Goal: Transaction & Acquisition: Purchase product/service

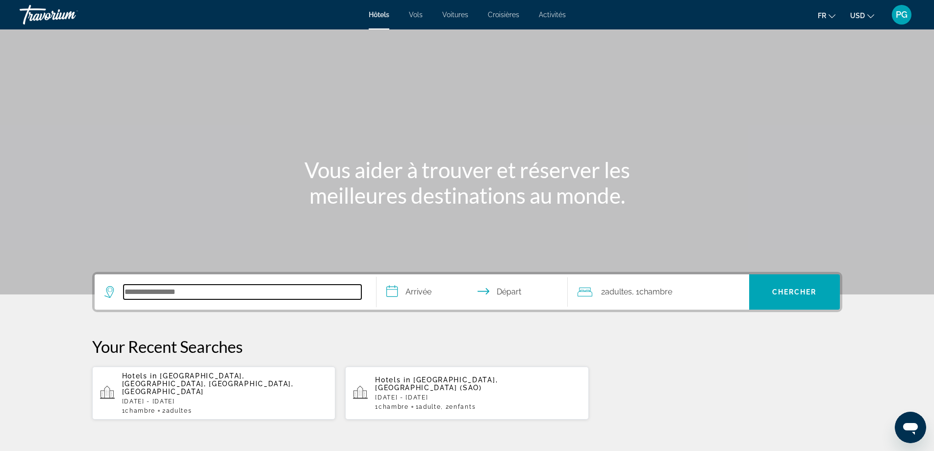
click at [156, 287] on input "Search hotel destination" at bounding box center [243, 291] width 238 height 15
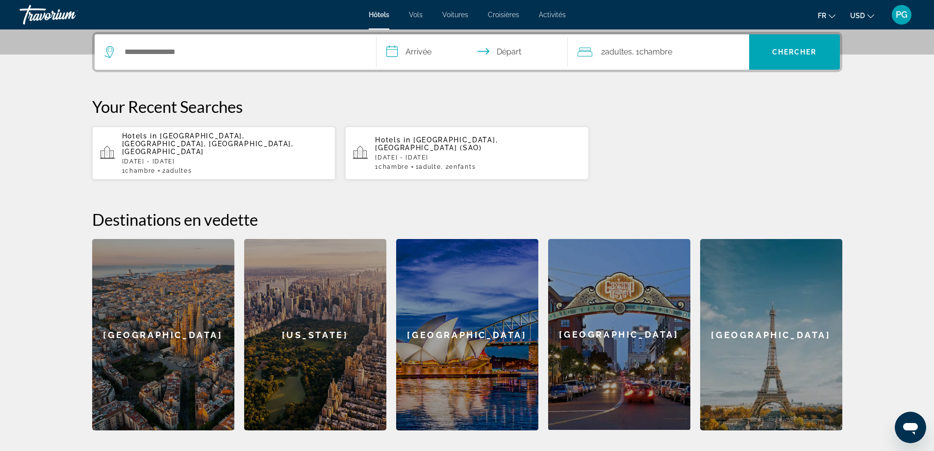
click at [181, 136] on span "[GEOGRAPHIC_DATA], [GEOGRAPHIC_DATA], [GEOGRAPHIC_DATA], [GEOGRAPHIC_DATA]" at bounding box center [208, 144] width 172 height 24
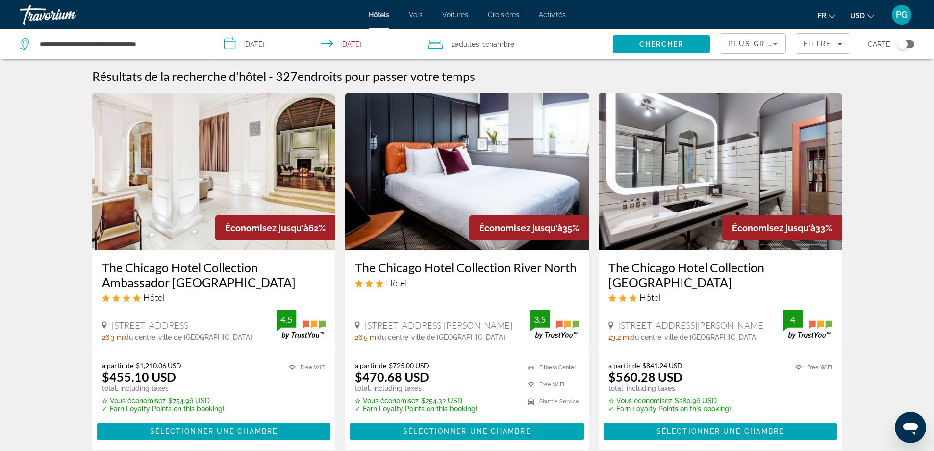
click at [870, 15] on icon "Change currency" at bounding box center [871, 16] width 7 height 7
click at [842, 66] on button "CAD (Can$)" at bounding box center [842, 64] width 49 height 13
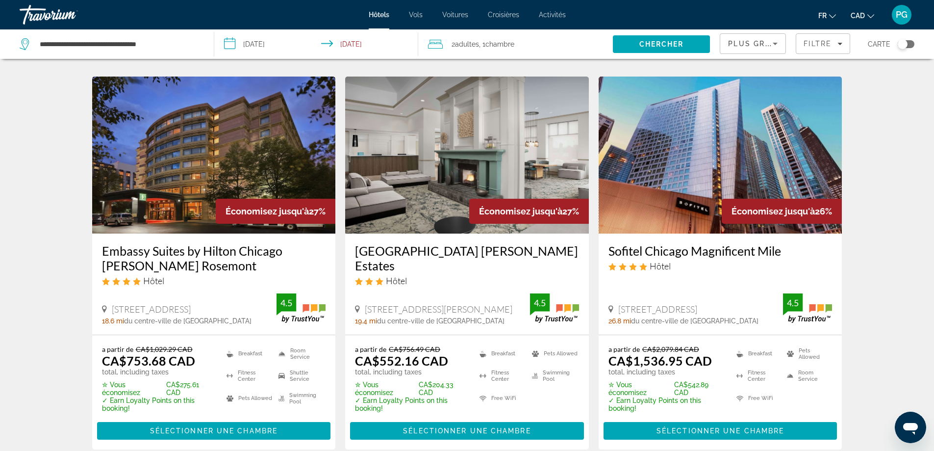
scroll to position [1275, 0]
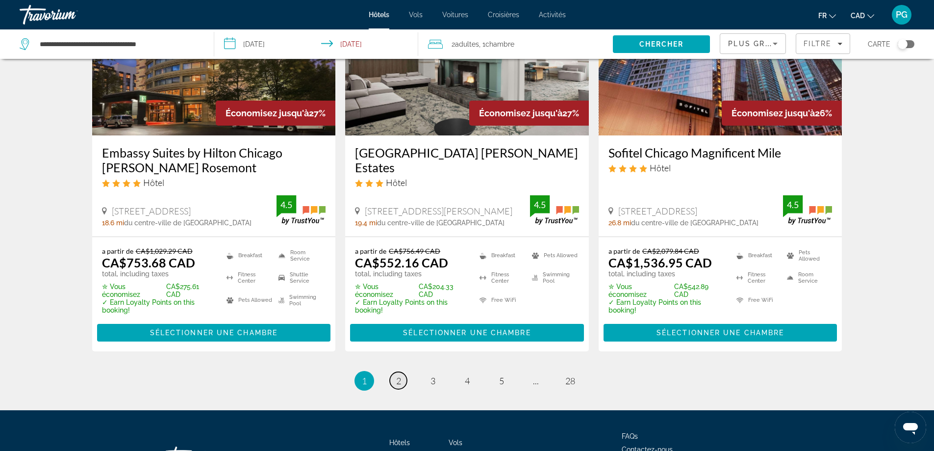
click at [397, 383] on span "2" at bounding box center [398, 380] width 5 height 11
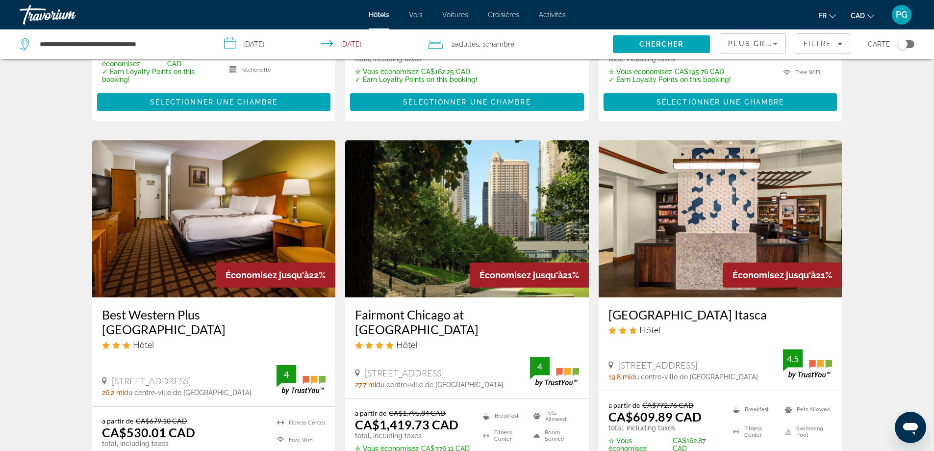
scroll to position [1226, 0]
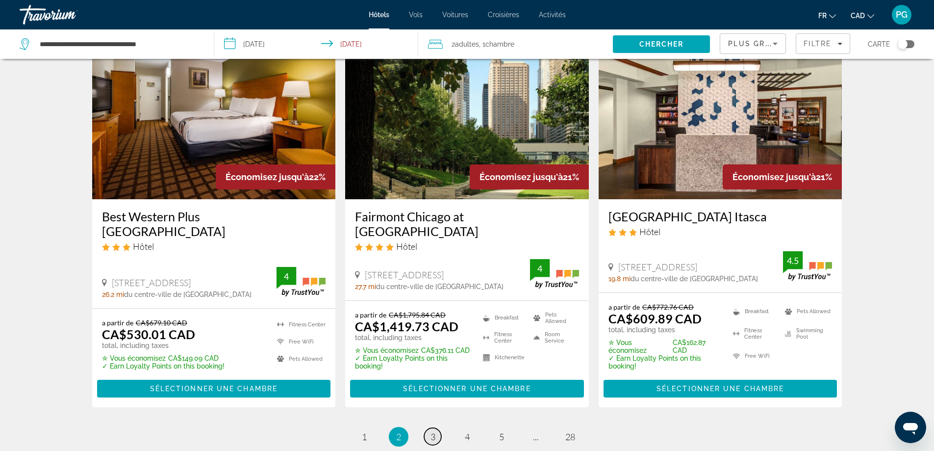
click at [430, 428] on link "page 3" at bounding box center [432, 436] width 17 height 17
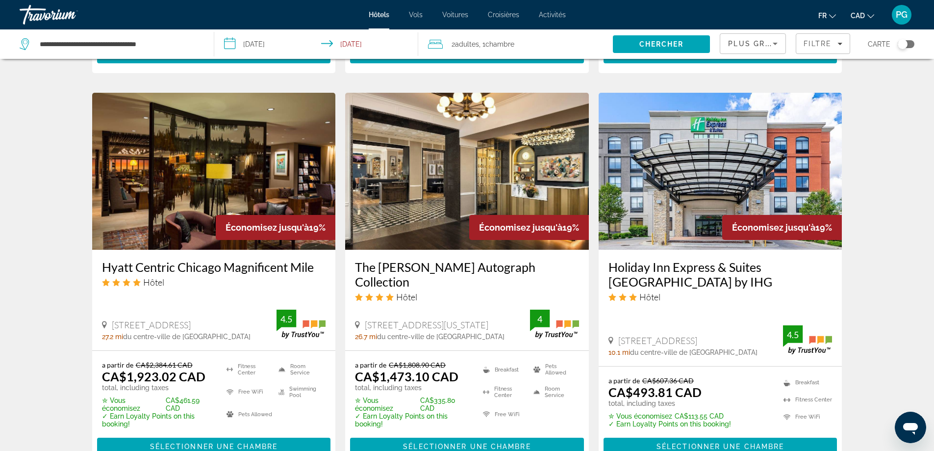
scroll to position [834, 0]
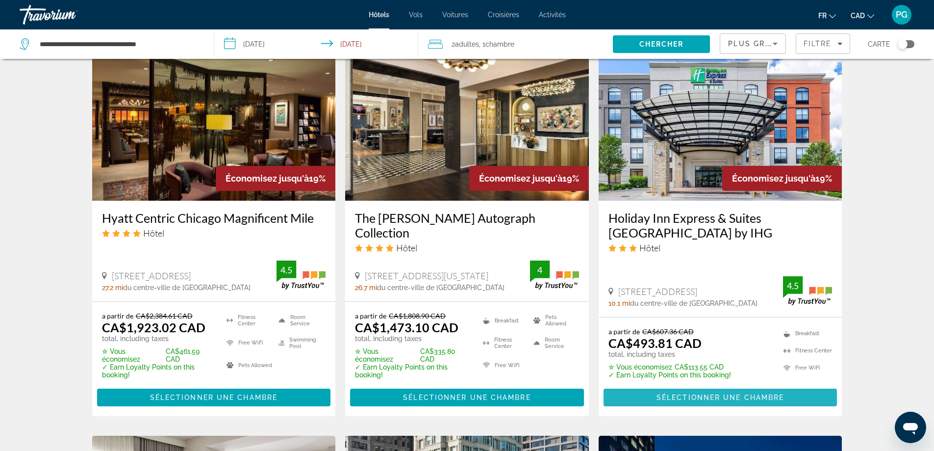
click at [712, 385] on span "Main content" at bounding box center [721, 397] width 234 height 24
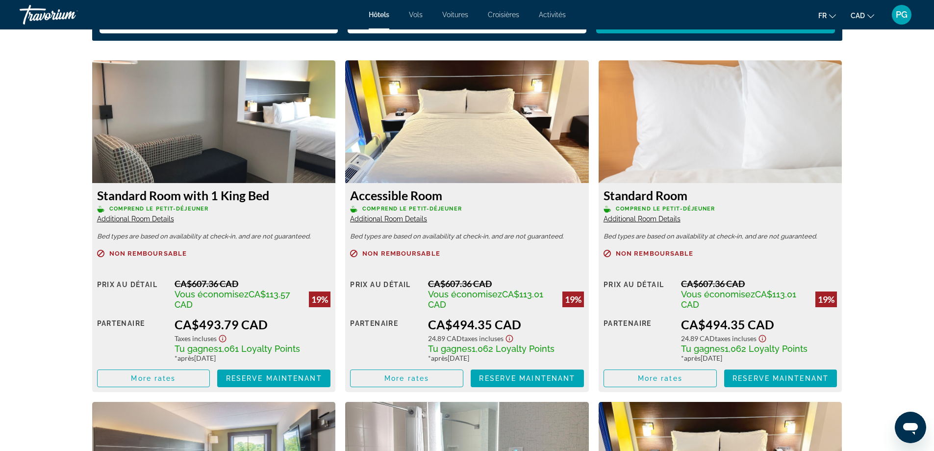
scroll to position [1324, 0]
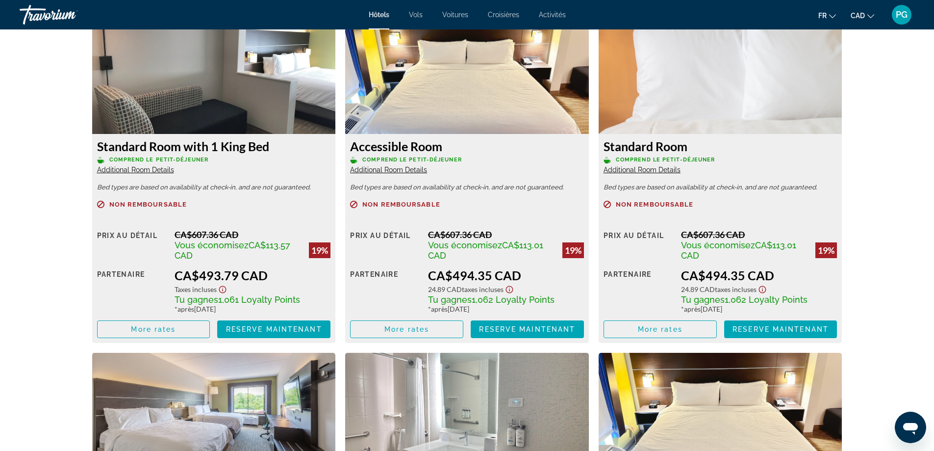
click at [224, 290] on icon "Show Taxes and Fees disclaimer" at bounding box center [223, 289] width 12 height 9
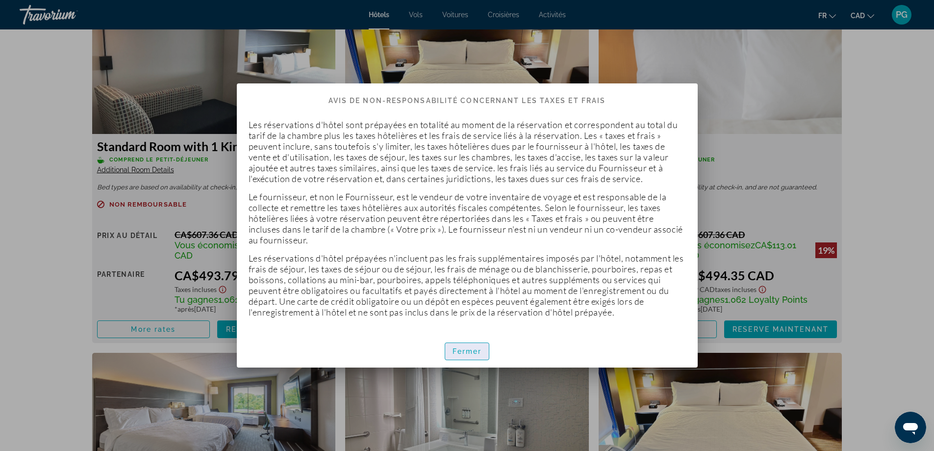
click at [471, 347] on span "button" at bounding box center [467, 351] width 44 height 24
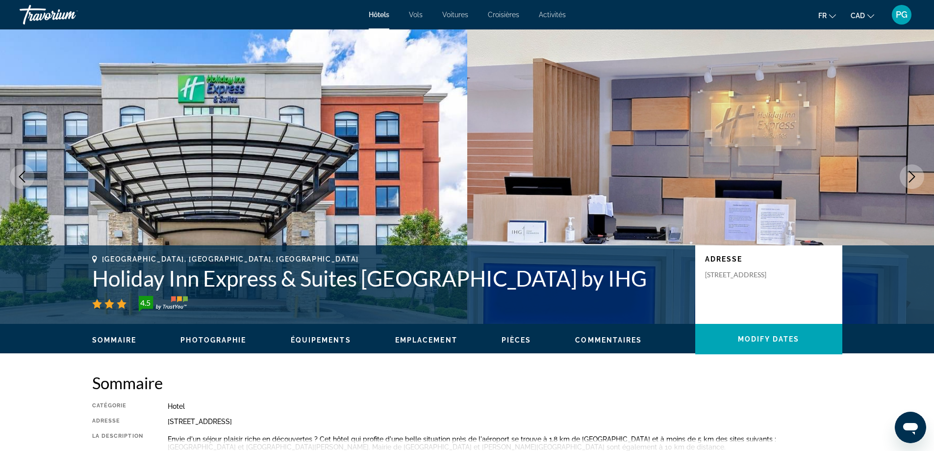
scroll to position [1324, 0]
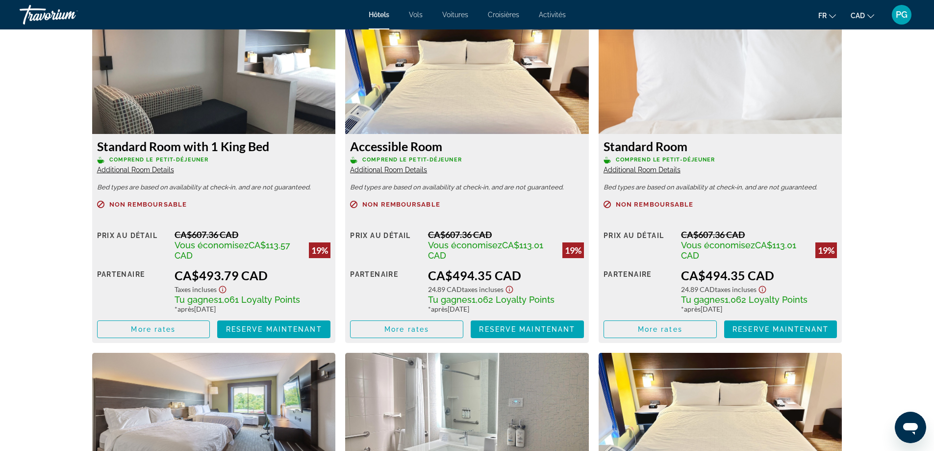
click at [142, 168] on span "Additional Room Details" at bounding box center [135, 170] width 77 height 8
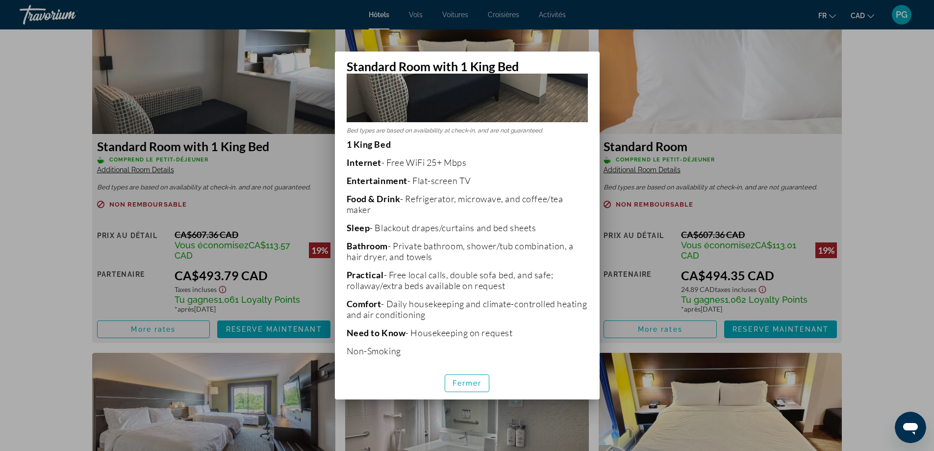
scroll to position [149, 0]
click at [466, 381] on span "Fermer" at bounding box center [467, 383] width 29 height 8
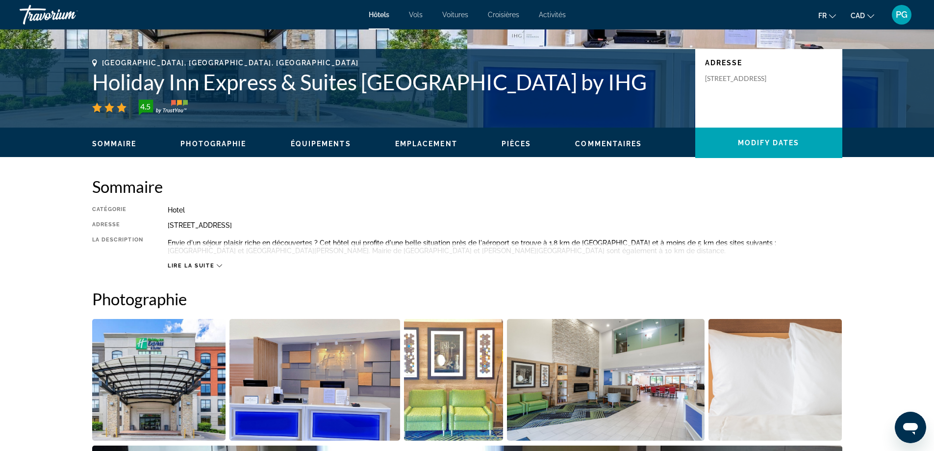
scroll to position [147, 0]
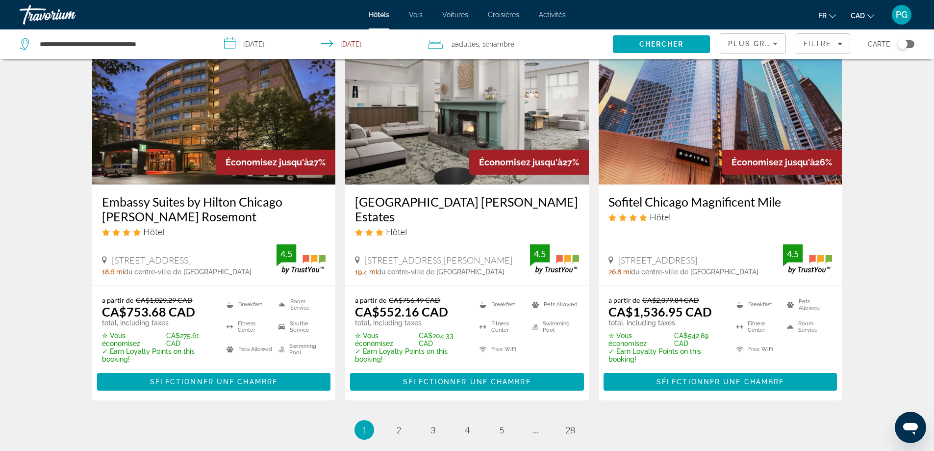
scroll to position [1275, 0]
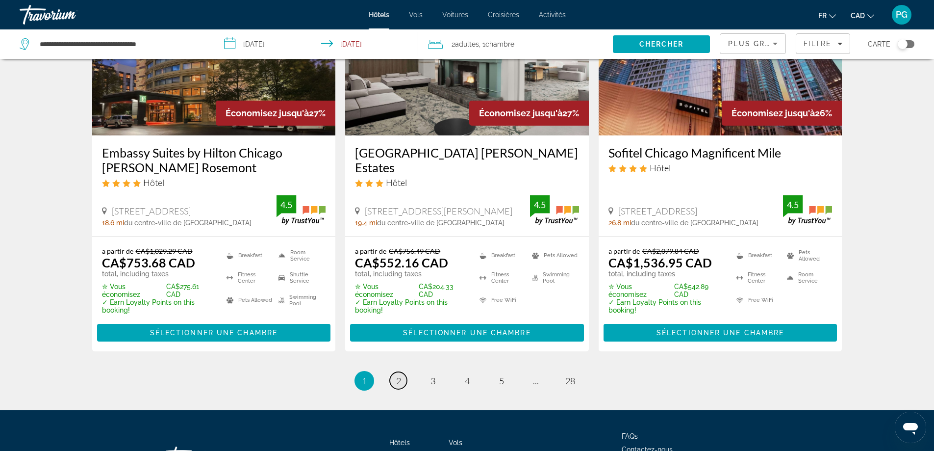
click at [397, 382] on span "2" at bounding box center [398, 380] width 5 height 11
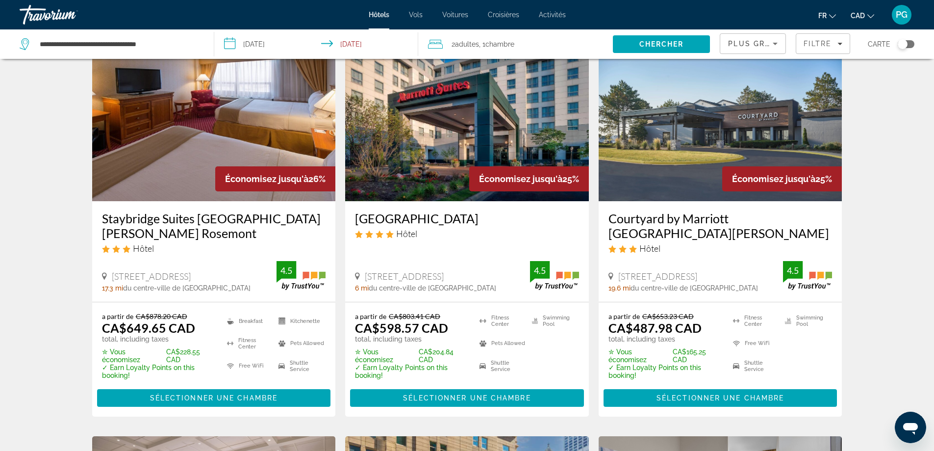
scroll to position [98, 0]
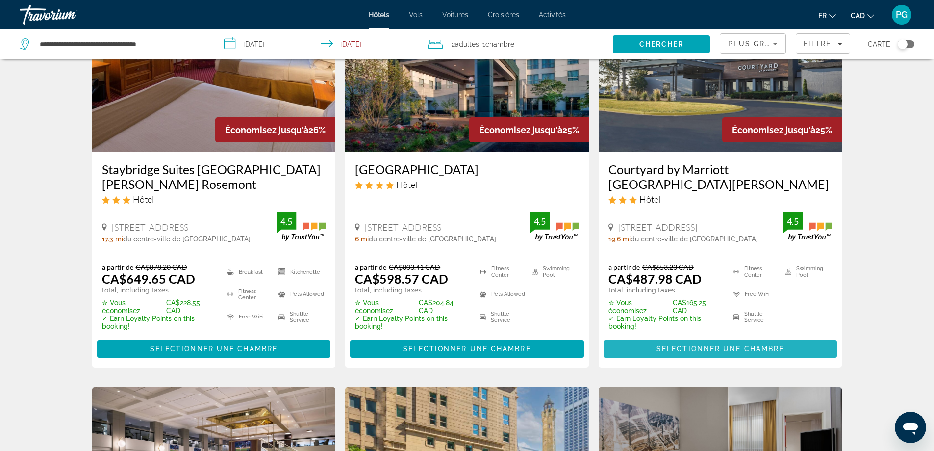
click at [723, 345] on span "Sélectionner une chambre" at bounding box center [721, 349] width 128 height 8
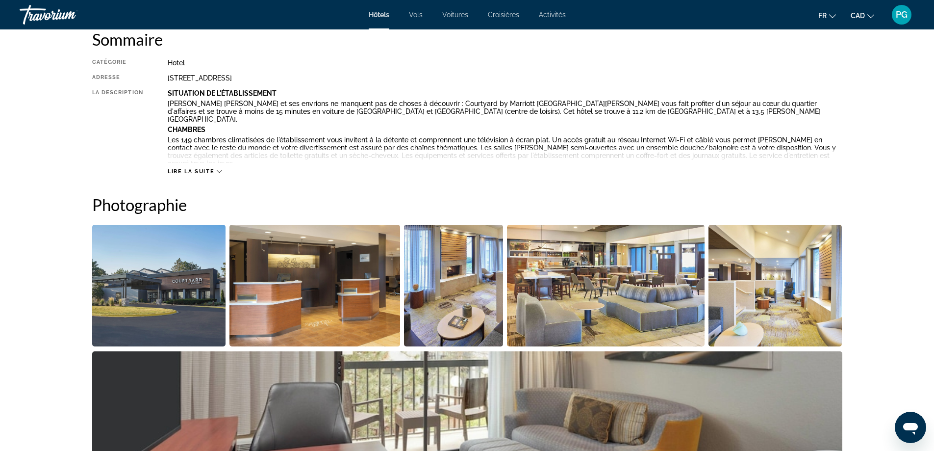
scroll to position [294, 0]
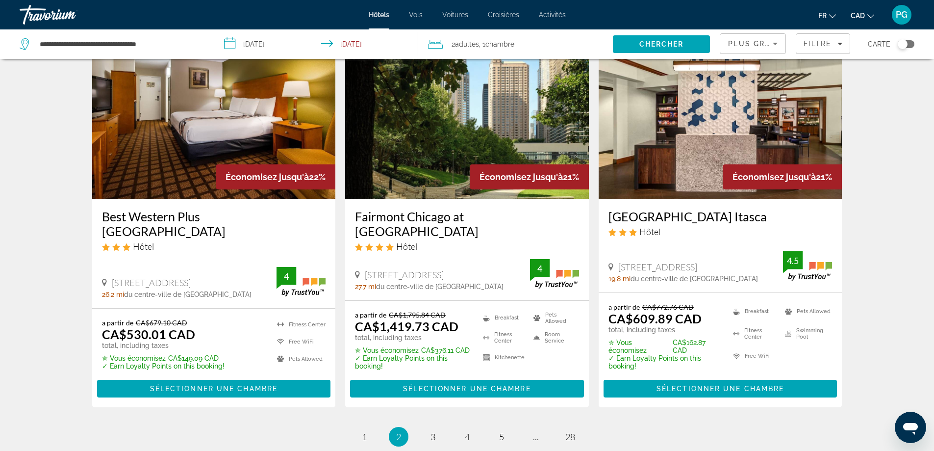
scroll to position [1324, 0]
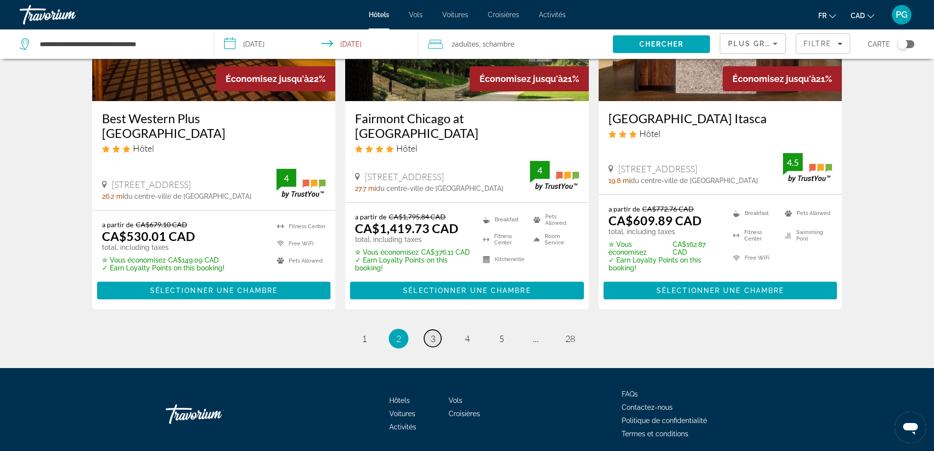
click at [427, 330] on link "page 3" at bounding box center [432, 338] width 17 height 17
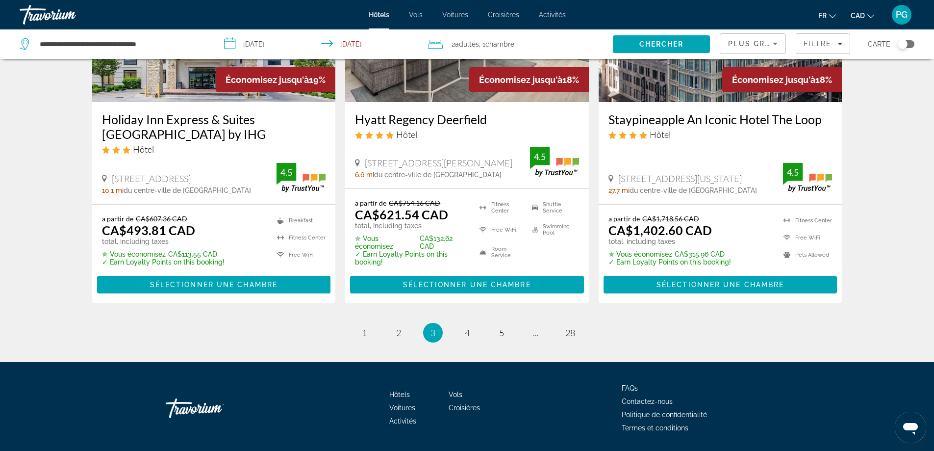
scroll to position [1326, 0]
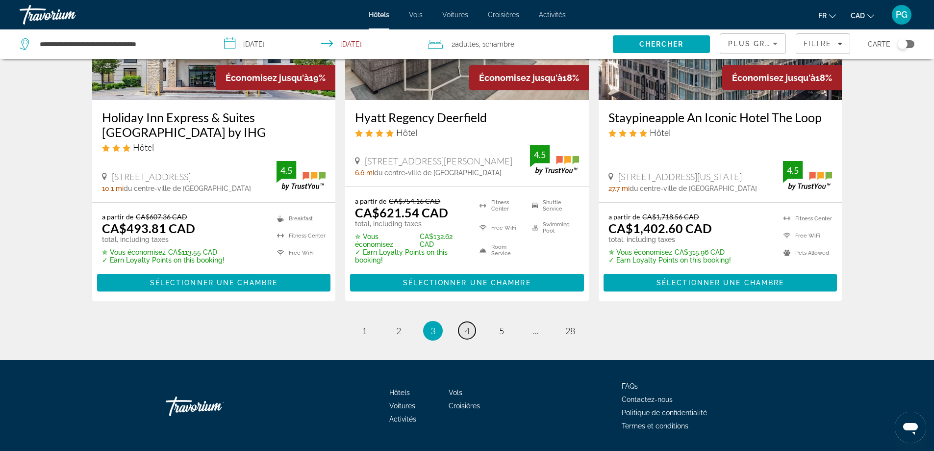
click at [469, 325] on span "4" at bounding box center [467, 330] width 5 height 11
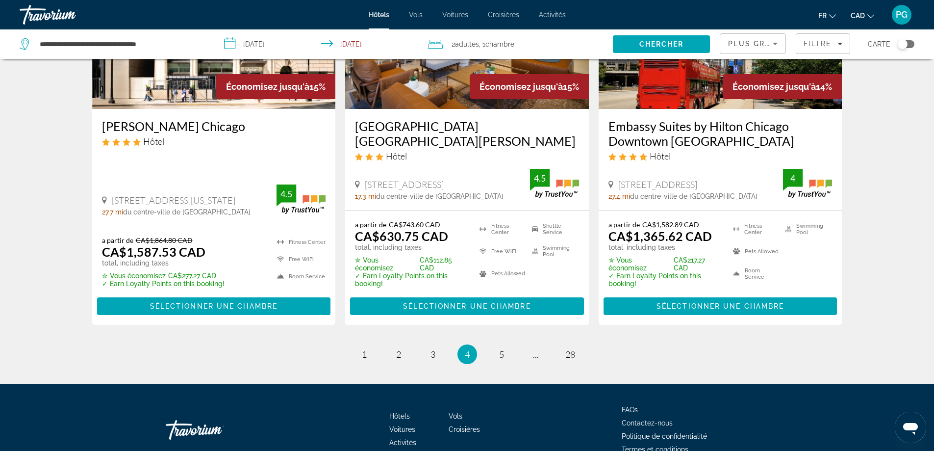
scroll to position [1348, 0]
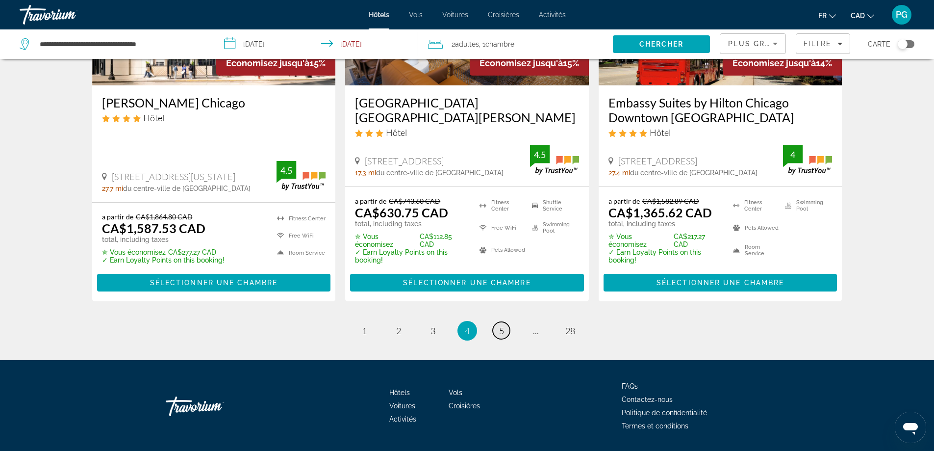
click at [496, 322] on link "page 5" at bounding box center [501, 330] width 17 height 17
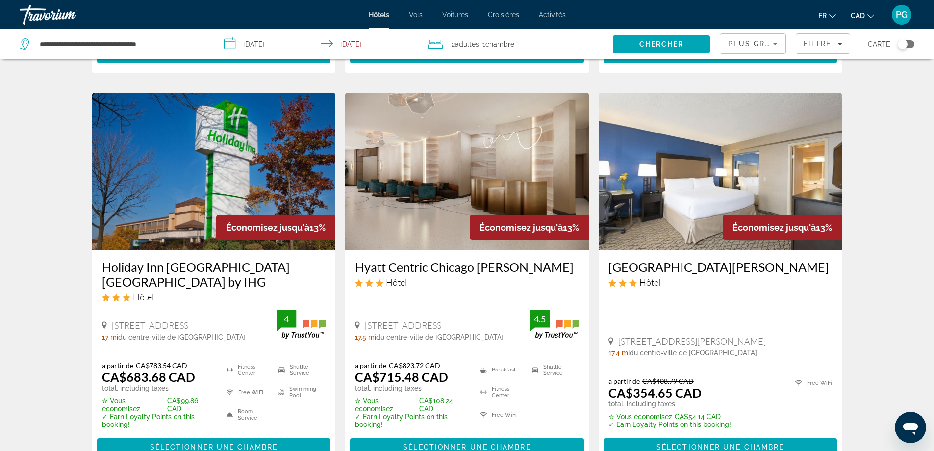
scroll to position [441, 0]
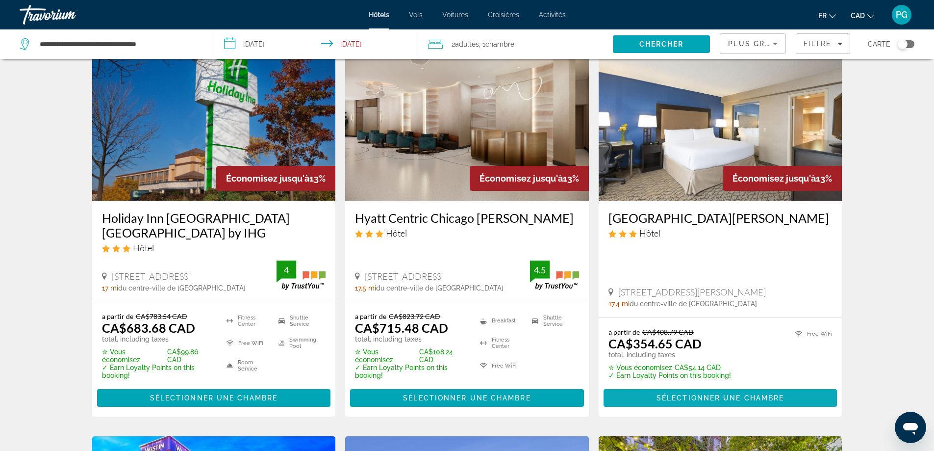
click at [723, 394] on span "Sélectionner une chambre" at bounding box center [721, 398] width 128 height 8
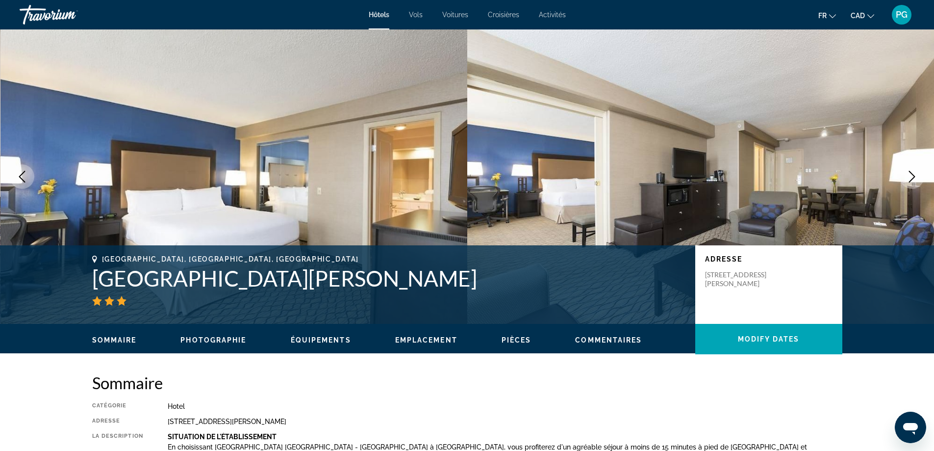
click at [912, 173] on icon "Next image" at bounding box center [912, 177] width 6 height 12
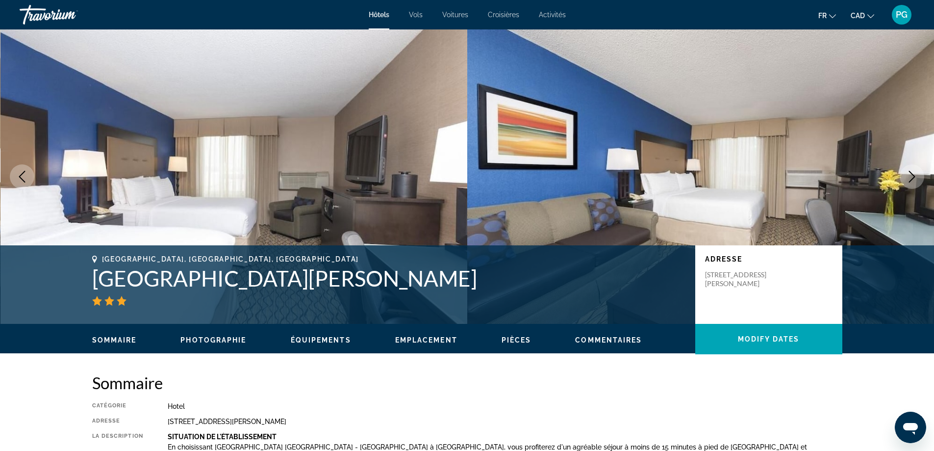
click at [912, 173] on icon "Next image" at bounding box center [912, 177] width 6 height 12
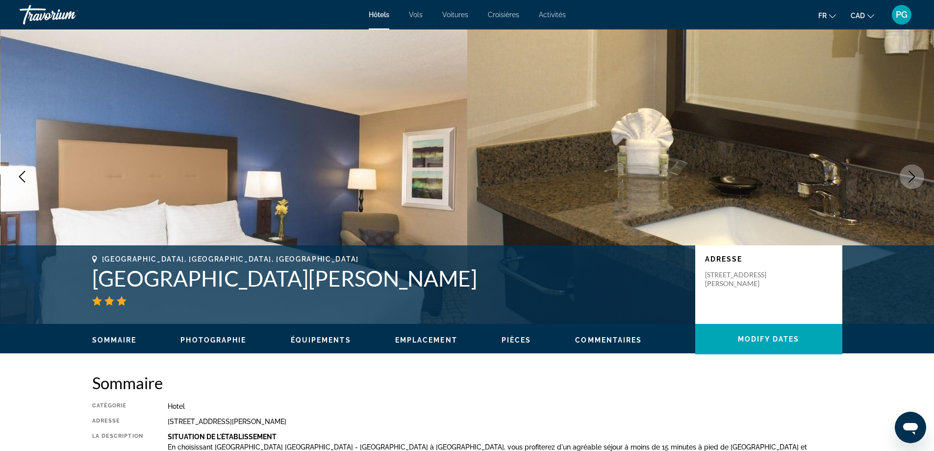
click at [912, 173] on icon "Next image" at bounding box center [912, 177] width 6 height 12
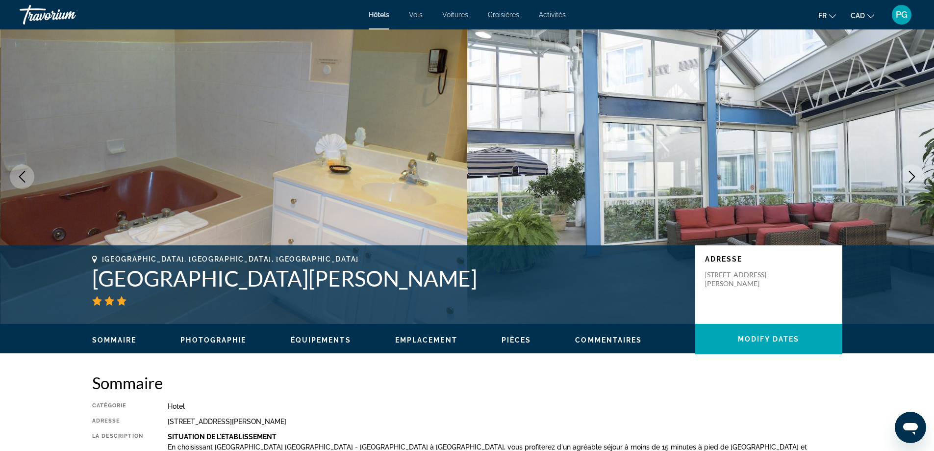
click at [912, 173] on icon "Next image" at bounding box center [912, 177] width 6 height 12
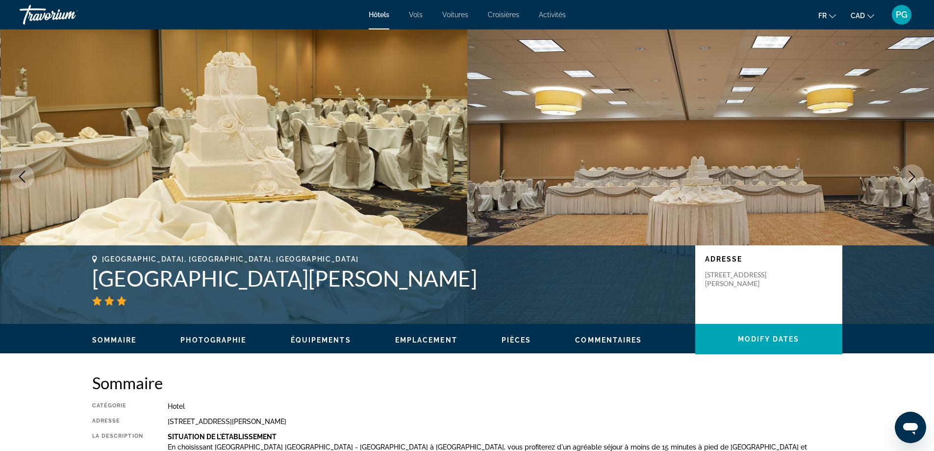
click at [912, 173] on icon "Next image" at bounding box center [912, 177] width 6 height 12
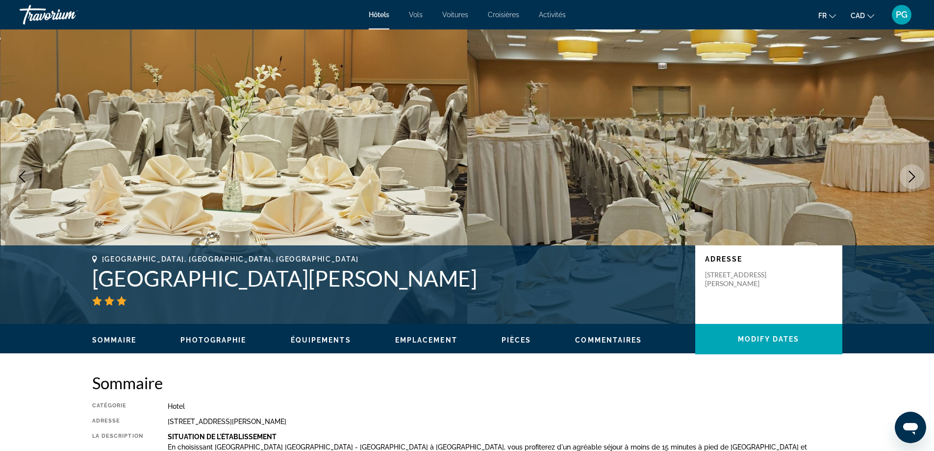
click at [912, 173] on icon "Next image" at bounding box center [912, 177] width 6 height 12
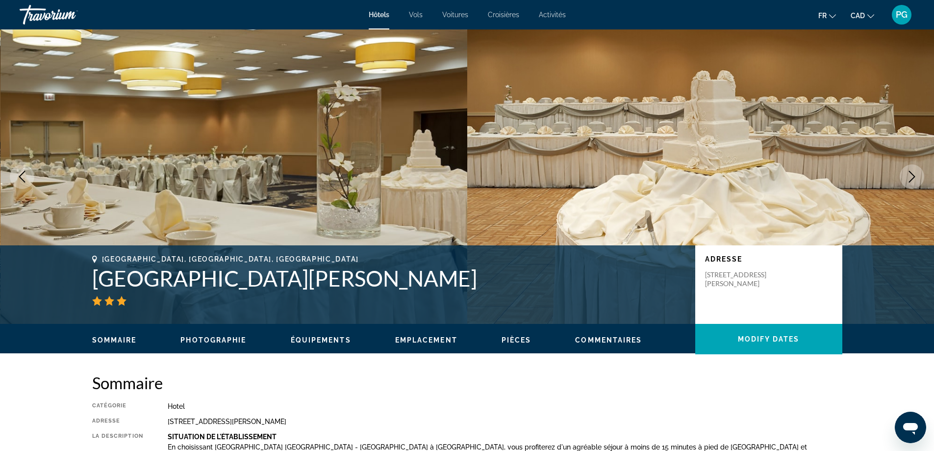
click at [912, 173] on icon "Next image" at bounding box center [912, 177] width 6 height 12
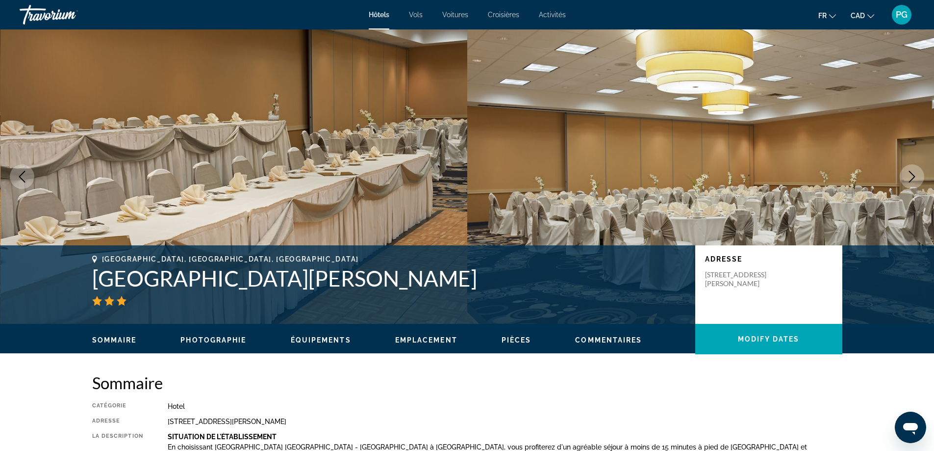
click at [912, 173] on icon "Next image" at bounding box center [912, 177] width 6 height 12
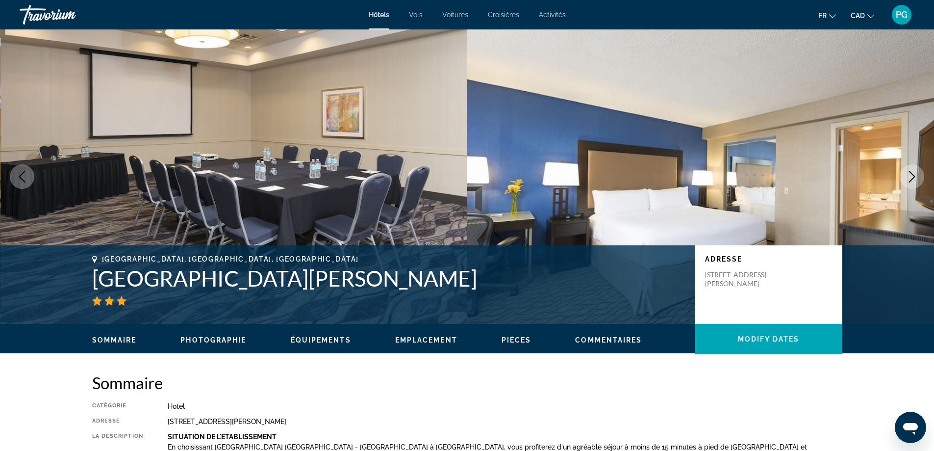
click at [912, 173] on icon "Next image" at bounding box center [912, 177] width 6 height 12
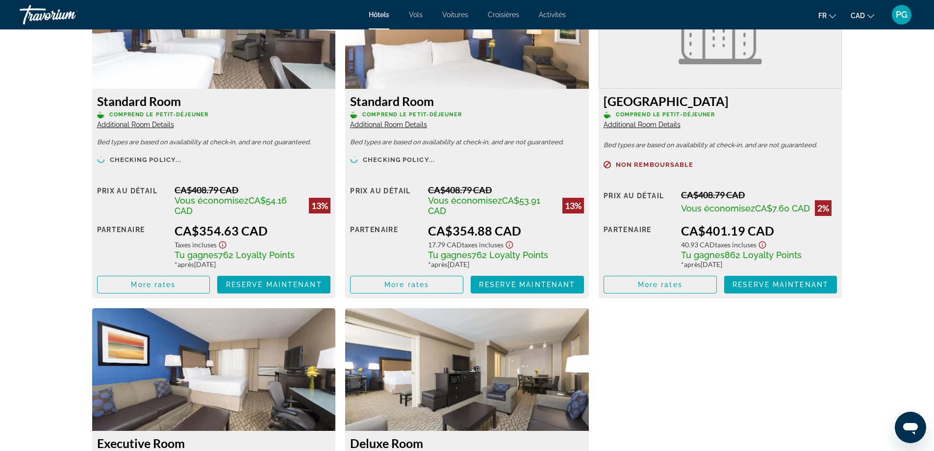
scroll to position [1373, 0]
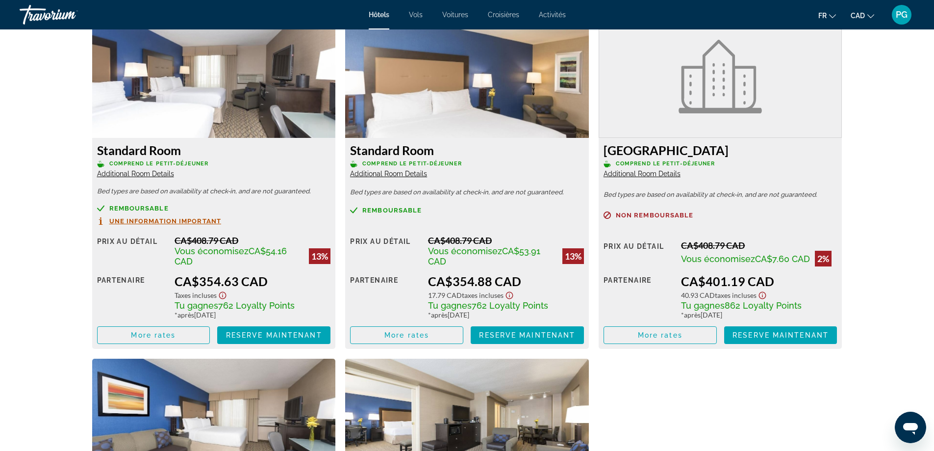
click at [154, 220] on span "Une information important" at bounding box center [165, 221] width 112 height 6
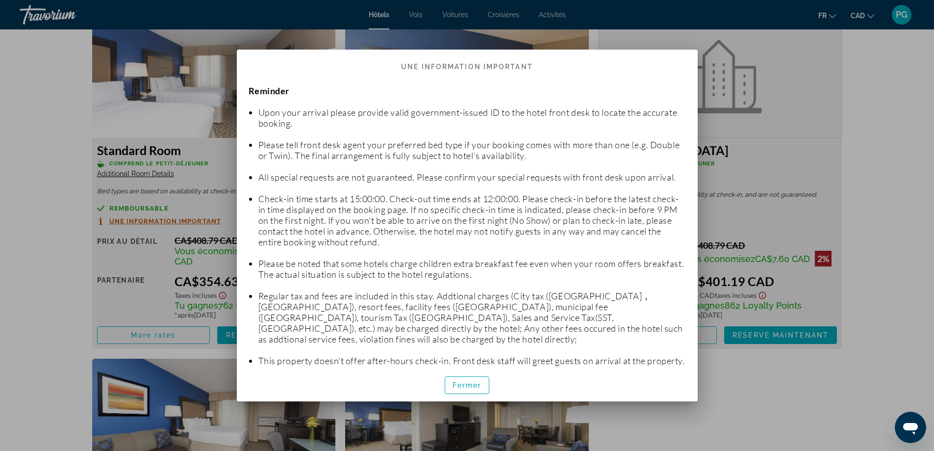
scroll to position [29, 0]
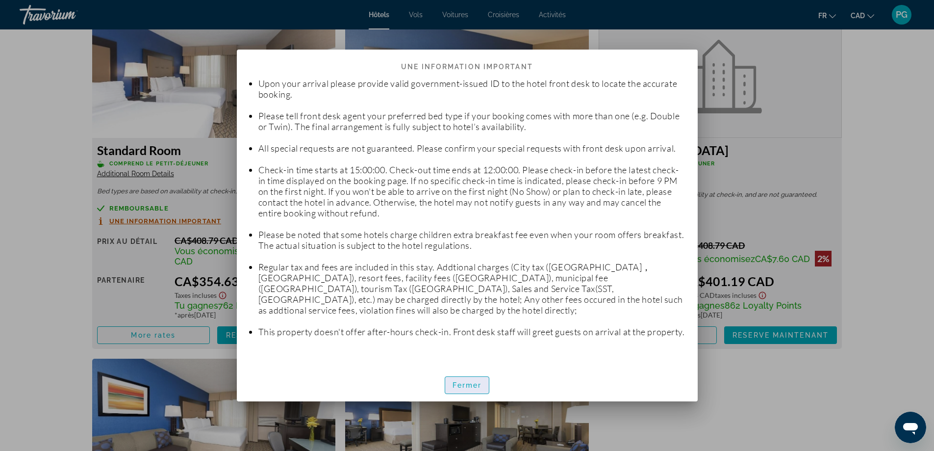
click at [471, 386] on span "Fermer" at bounding box center [467, 385] width 29 height 8
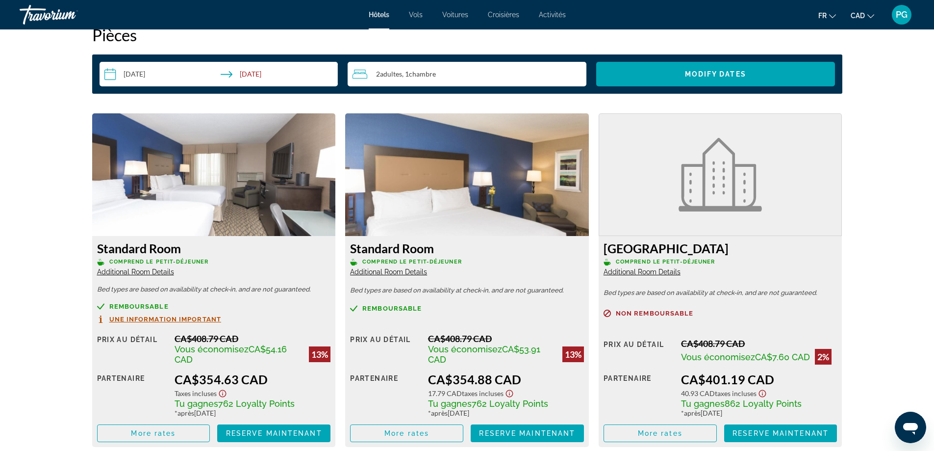
scroll to position [1226, 0]
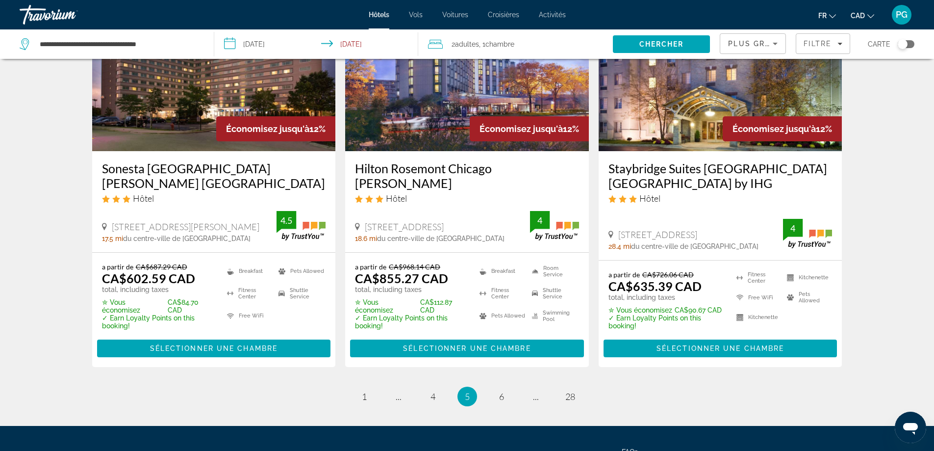
scroll to position [1324, 0]
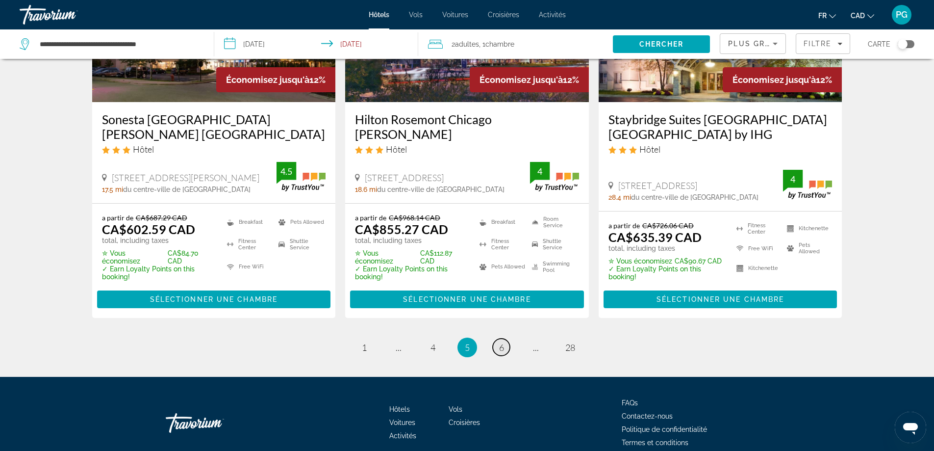
click at [499, 342] on span "6" at bounding box center [501, 347] width 5 height 11
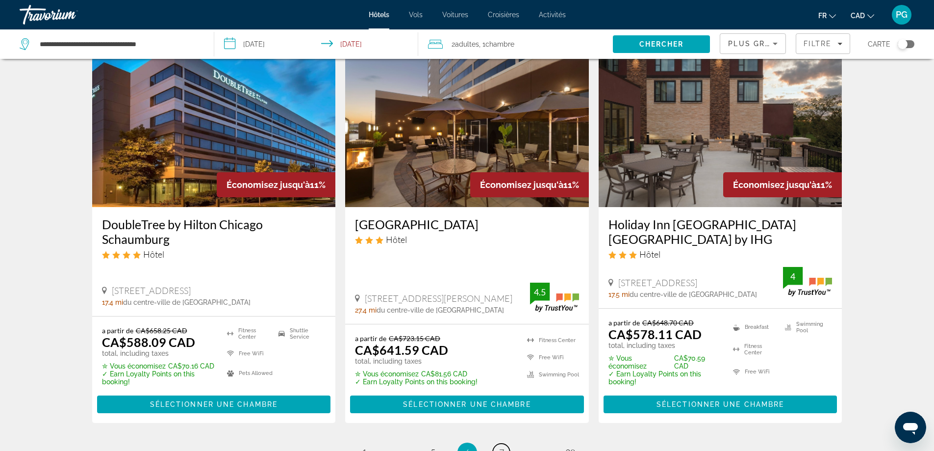
scroll to position [1275, 0]
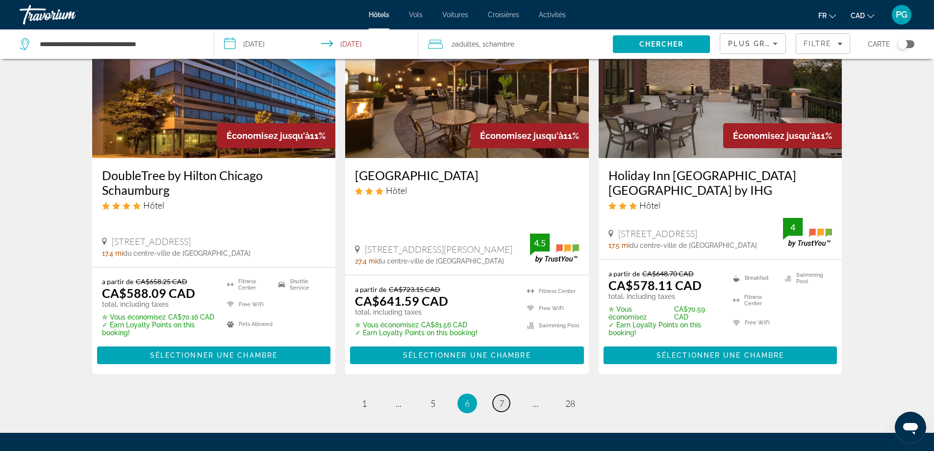
click at [503, 398] on span "7" at bounding box center [501, 403] width 5 height 11
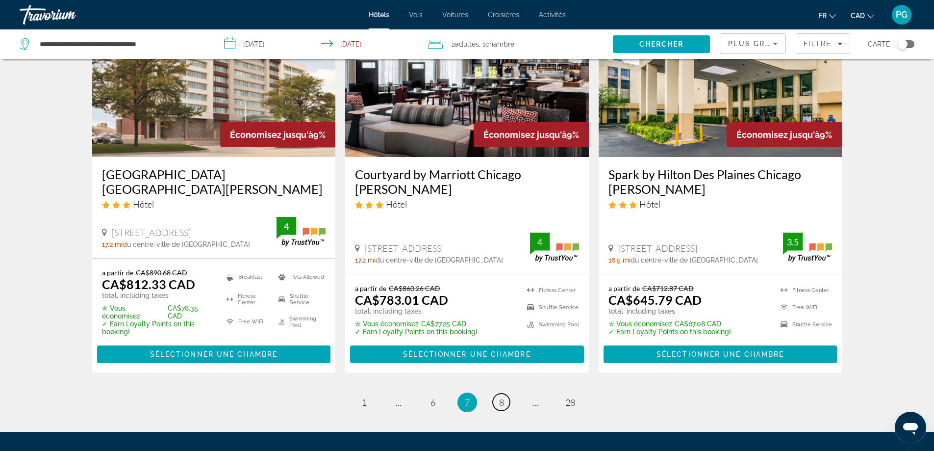
scroll to position [1347, 0]
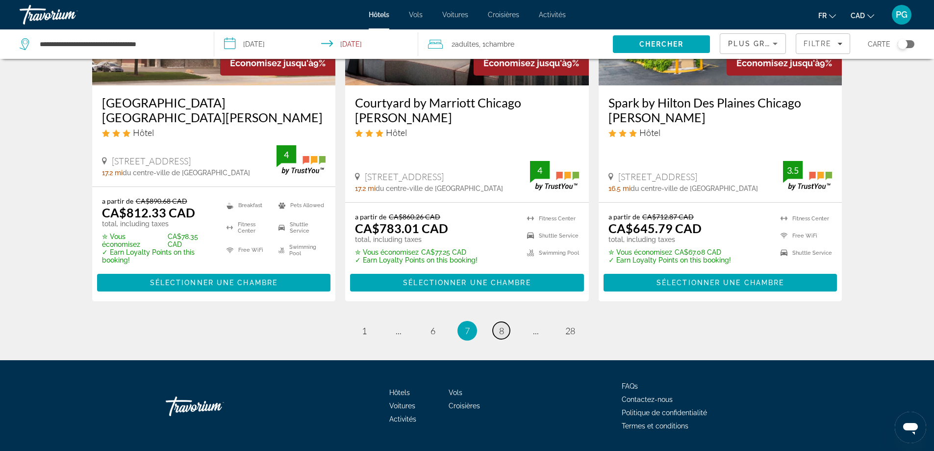
click at [501, 325] on span "8" at bounding box center [501, 330] width 5 height 11
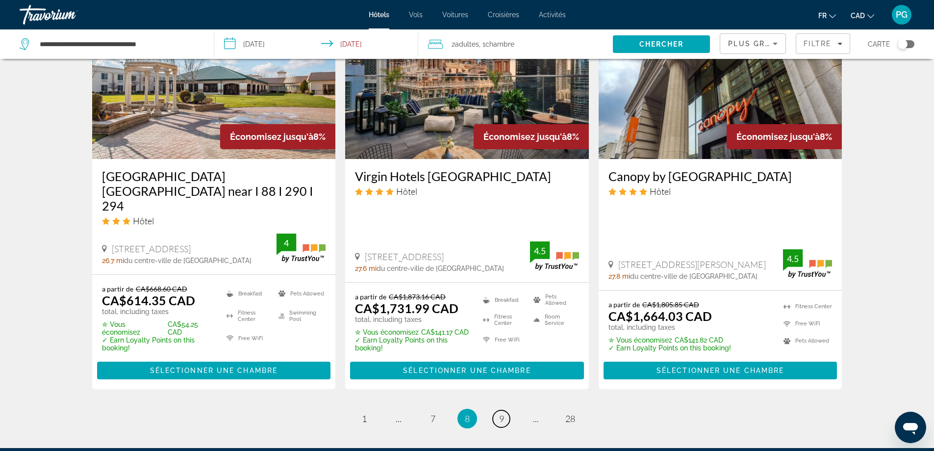
scroll to position [1333, 0]
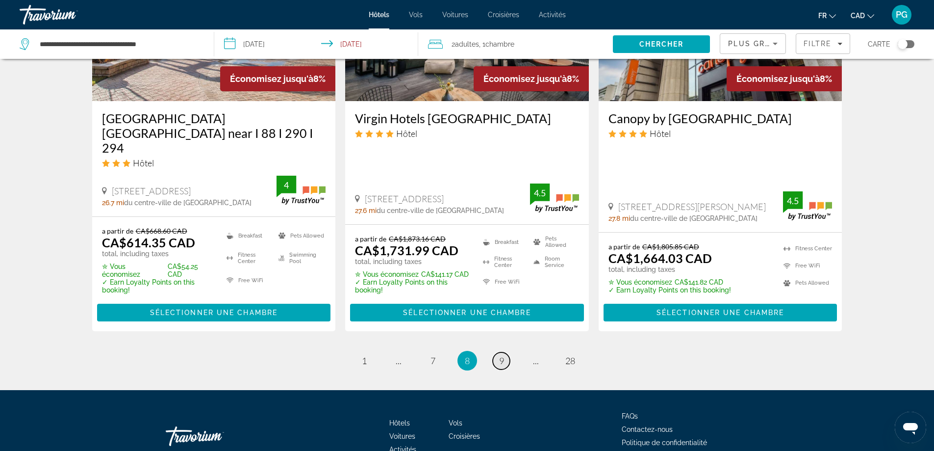
click at [505, 352] on link "page 9" at bounding box center [501, 360] width 17 height 17
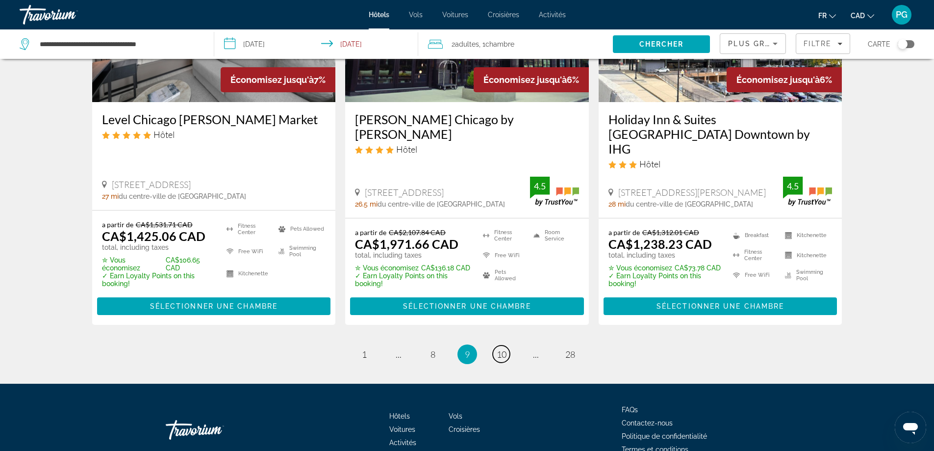
scroll to position [1362, 0]
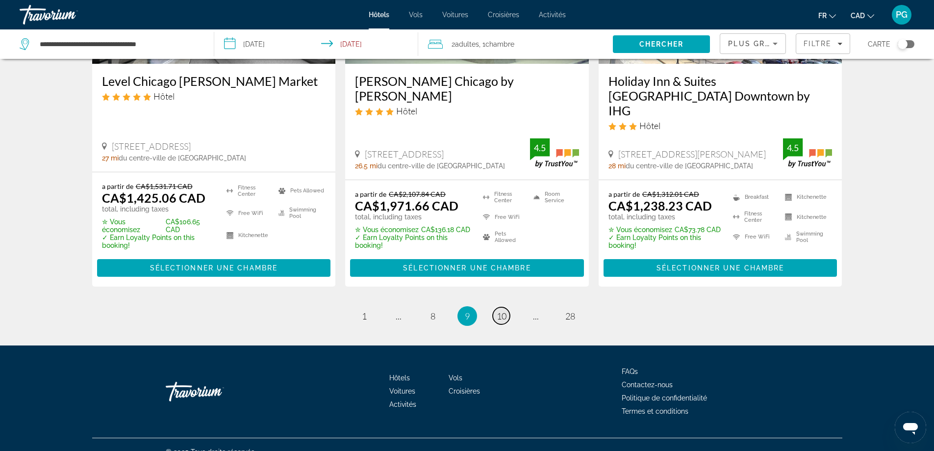
click at [501, 310] on span "10" at bounding box center [502, 315] width 10 height 11
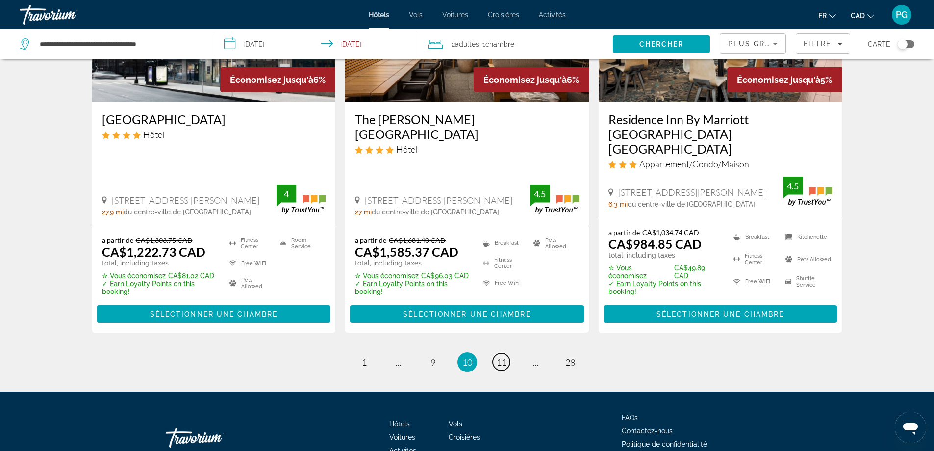
scroll to position [1340, 0]
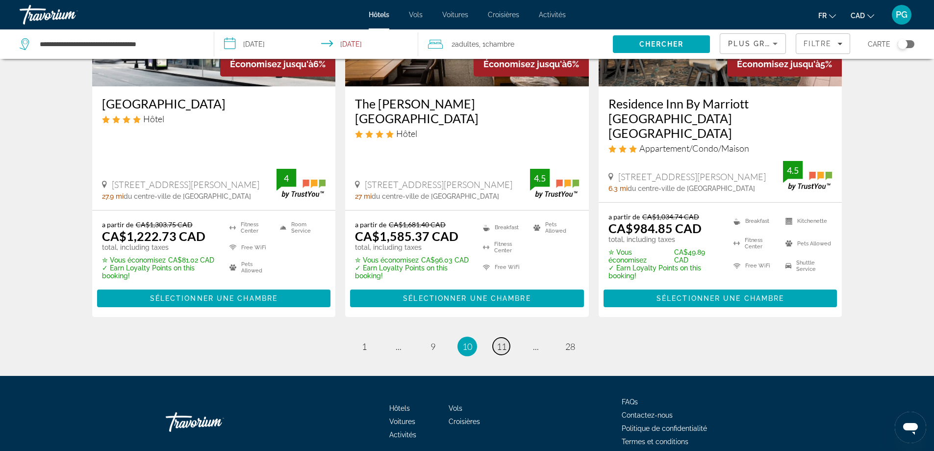
click at [500, 341] on span "11" at bounding box center [502, 346] width 10 height 11
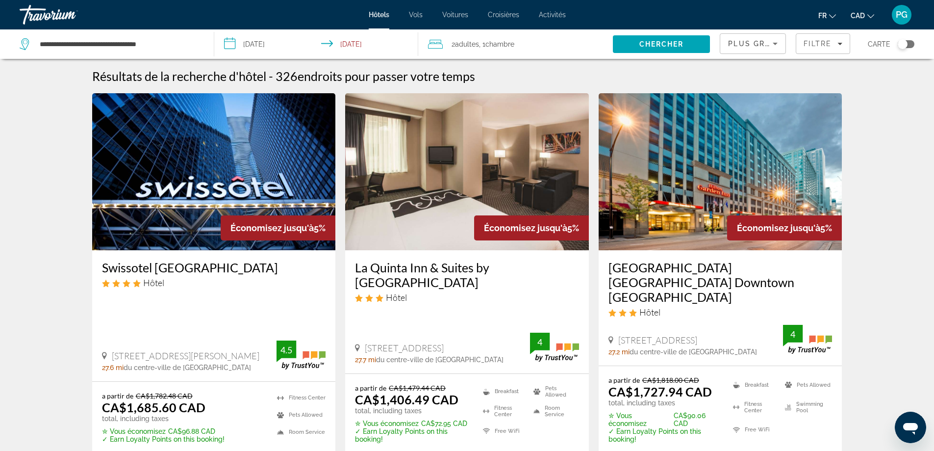
click at [761, 46] on span "Plus grandes économies" at bounding box center [786, 44] width 117 height 8
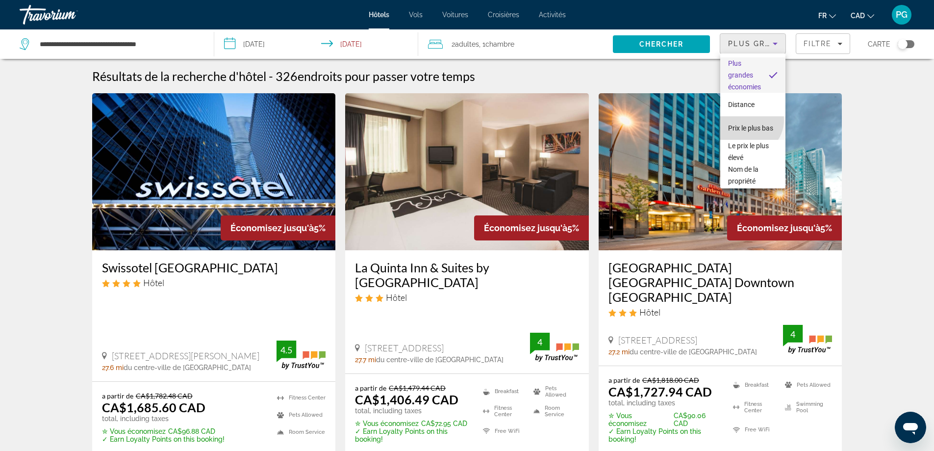
click at [748, 124] on span "Prix le plus bas" at bounding box center [750, 128] width 45 height 8
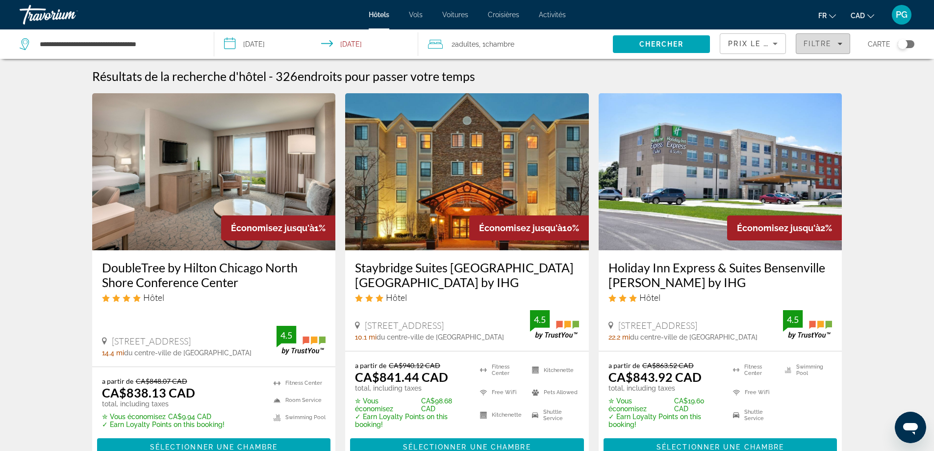
click at [835, 47] on div "Filtre" at bounding box center [823, 44] width 39 height 8
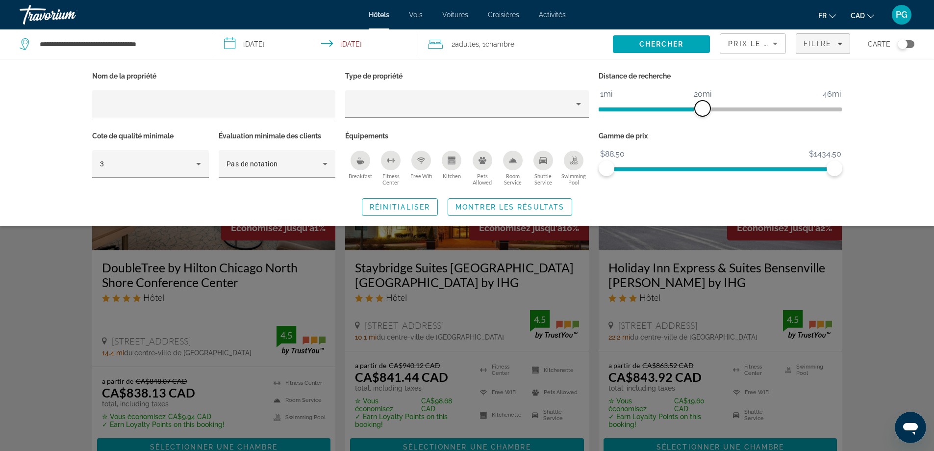
drag, startPoint x: 755, startPoint y: 108, endPoint x: 701, endPoint y: 107, distance: 54.0
click at [701, 107] on span "ngx-slider" at bounding box center [703, 109] width 16 height 16
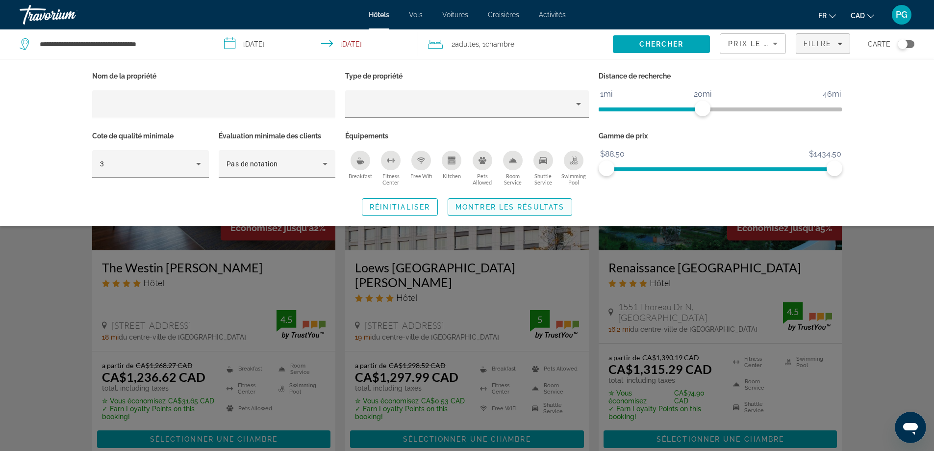
click at [511, 204] on span "Montrer les résultats" at bounding box center [510, 207] width 109 height 8
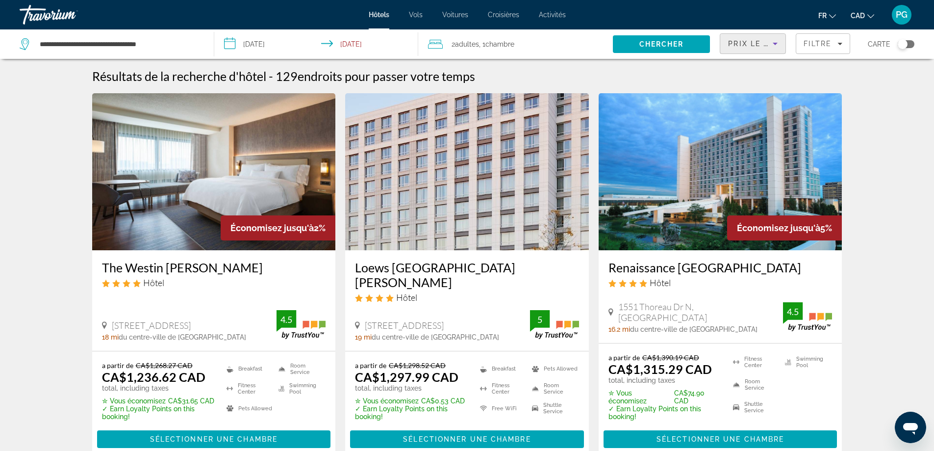
click at [761, 42] on span "Prix le plus bas" at bounding box center [766, 44] width 77 height 8
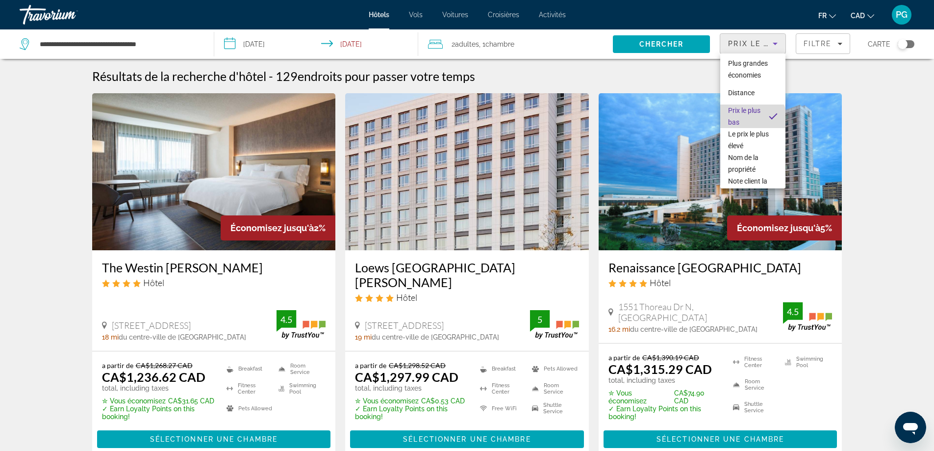
click at [752, 121] on span "Prix le plus bas" at bounding box center [744, 116] width 33 height 24
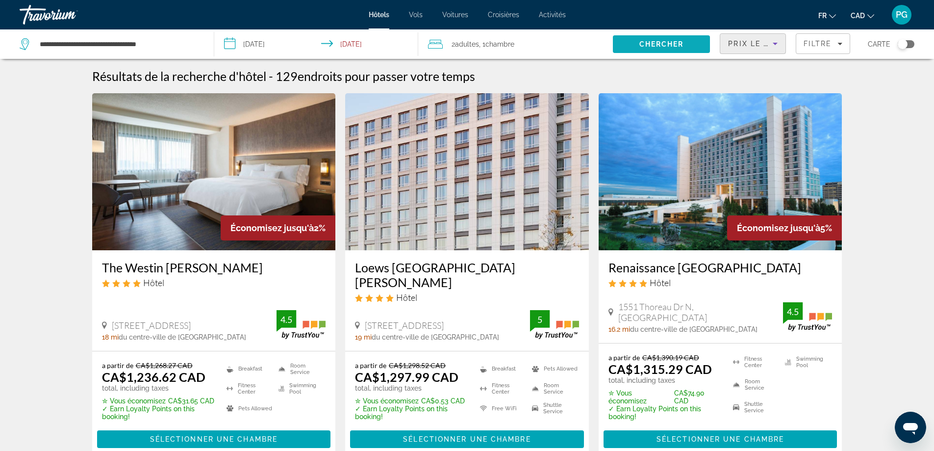
click at [655, 40] on span "Search" at bounding box center [661, 44] width 97 height 24
click at [655, 43] on span "Chercher" at bounding box center [661, 44] width 45 height 8
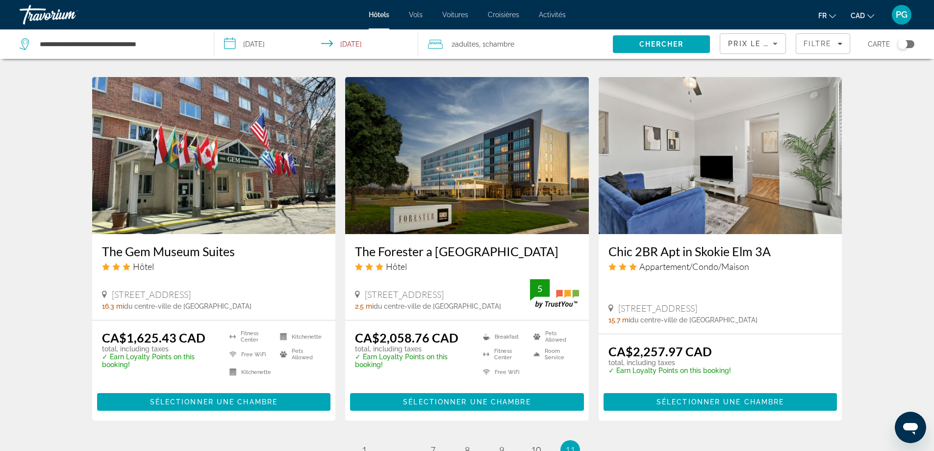
scroll to position [919, 0]
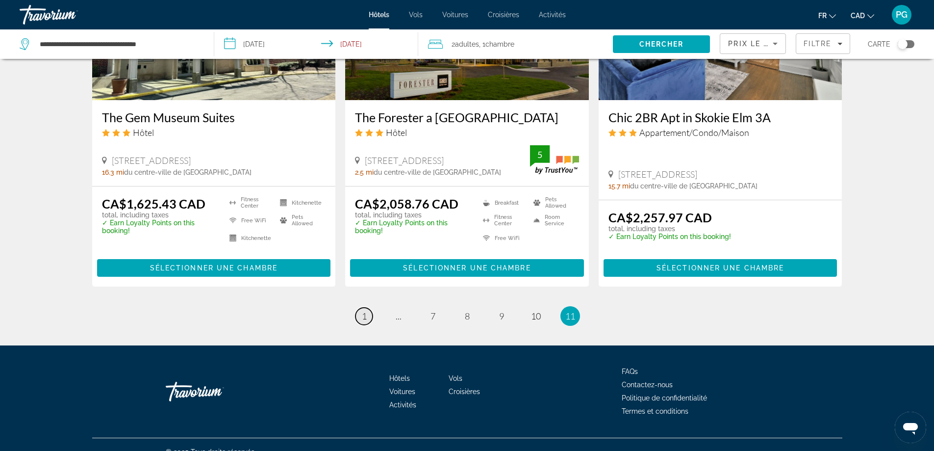
click at [364, 310] on span "1" at bounding box center [364, 315] width 5 height 11
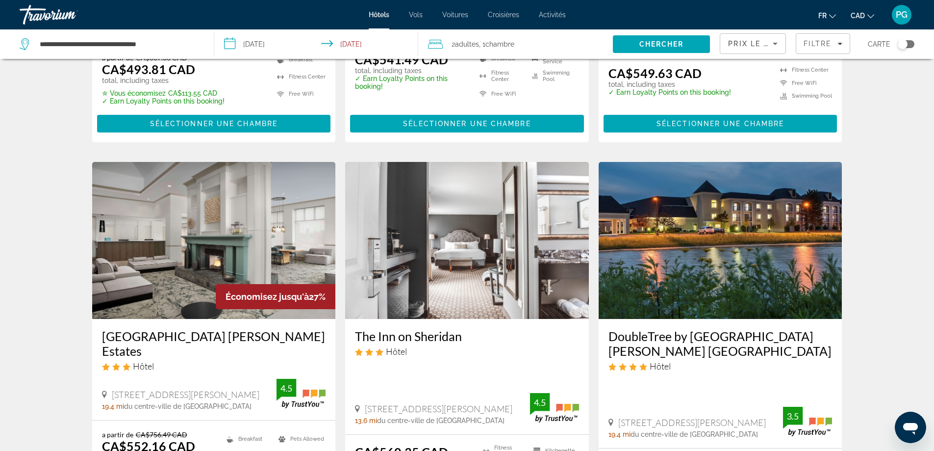
scroll to position [1177, 0]
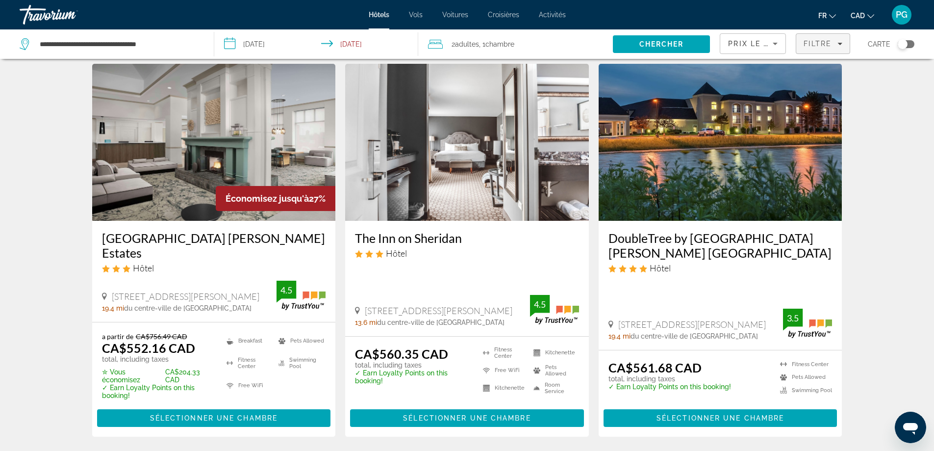
click at [823, 45] on span "Filtre" at bounding box center [818, 44] width 28 height 8
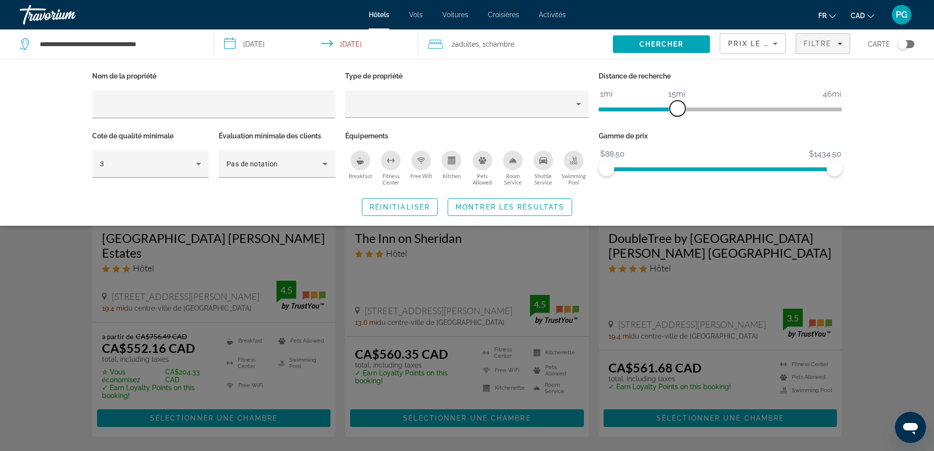
drag, startPoint x: 703, startPoint y: 107, endPoint x: 677, endPoint y: 104, distance: 26.6
click at [677, 104] on span "ngx-slider" at bounding box center [678, 109] width 16 height 16
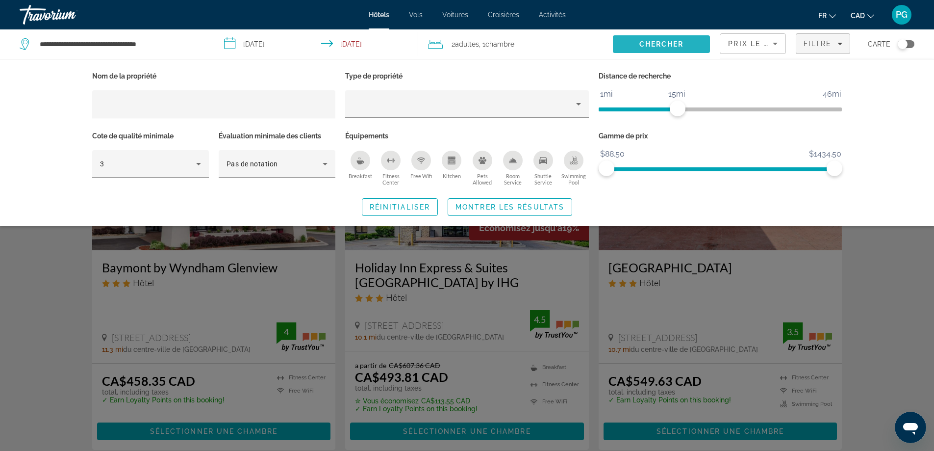
click at [664, 42] on span "Chercher" at bounding box center [661, 44] width 45 height 8
click at [489, 207] on span "Montrer les résultats" at bounding box center [510, 207] width 109 height 8
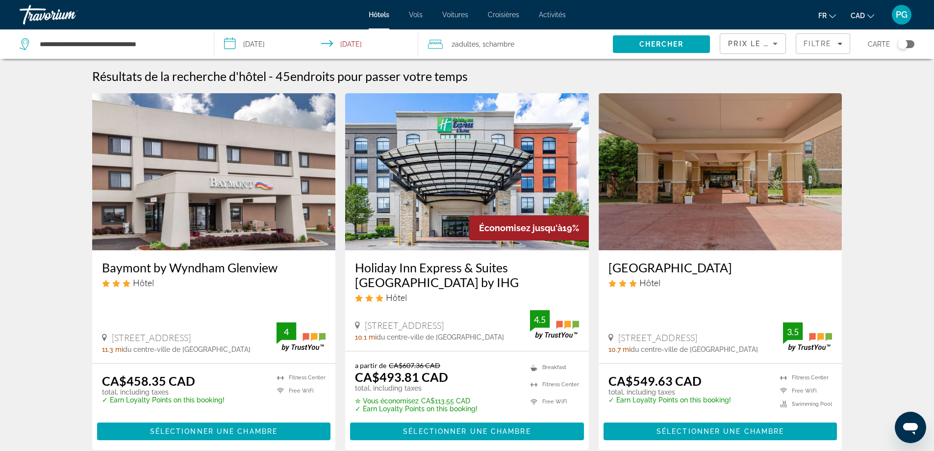
scroll to position [49, 0]
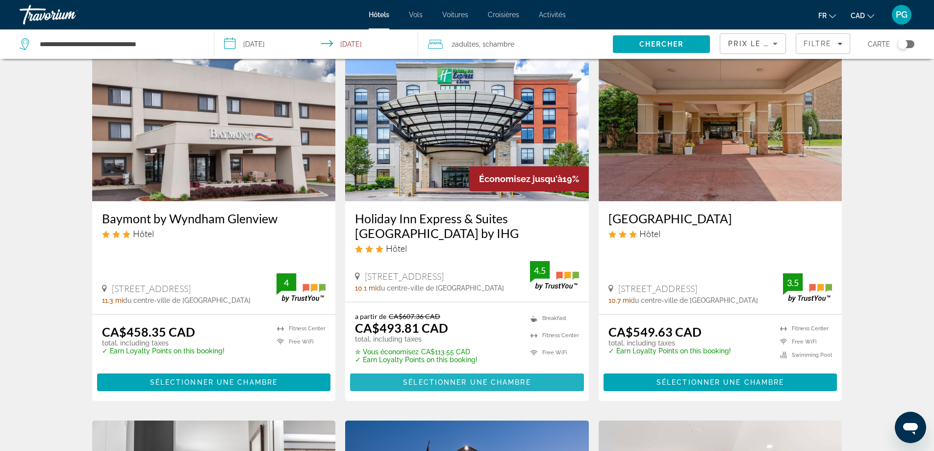
click at [469, 378] on span "Main content" at bounding box center [467, 382] width 234 height 24
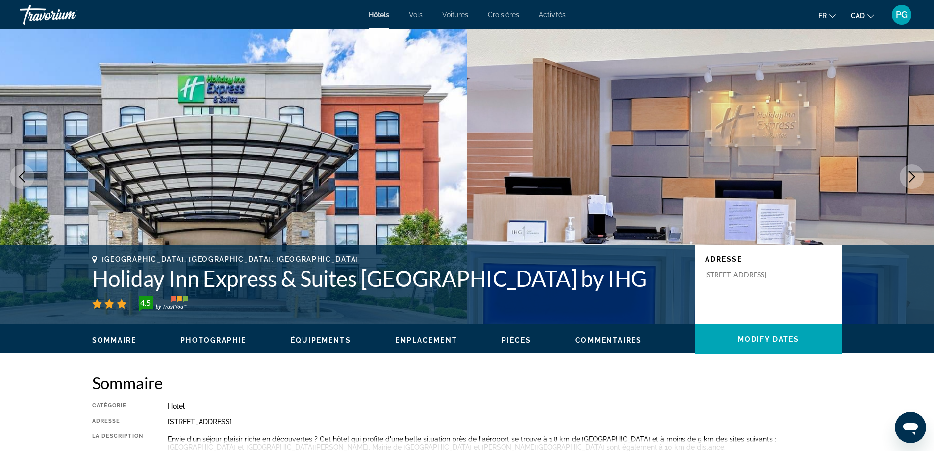
click at [911, 173] on icon "Next image" at bounding box center [912, 177] width 6 height 12
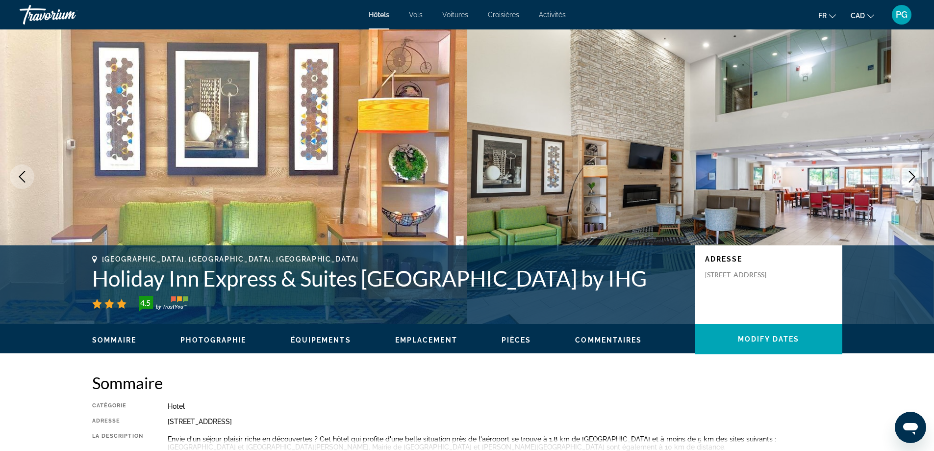
click at [912, 177] on icon "Next image" at bounding box center [912, 177] width 12 height 12
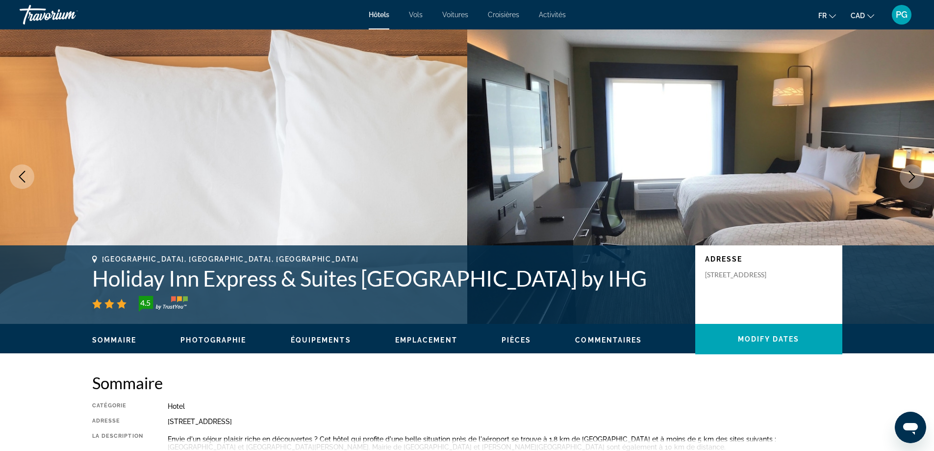
click at [912, 177] on icon "Next image" at bounding box center [912, 177] width 12 height 12
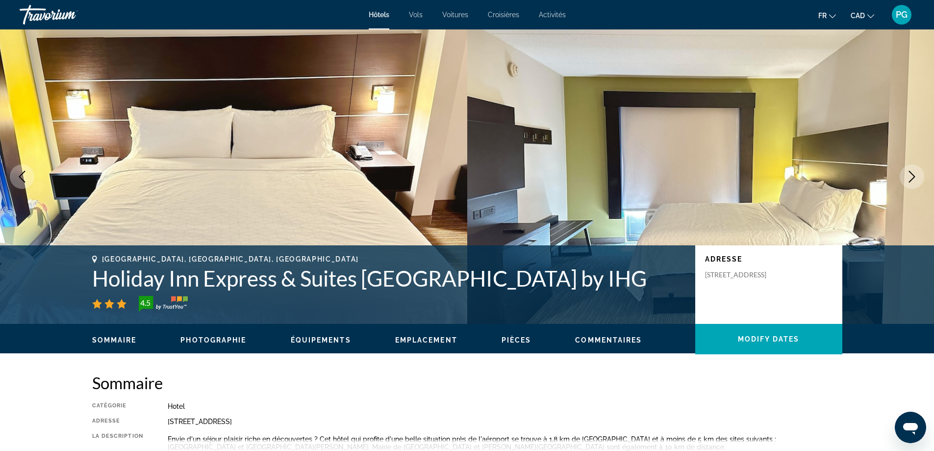
click at [912, 177] on icon "Next image" at bounding box center [912, 177] width 12 height 12
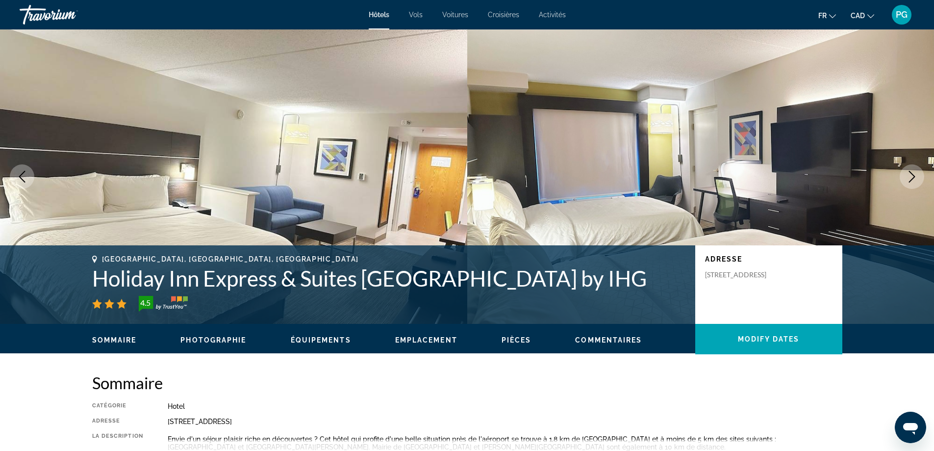
click at [912, 177] on icon "Next image" at bounding box center [912, 177] width 12 height 12
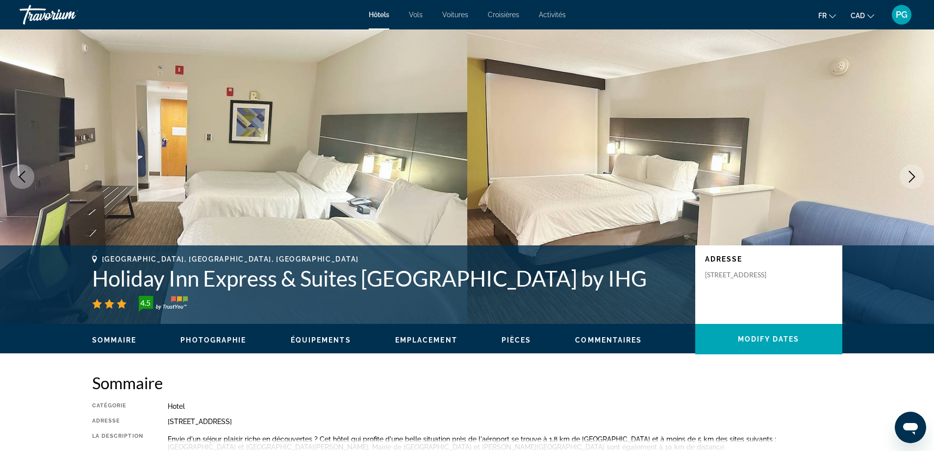
click at [912, 177] on icon "Next image" at bounding box center [912, 177] width 12 height 12
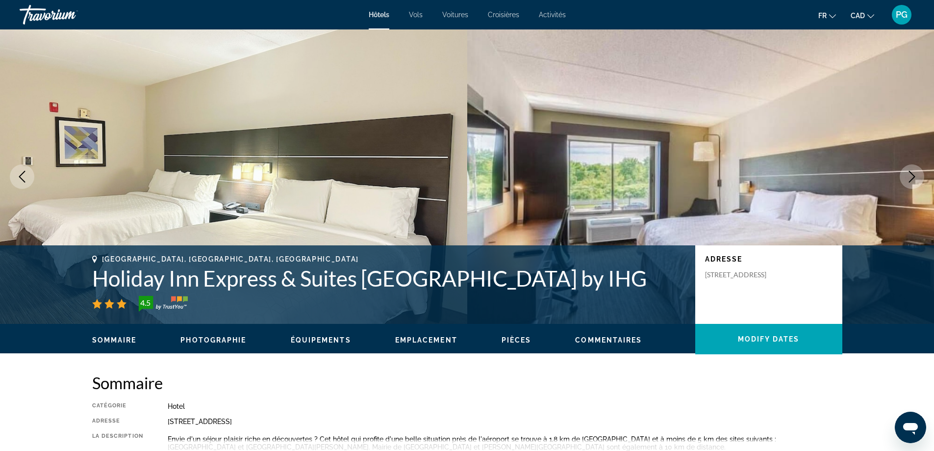
click at [912, 177] on icon "Next image" at bounding box center [912, 177] width 12 height 12
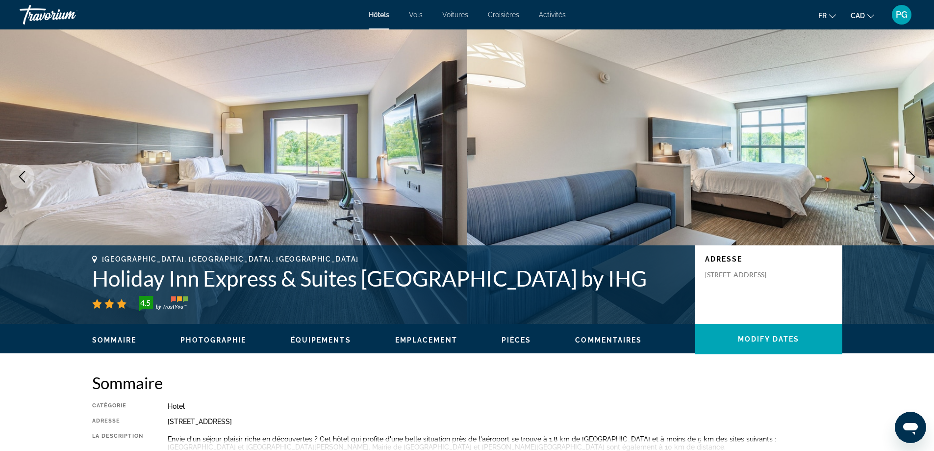
click at [912, 177] on icon "Next image" at bounding box center [912, 177] width 12 height 12
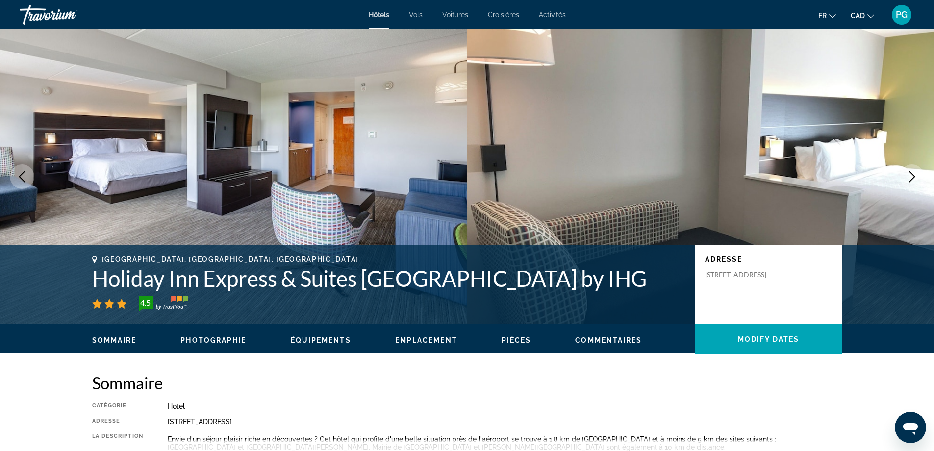
click at [913, 177] on icon "Next image" at bounding box center [912, 177] width 12 height 12
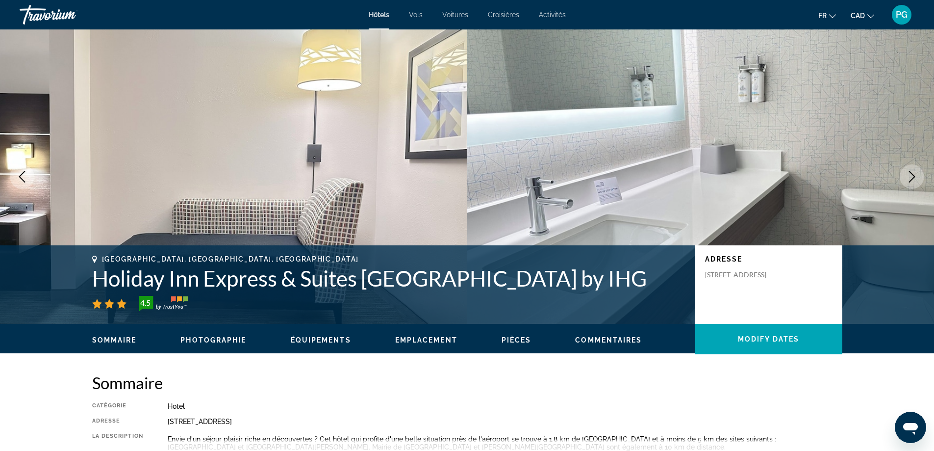
click at [913, 178] on icon "Next image" at bounding box center [912, 177] width 12 height 12
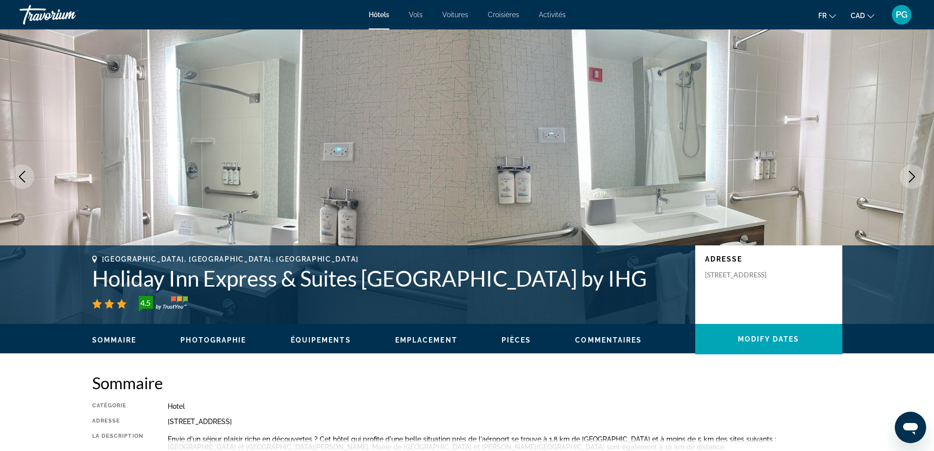
click at [913, 178] on icon "Next image" at bounding box center [912, 177] width 12 height 12
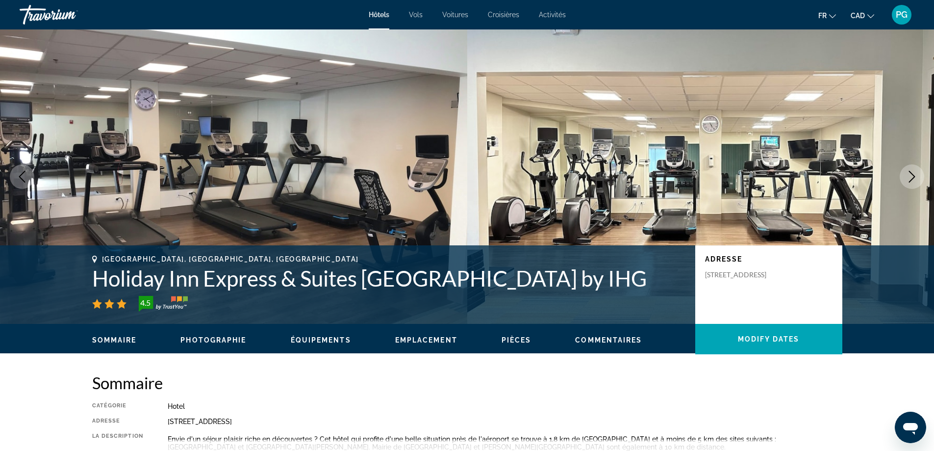
click at [913, 178] on icon "Next image" at bounding box center [912, 177] width 12 height 12
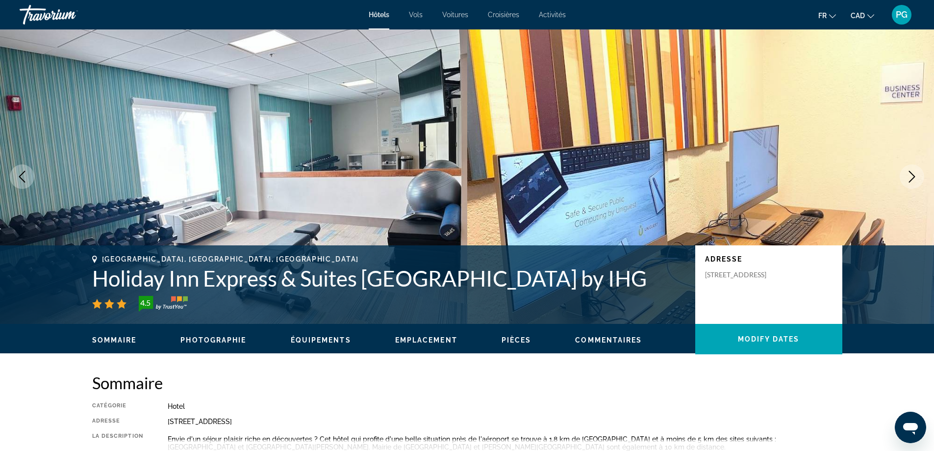
click at [913, 178] on icon "Next image" at bounding box center [912, 177] width 12 height 12
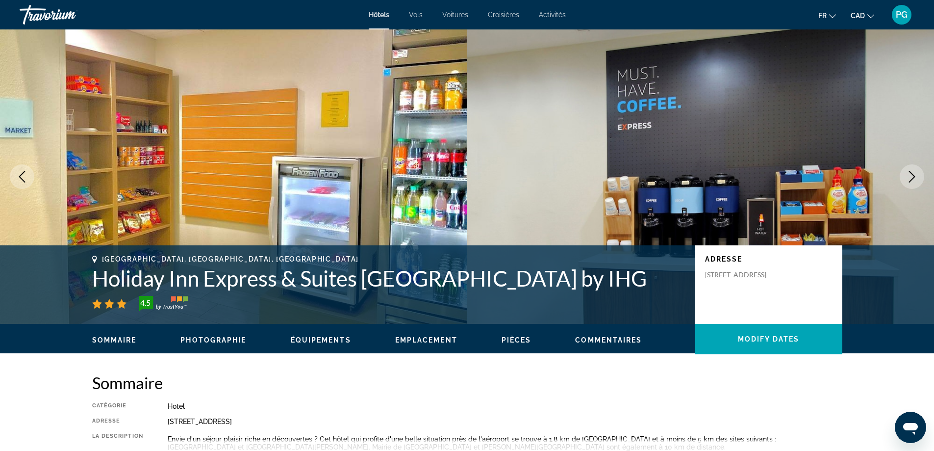
click at [911, 176] on icon "Next image" at bounding box center [912, 177] width 12 height 12
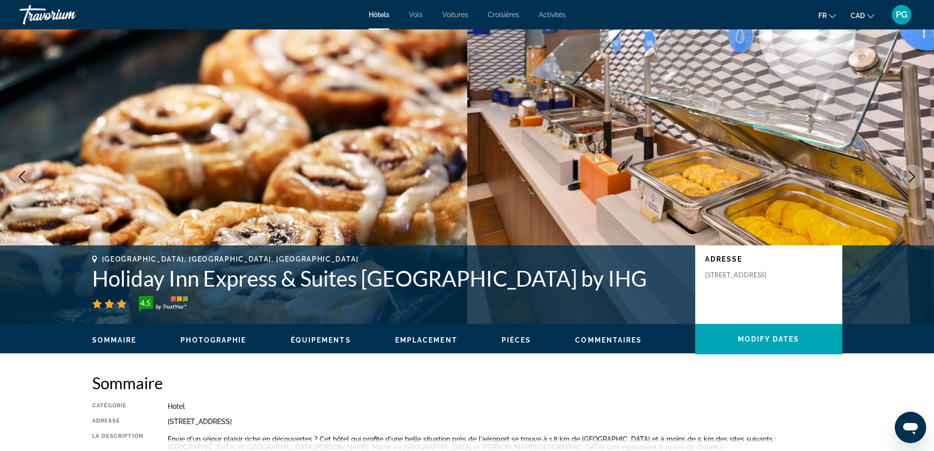
click at [911, 176] on icon "Next image" at bounding box center [912, 177] width 12 height 12
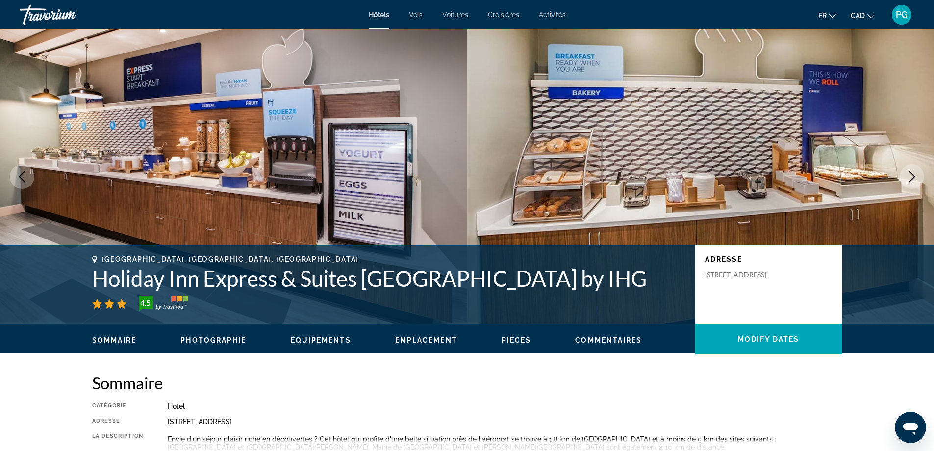
click at [911, 176] on icon "Next image" at bounding box center [912, 177] width 12 height 12
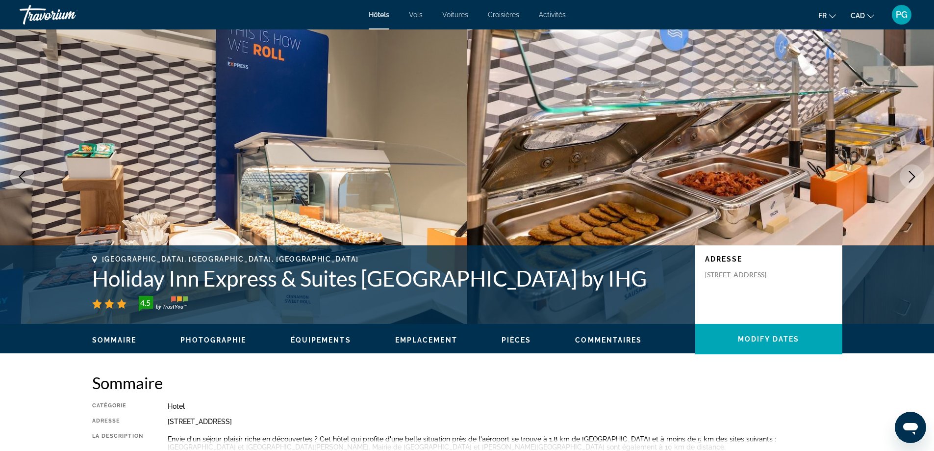
click at [908, 177] on icon "Next image" at bounding box center [912, 177] width 12 height 12
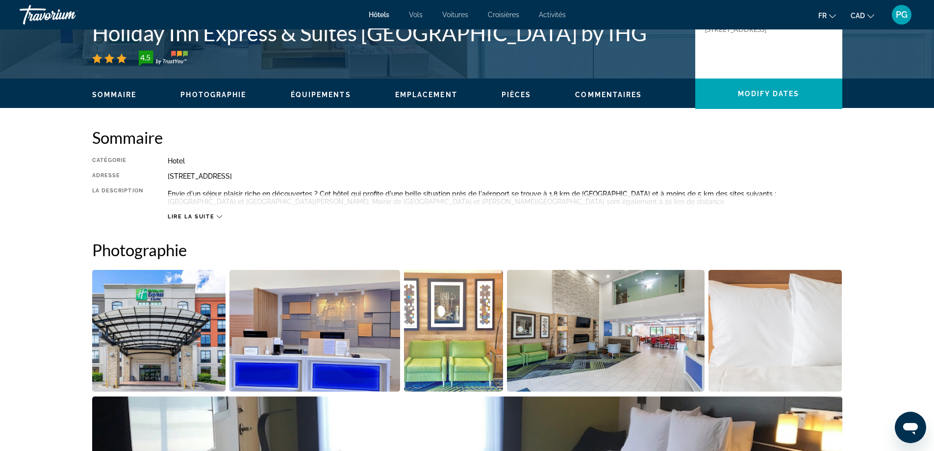
scroll to position [294, 0]
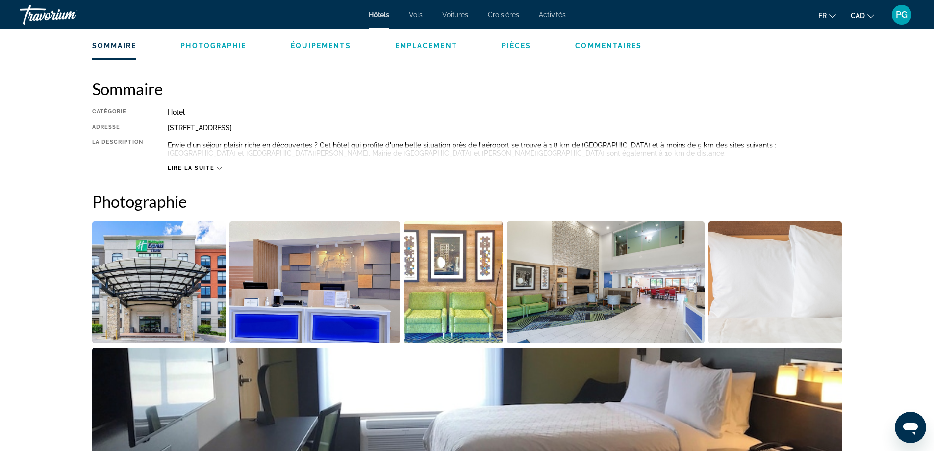
drag, startPoint x: 167, startPoint y: 128, endPoint x: 374, endPoint y: 126, distance: 207.0
click at [374, 126] on div "[STREET_ADDRESS]" at bounding box center [505, 128] width 675 height 8
copy div "[STREET_ADDRESS]"
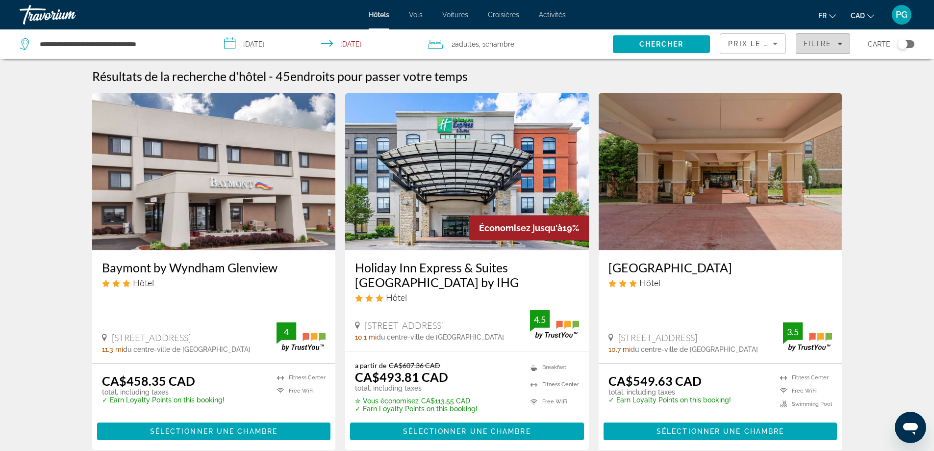
click at [840, 46] on icon "Filters" at bounding box center [840, 43] width 5 height 5
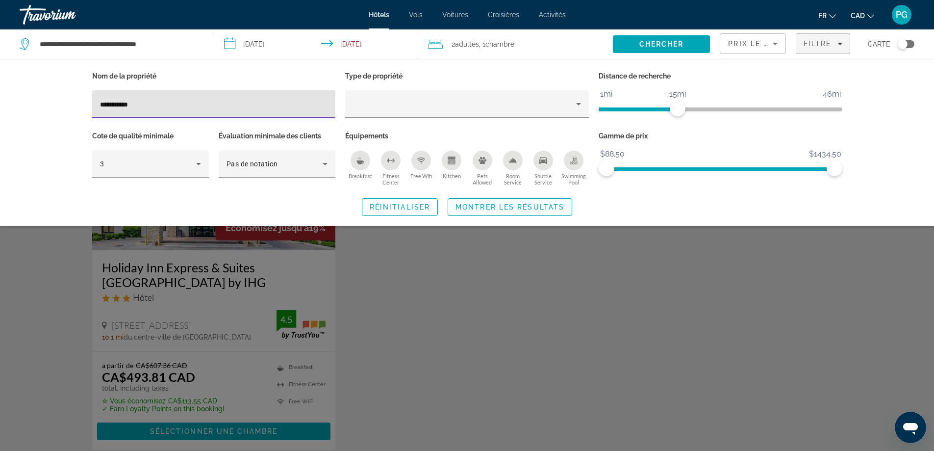
type input "**********"
click at [506, 203] on button "Montrer les résultats" at bounding box center [510, 207] width 125 height 18
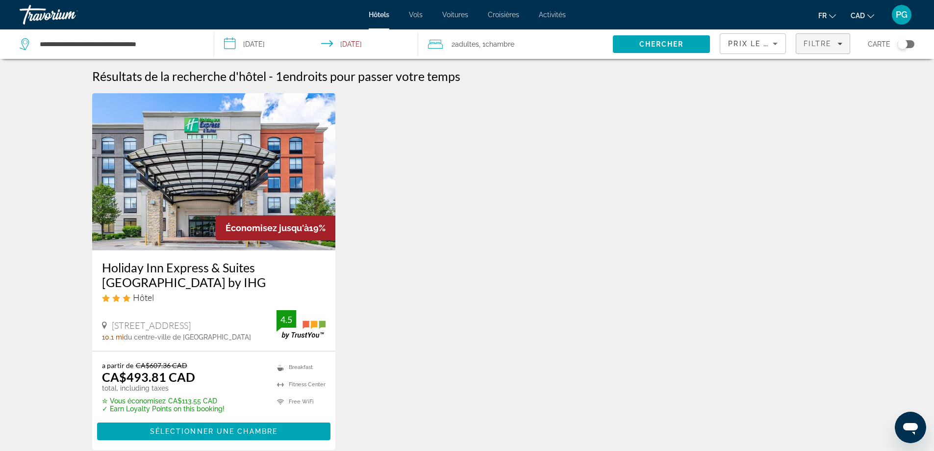
click at [823, 46] on span "Filtre" at bounding box center [818, 44] width 28 height 8
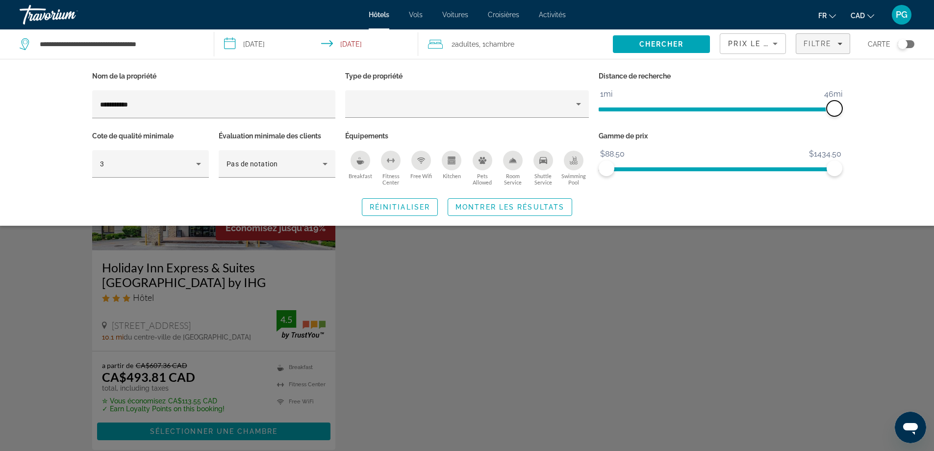
drag, startPoint x: 676, startPoint y: 109, endPoint x: 871, endPoint y: 107, distance: 194.7
click at [871, 107] on div "**********" at bounding box center [467, 142] width 934 height 167
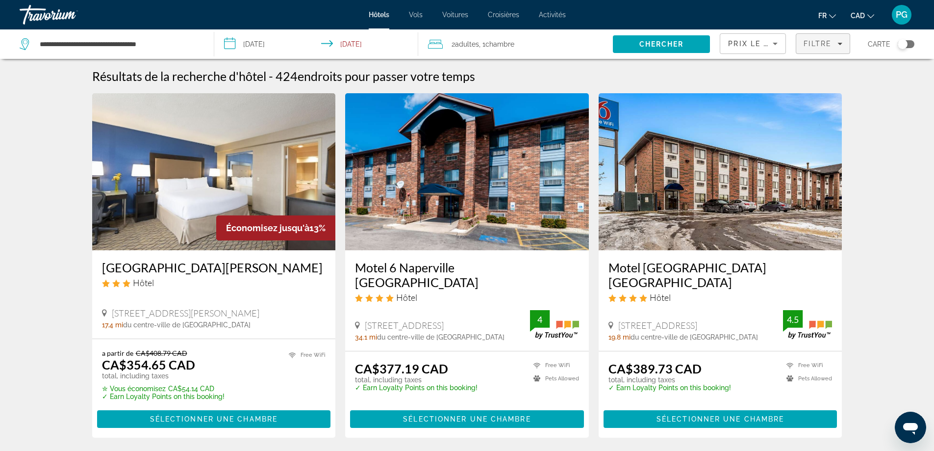
click at [828, 41] on span "Filtre" at bounding box center [818, 44] width 28 height 8
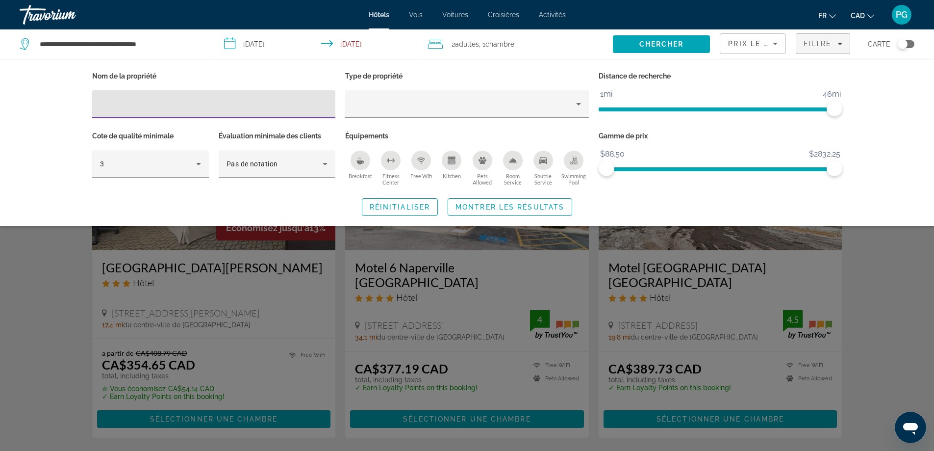
click at [112, 102] on input "Hotel Filters" at bounding box center [214, 105] width 228 height 12
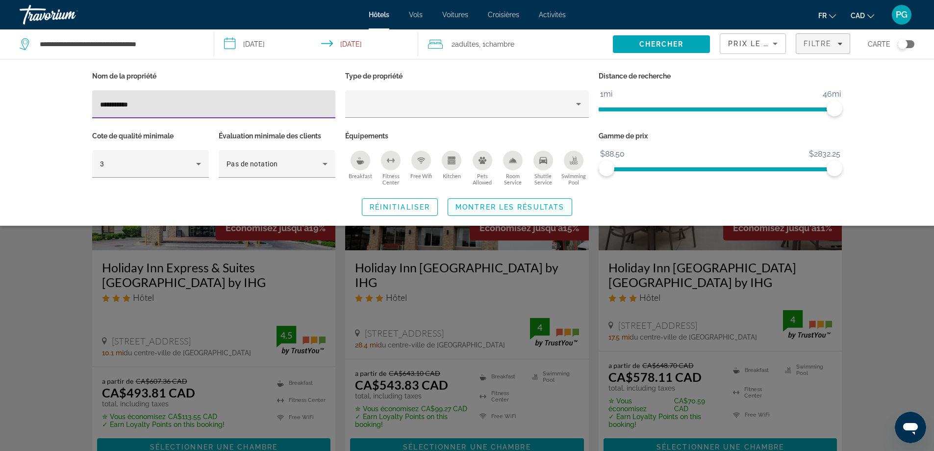
type input "**********"
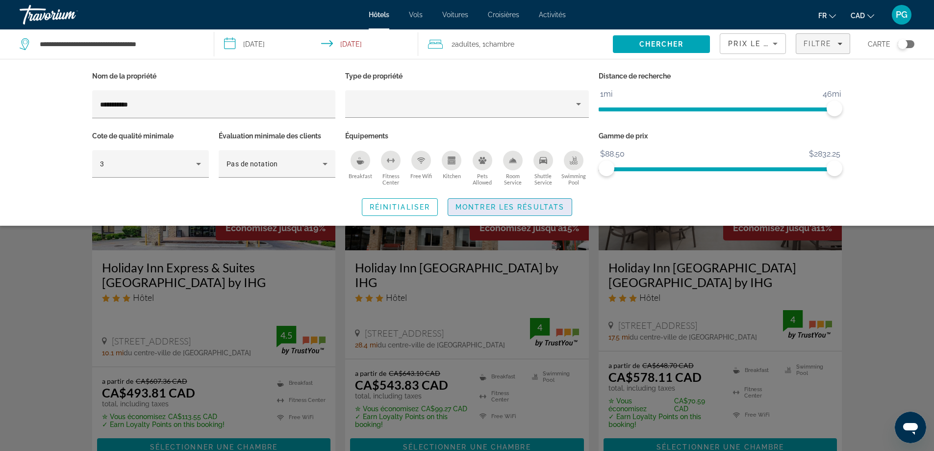
click at [514, 206] on span "Montrer les résultats" at bounding box center [510, 207] width 109 height 8
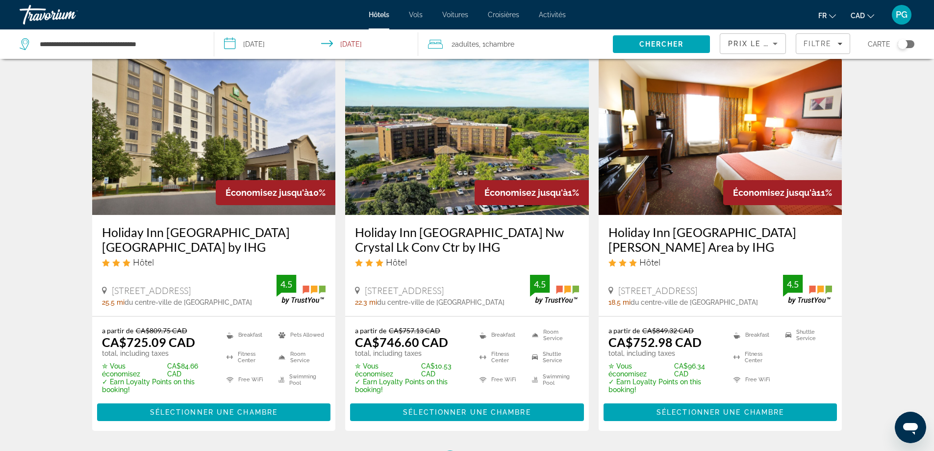
scroll to position [1324, 0]
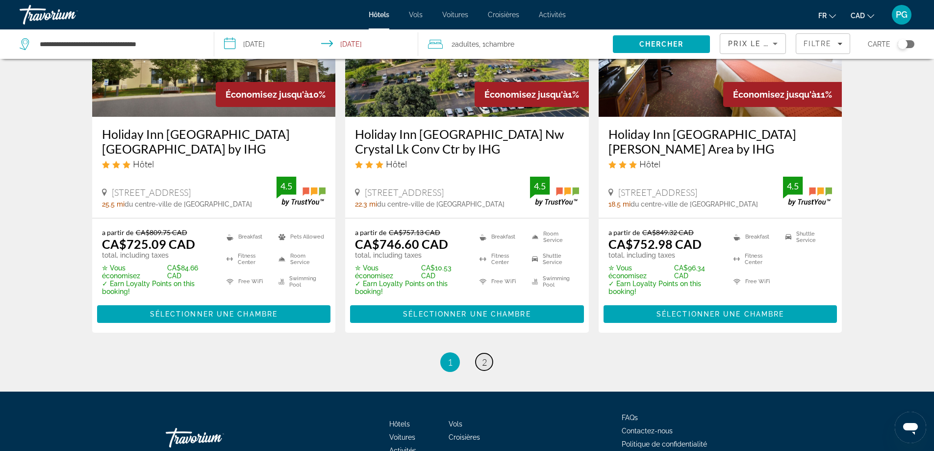
click at [485, 357] on span "2" at bounding box center [484, 362] width 5 height 11
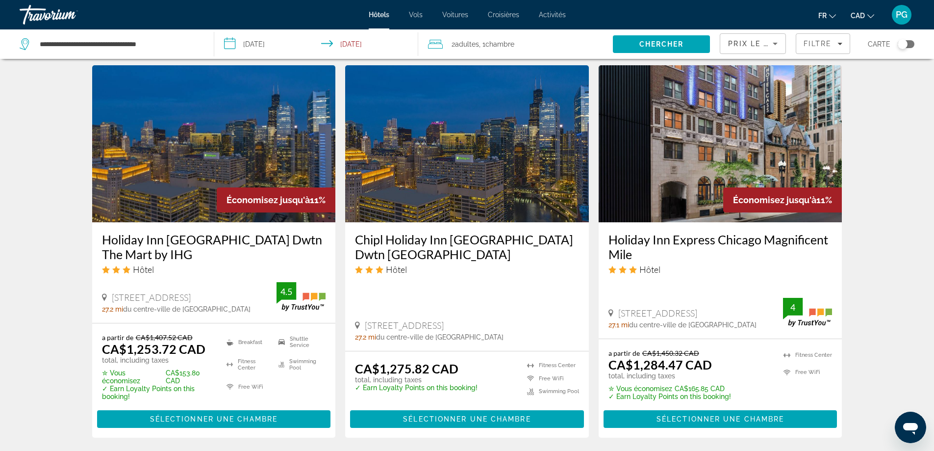
scroll to position [963, 0]
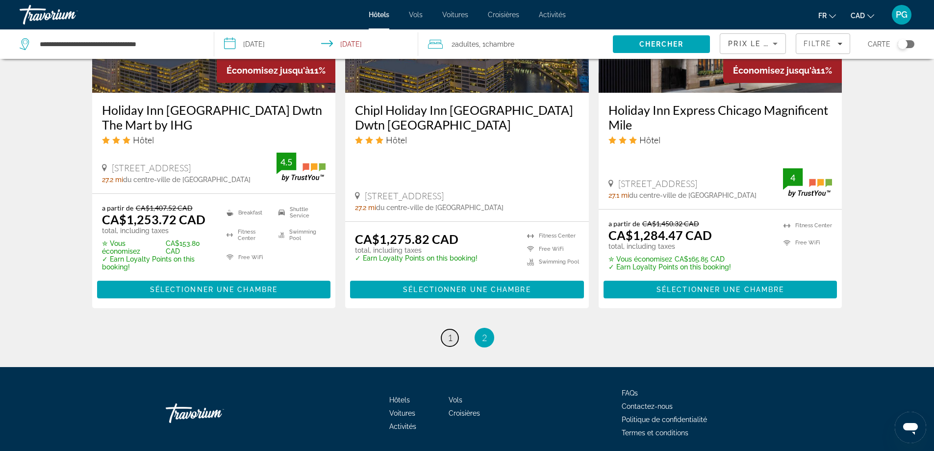
click at [451, 332] on span "1" at bounding box center [450, 337] width 5 height 11
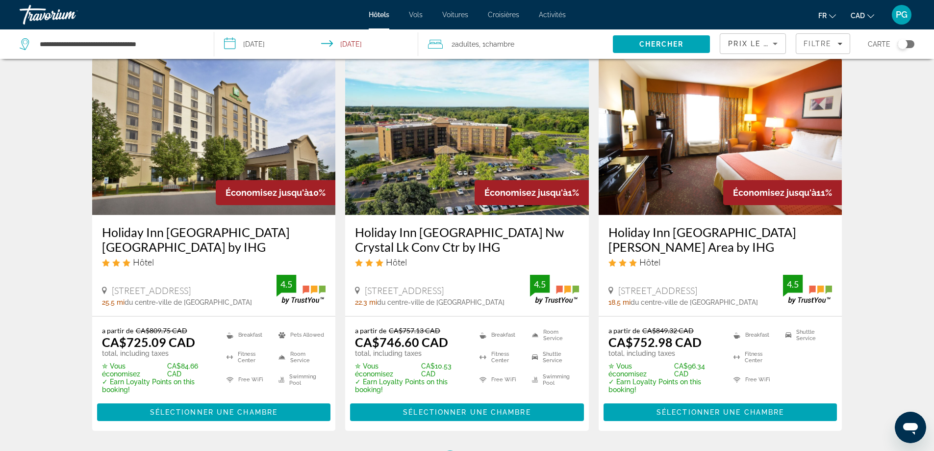
scroll to position [1324, 0]
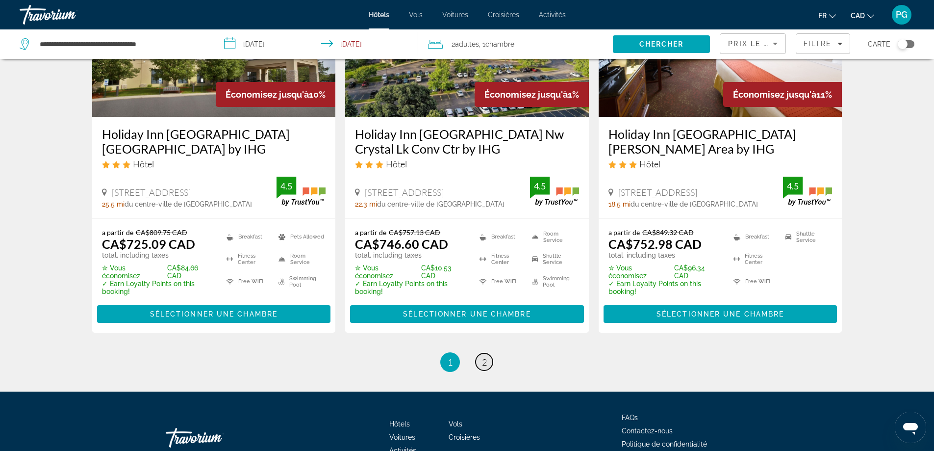
click at [481, 353] on link "page 2" at bounding box center [484, 361] width 17 height 17
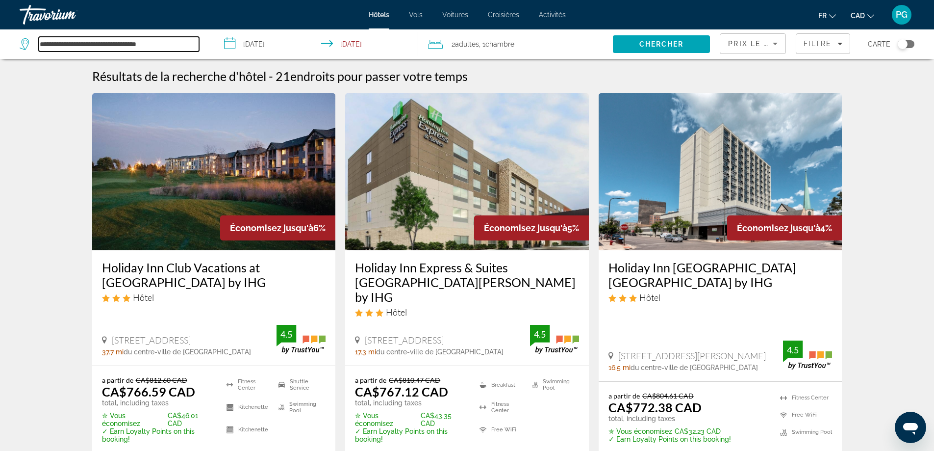
click at [70, 42] on input "**********" at bounding box center [119, 44] width 160 height 15
drag, startPoint x: 168, startPoint y: 41, endPoint x: 0, endPoint y: 50, distance: 168.4
click at [0, 50] on app-destination-search "**********" at bounding box center [107, 43] width 214 height 29
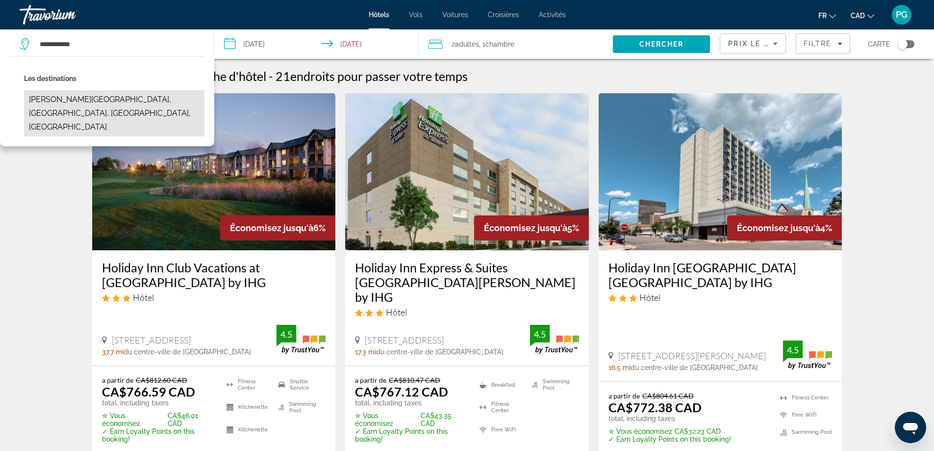
click at [75, 97] on button "[PERSON_NAME][GEOGRAPHIC_DATA], [GEOGRAPHIC_DATA], [GEOGRAPHIC_DATA], [GEOGRAPH…" at bounding box center [114, 113] width 180 height 46
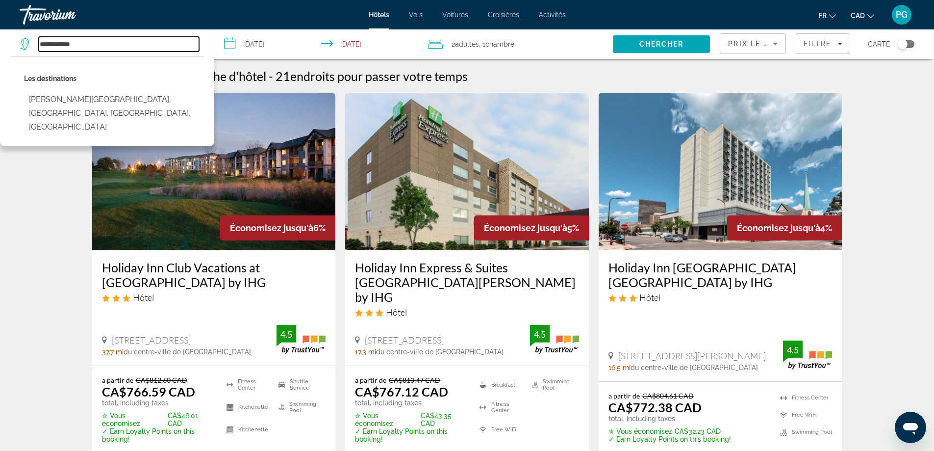
type input "**********"
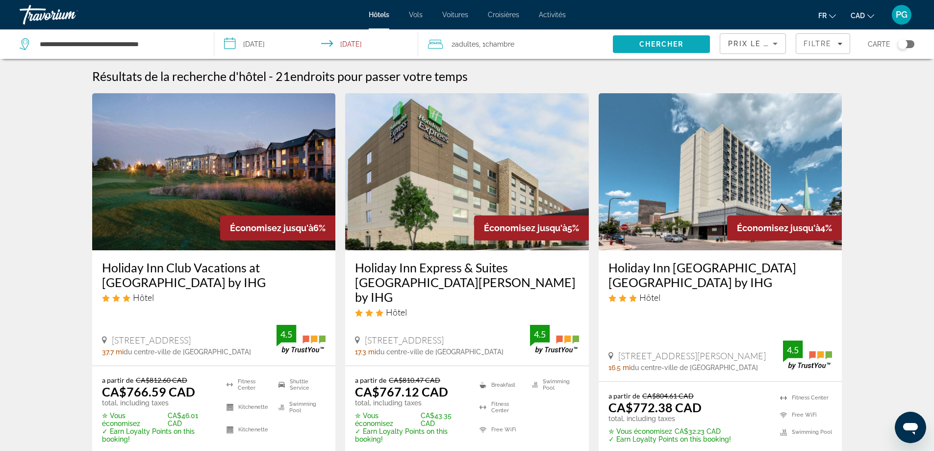
click at [657, 42] on span "Chercher" at bounding box center [661, 44] width 45 height 8
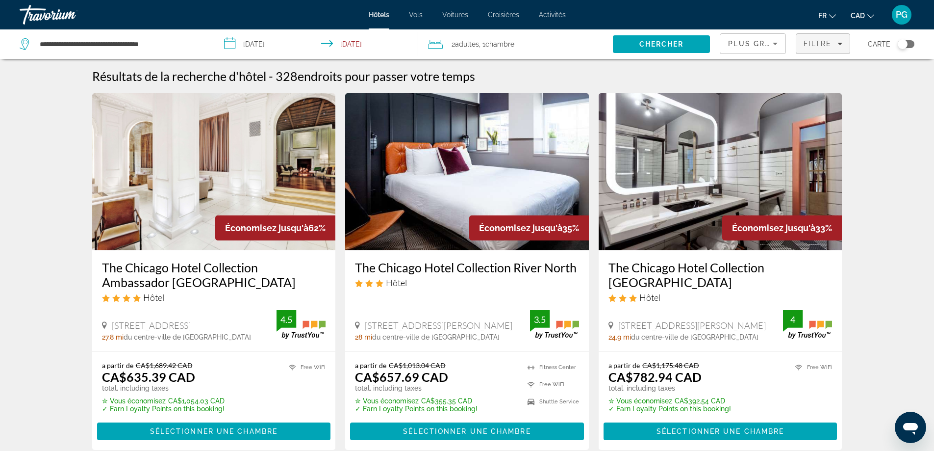
click at [824, 45] on span "Filtre" at bounding box center [818, 44] width 28 height 8
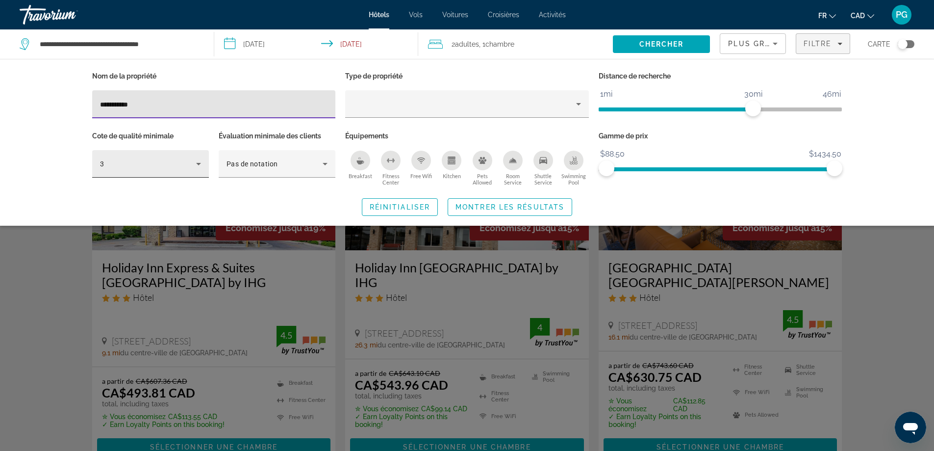
type input "**********"
click at [199, 159] on icon "Hotel Filters" at bounding box center [199, 164] width 12 height 12
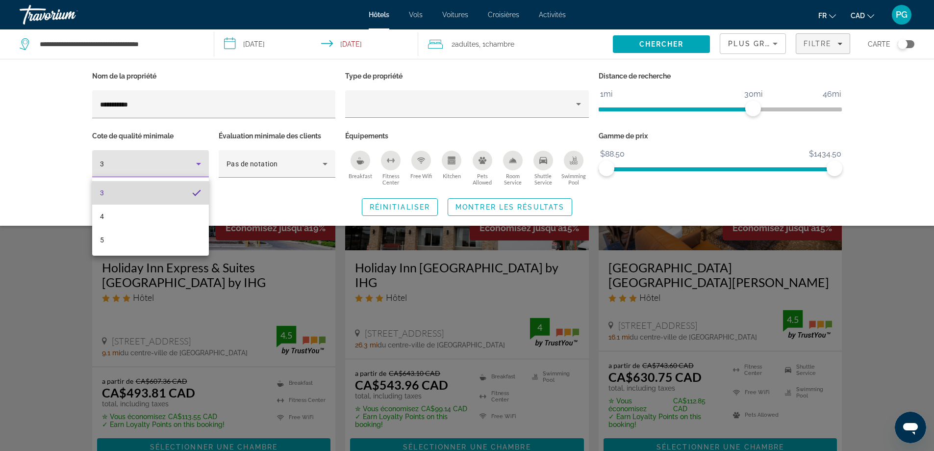
click at [171, 191] on mat-option "3" at bounding box center [150, 193] width 117 height 24
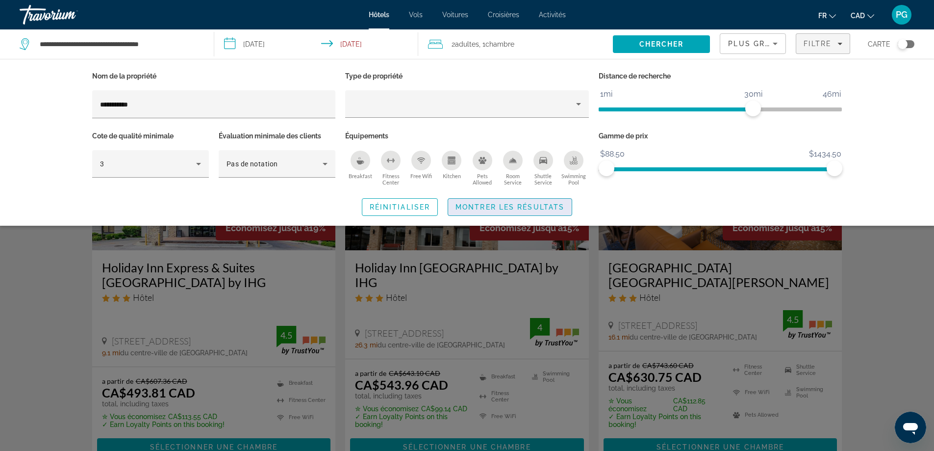
click at [519, 205] on span "Montrer les résultats" at bounding box center [510, 207] width 109 height 8
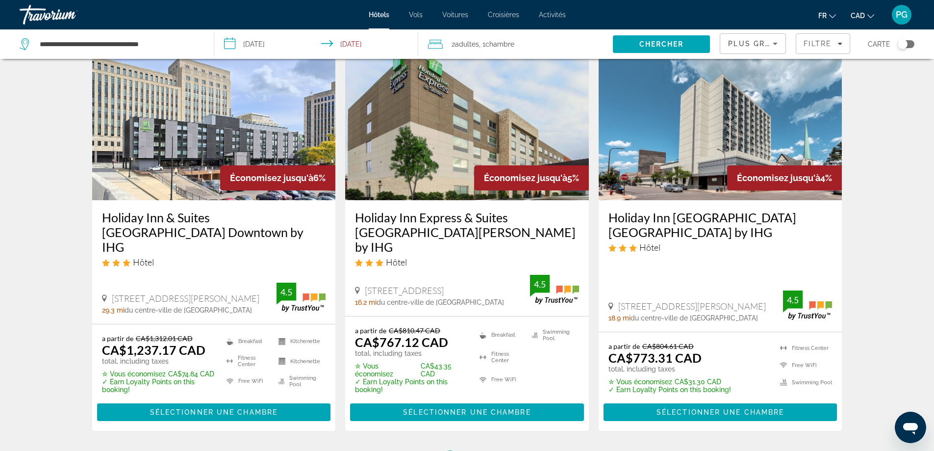
scroll to position [1275, 0]
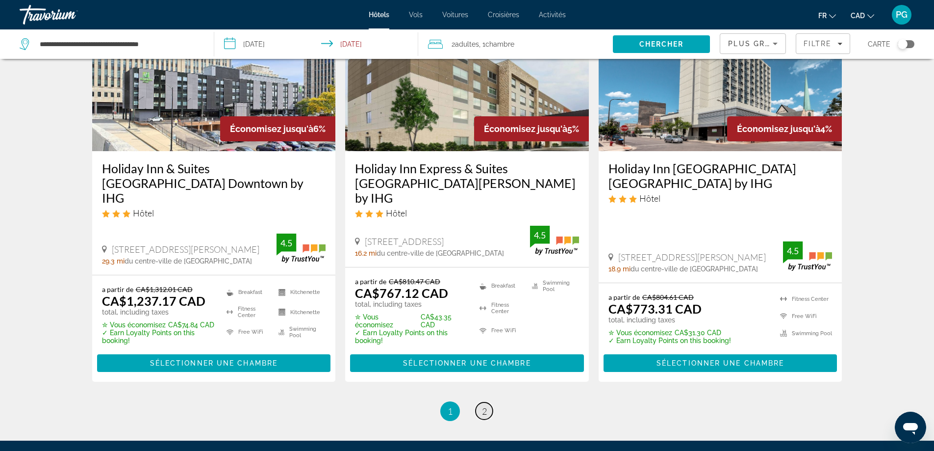
click at [485, 406] on span "2" at bounding box center [484, 411] width 5 height 11
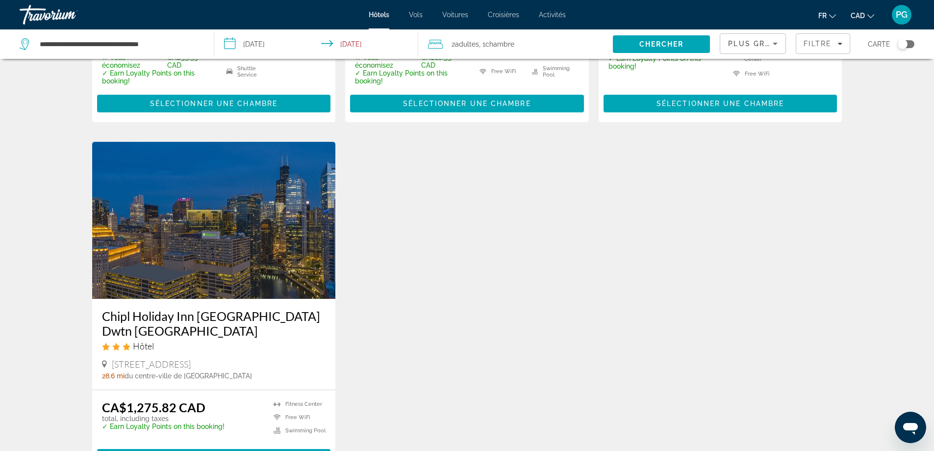
scroll to position [540, 0]
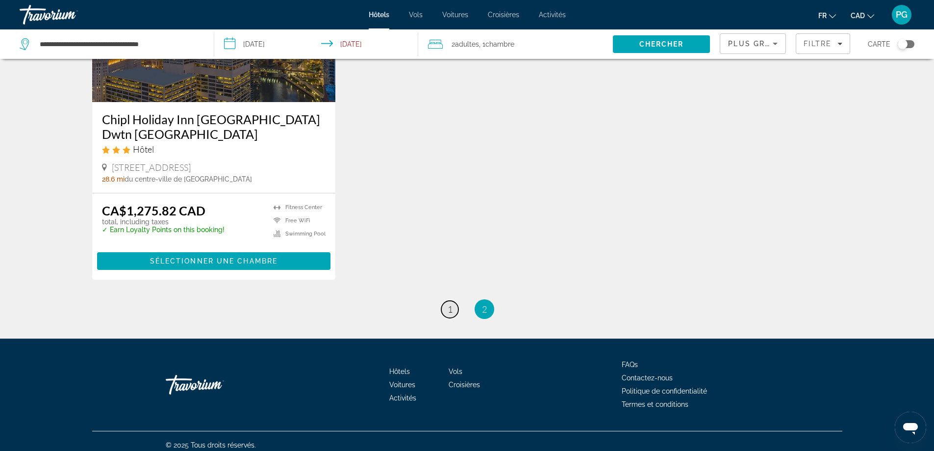
click at [451, 304] on span "1" at bounding box center [450, 309] width 5 height 11
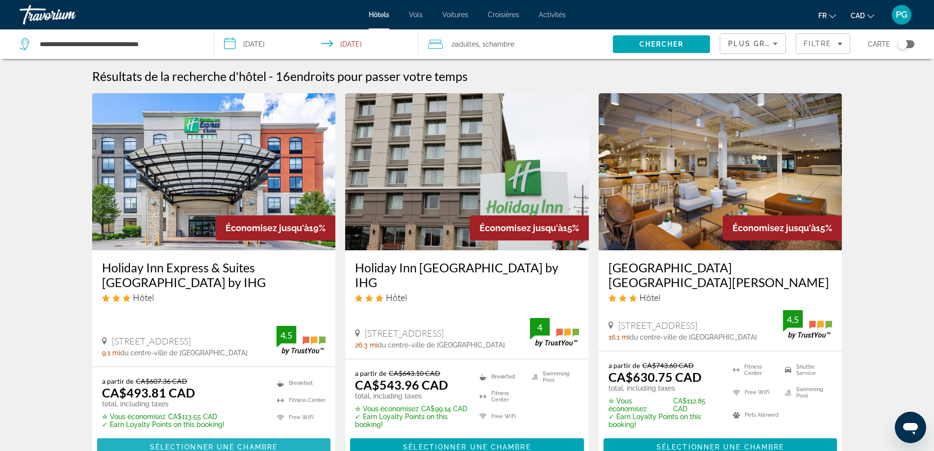
click at [185, 443] on span "Sélectionner une chambre" at bounding box center [214, 447] width 128 height 8
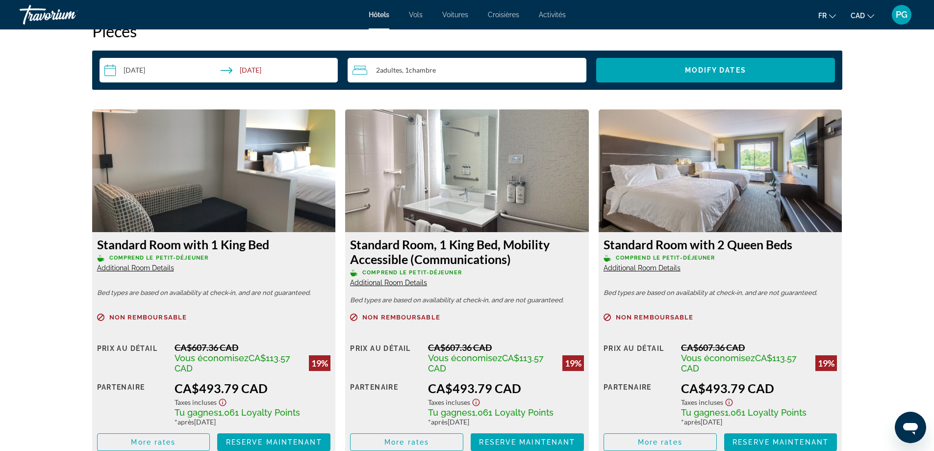
scroll to position [1275, 0]
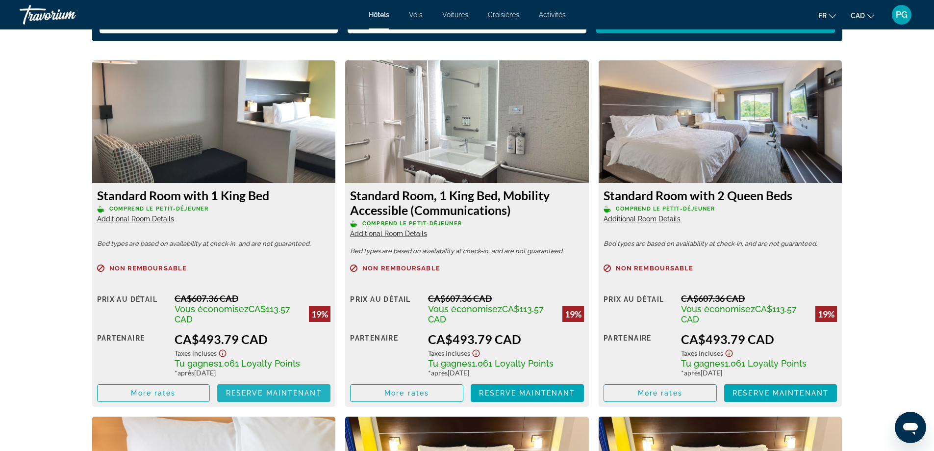
click at [277, 388] on span "Main content" at bounding box center [273, 393] width 113 height 24
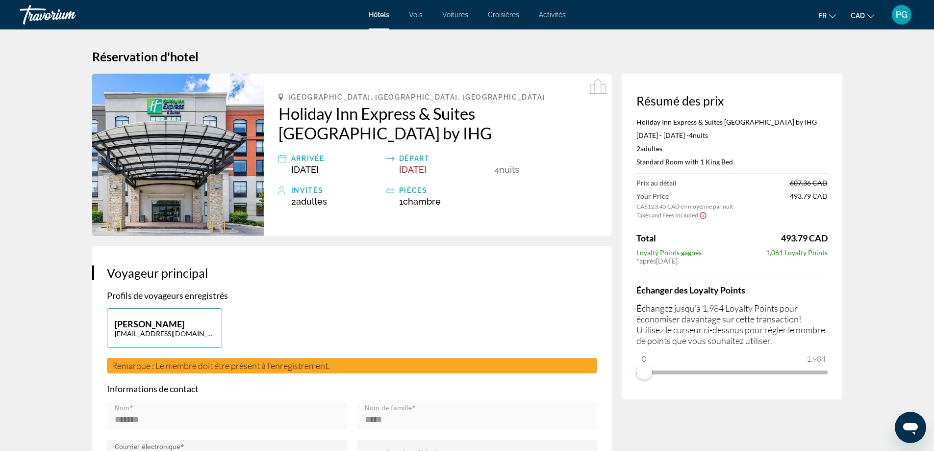
scroll to position [49, 0]
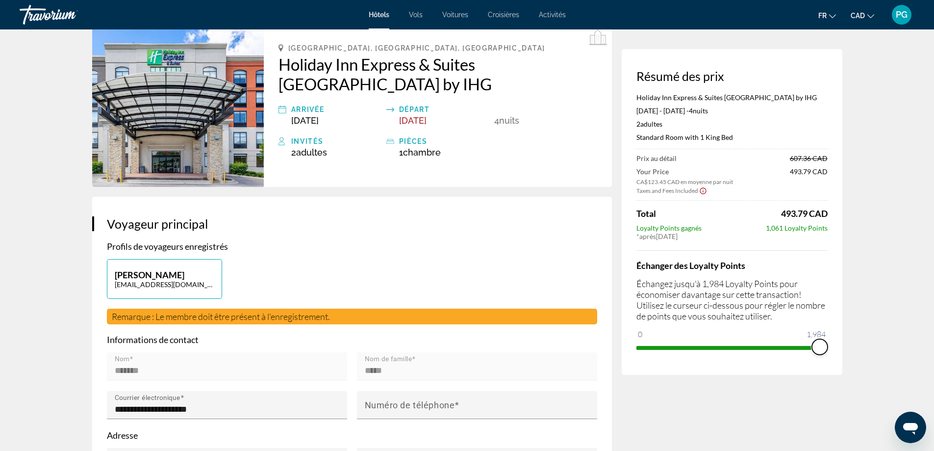
drag, startPoint x: 643, startPoint y: 347, endPoint x: 894, endPoint y: 345, distance: 250.6
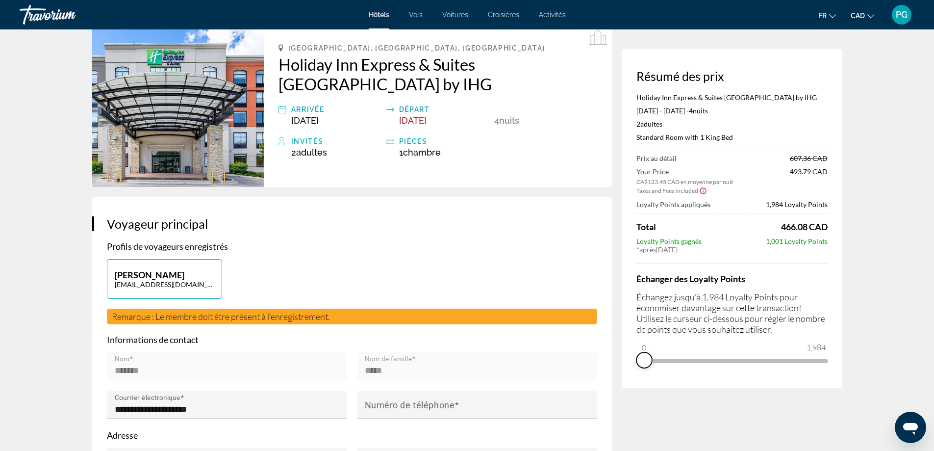
drag, startPoint x: 821, startPoint y: 360, endPoint x: 582, endPoint y: 362, distance: 239.3
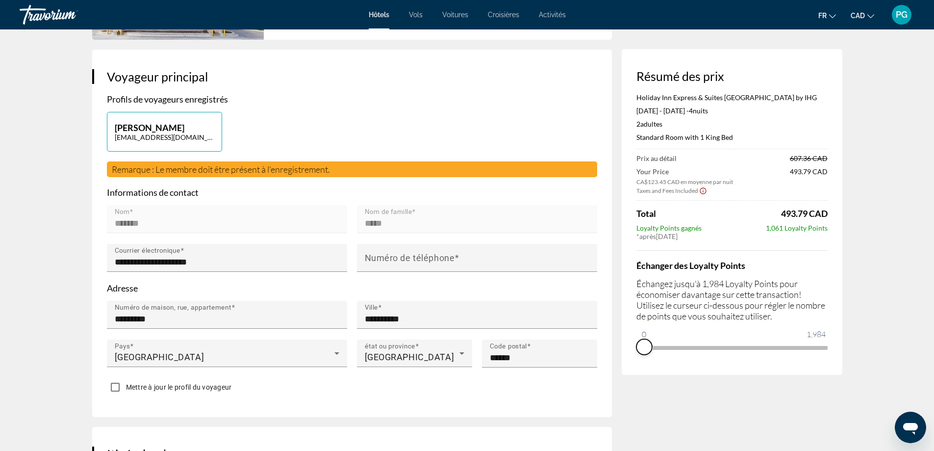
scroll to position [245, 0]
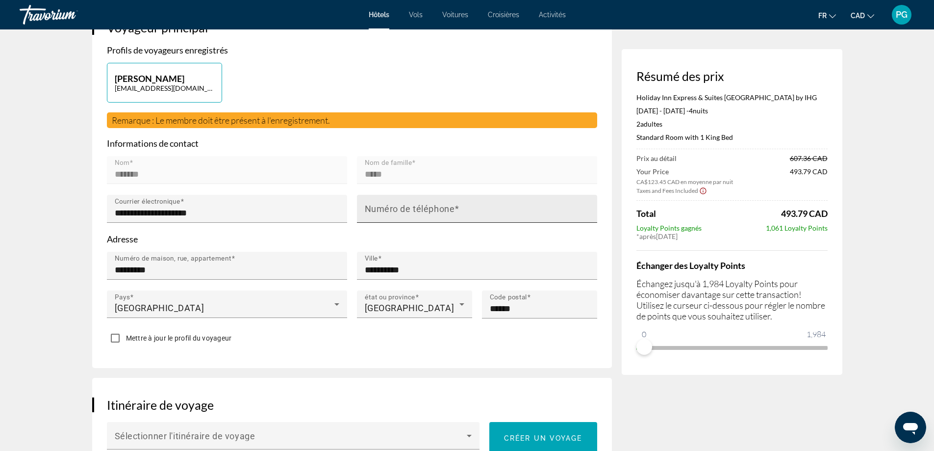
click at [406, 208] on mat-label "Numéro de téléphone" at bounding box center [410, 209] width 90 height 10
click at [406, 208] on input "Numéro de téléphone" at bounding box center [480, 213] width 230 height 12
click at [543, 346] on div "**********" at bounding box center [352, 183] width 520 height 367
click at [381, 210] on input "**********" at bounding box center [480, 213] width 230 height 12
click at [398, 212] on input "**********" at bounding box center [480, 213] width 230 height 12
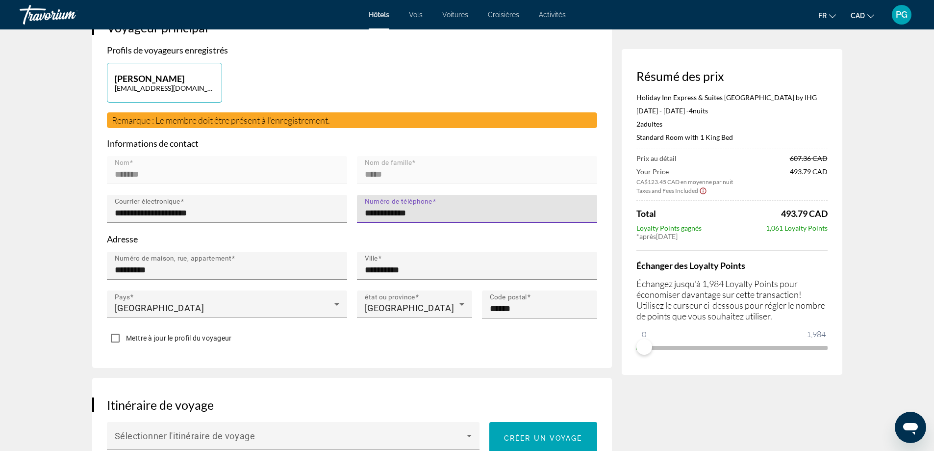
type input "**********"
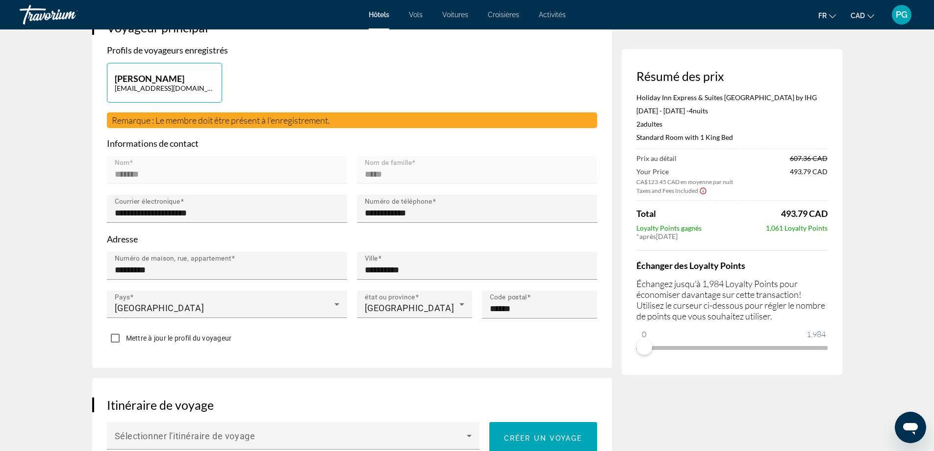
click at [468, 342] on div "Mettre à jour le profil du voyageur" at bounding box center [352, 338] width 490 height 19
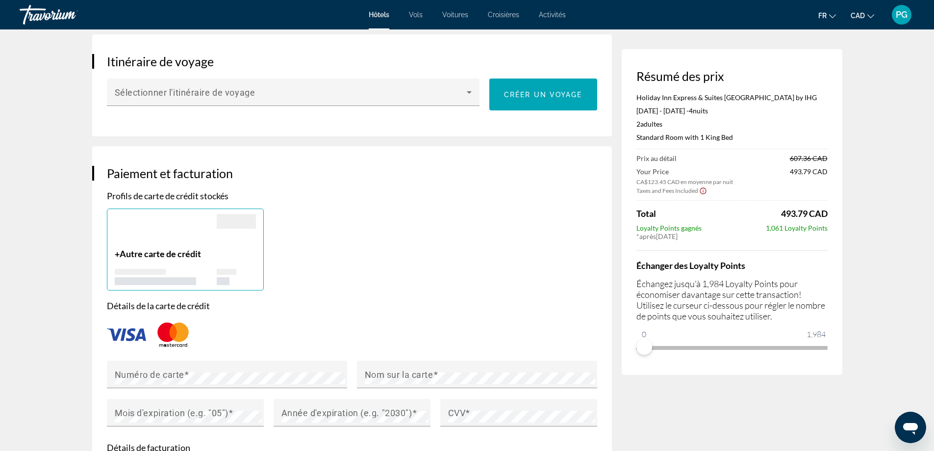
scroll to position [687, 0]
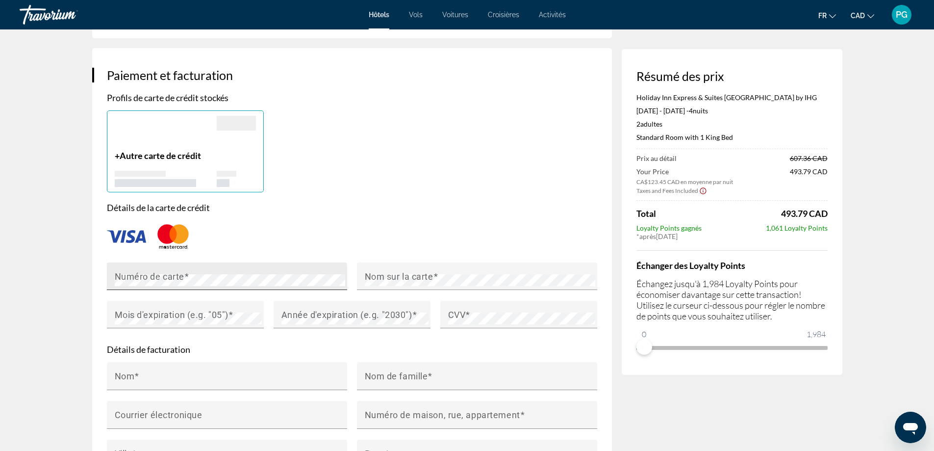
click at [118, 276] on mat-label "Numéro de carte" at bounding box center [150, 276] width 70 height 10
click at [394, 275] on mat-label "Nom sur la carte" at bounding box center [399, 276] width 69 height 10
click at [180, 314] on mat-label "Mois d'expiration (e.g. "05")" at bounding box center [172, 314] width 114 height 10
click at [290, 315] on mat-label "Année d'expiration (e.g. "2030")" at bounding box center [346, 314] width 131 height 10
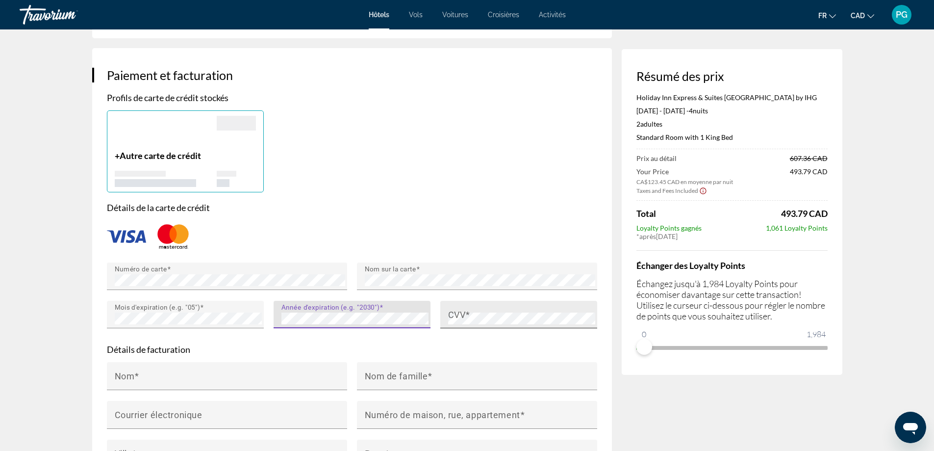
click at [465, 310] on label "CVV" at bounding box center [459, 314] width 22 height 10
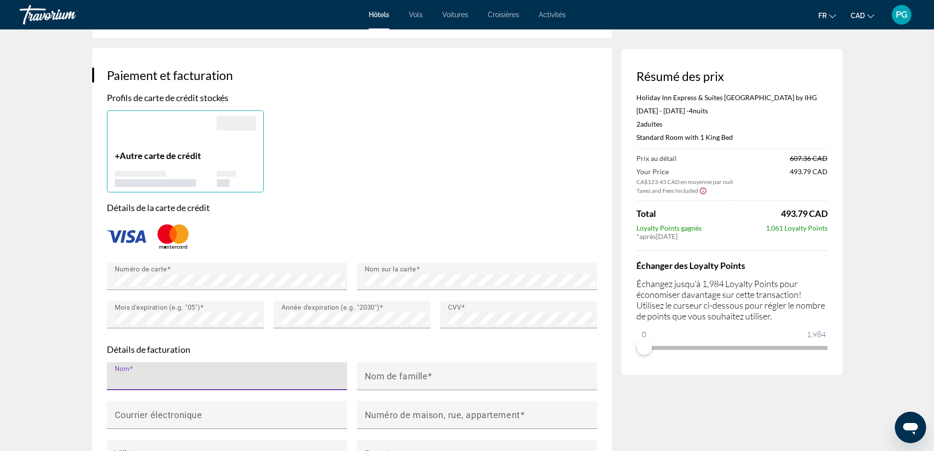
click at [153, 374] on input "Nom" at bounding box center [230, 380] width 230 height 12
click at [165, 374] on input "Nom" at bounding box center [230, 380] width 230 height 12
type input "*******"
click at [418, 363] on div "Nom de famille" at bounding box center [480, 376] width 230 height 28
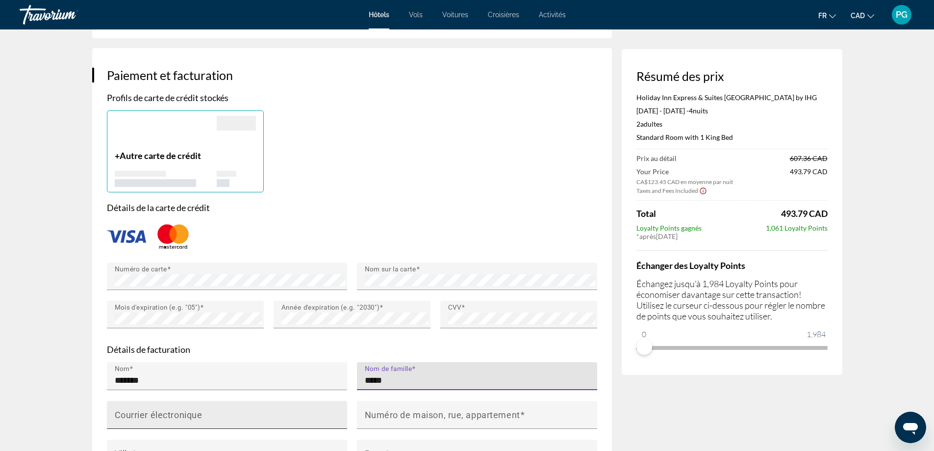
type input "*****"
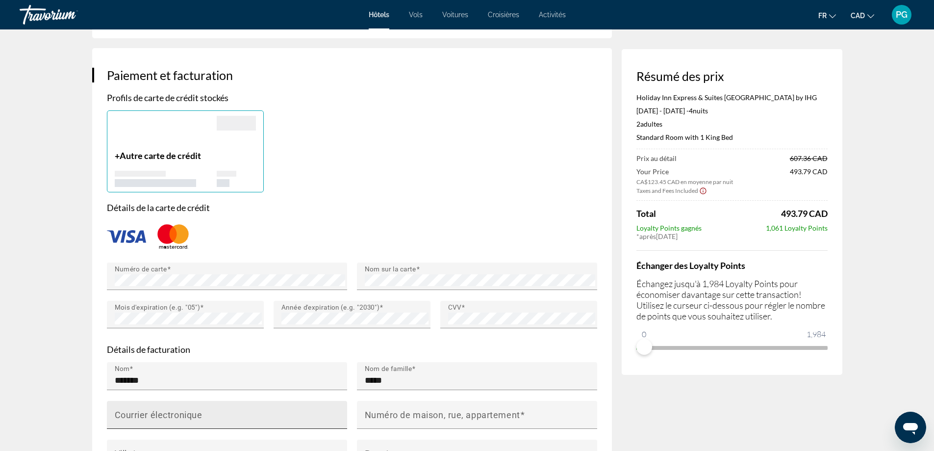
click at [175, 409] on mat-label "Courrier électronique" at bounding box center [159, 414] width 88 height 10
click at [175, 413] on input "Courrier électronique" at bounding box center [230, 419] width 230 height 12
type input "**********"
click at [661, 406] on div "Résumé des prix Holiday Inn Express & Suites [GEOGRAPHIC_DATA] by IHG [DATE] - …" at bounding box center [732, 160] width 221 height 1546
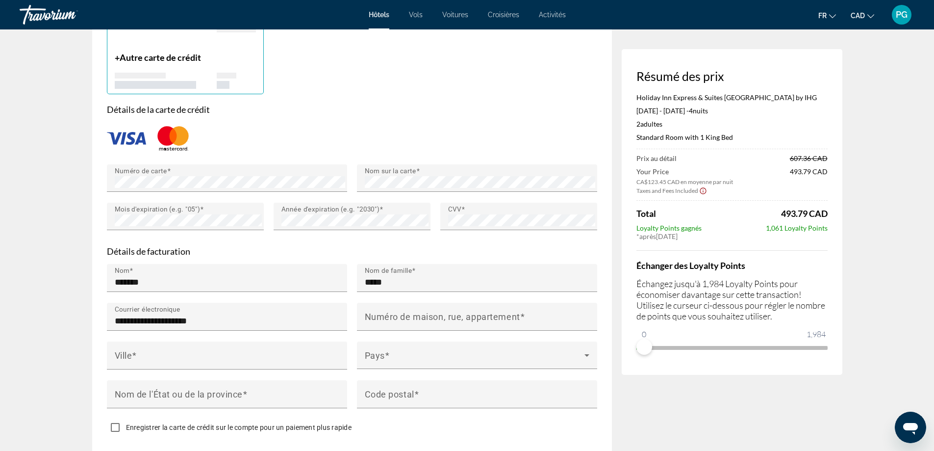
scroll to position [834, 0]
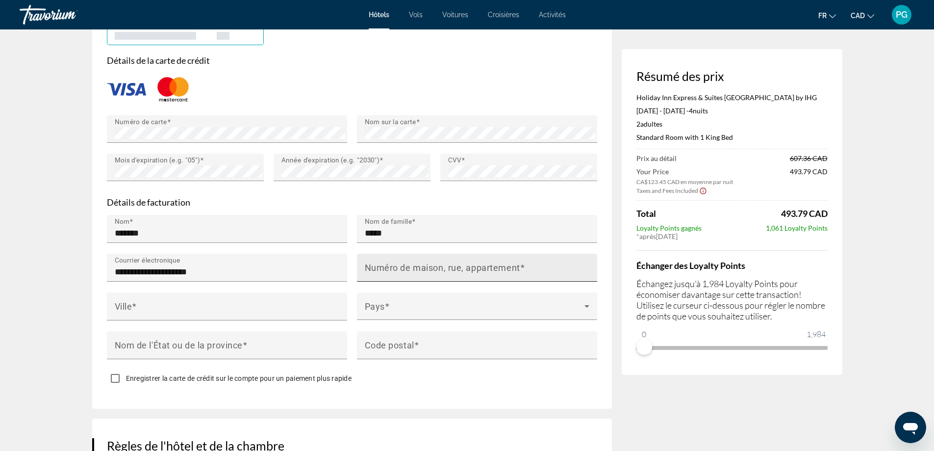
click at [426, 263] on mat-label "Numéro de maison, rue, appartement" at bounding box center [442, 267] width 155 height 10
click at [426, 266] on input "Numéro de maison, rue, appartement" at bounding box center [480, 272] width 230 height 12
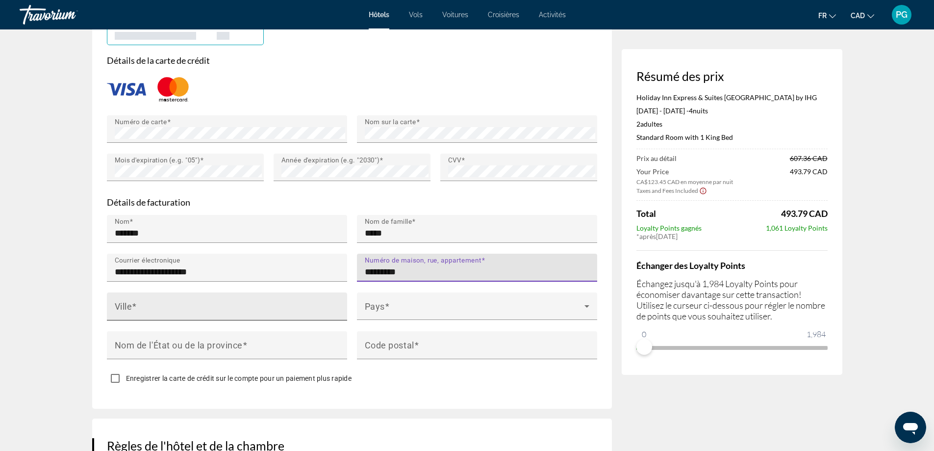
type input "*********"
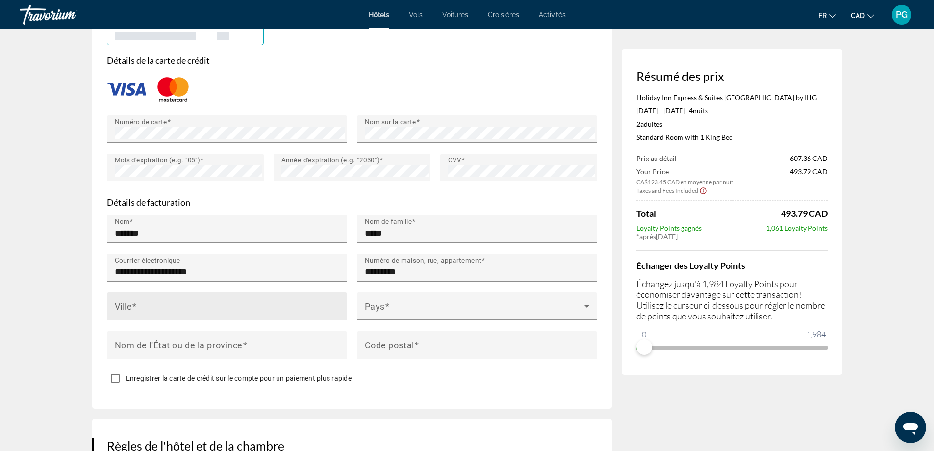
click at [224, 297] on div "Ville" at bounding box center [230, 306] width 230 height 28
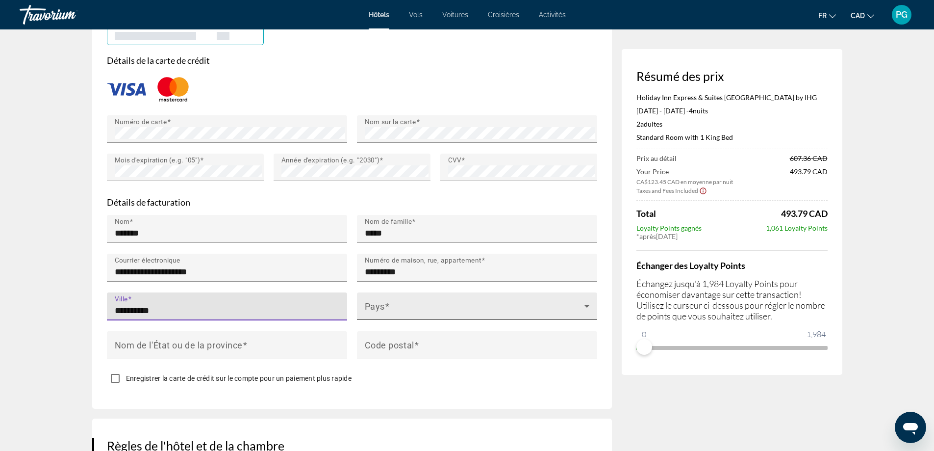
type input "**********"
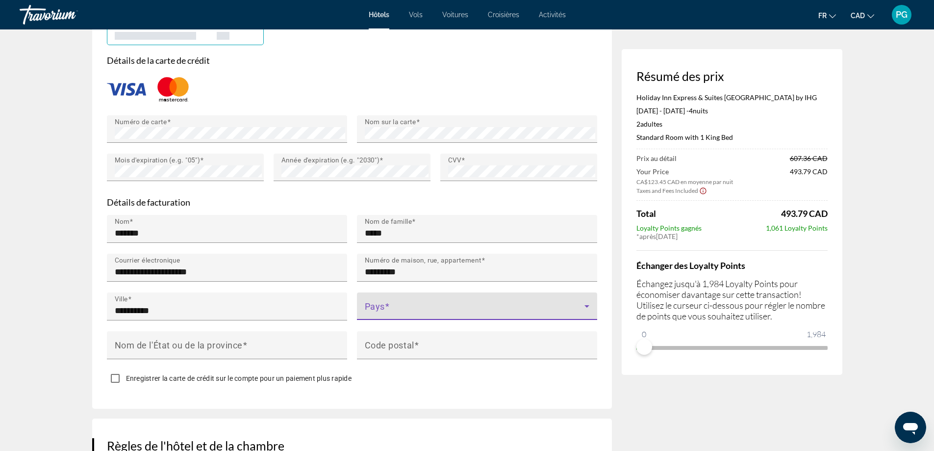
click at [377, 304] on span "Main content" at bounding box center [475, 310] width 220 height 12
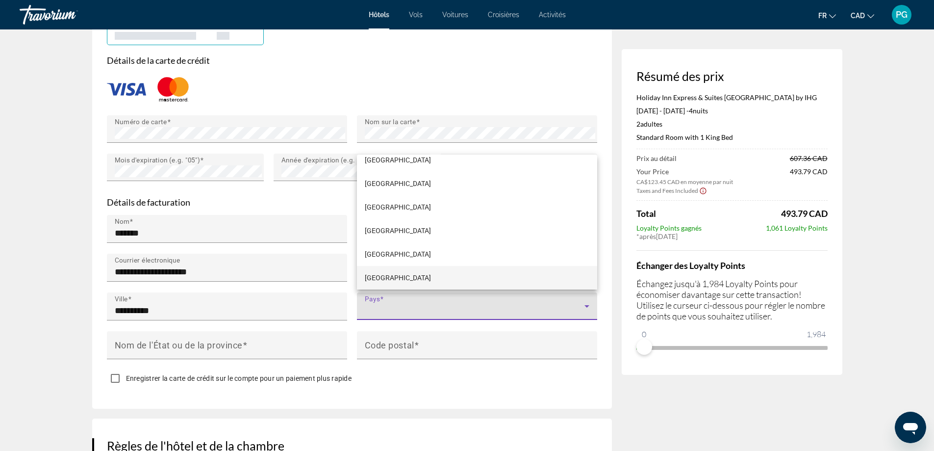
scroll to position [860, 0]
click at [388, 274] on span "[GEOGRAPHIC_DATA]" at bounding box center [398, 276] width 66 height 12
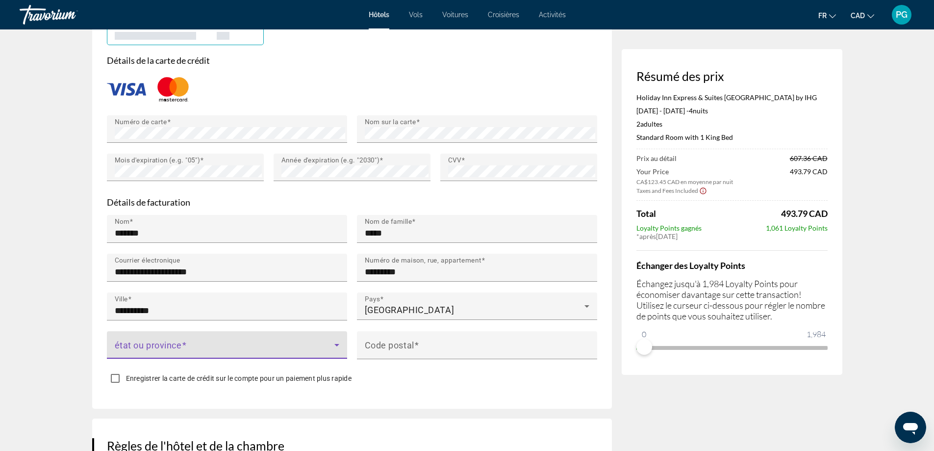
click at [193, 343] on span "Main content" at bounding box center [225, 349] width 220 height 12
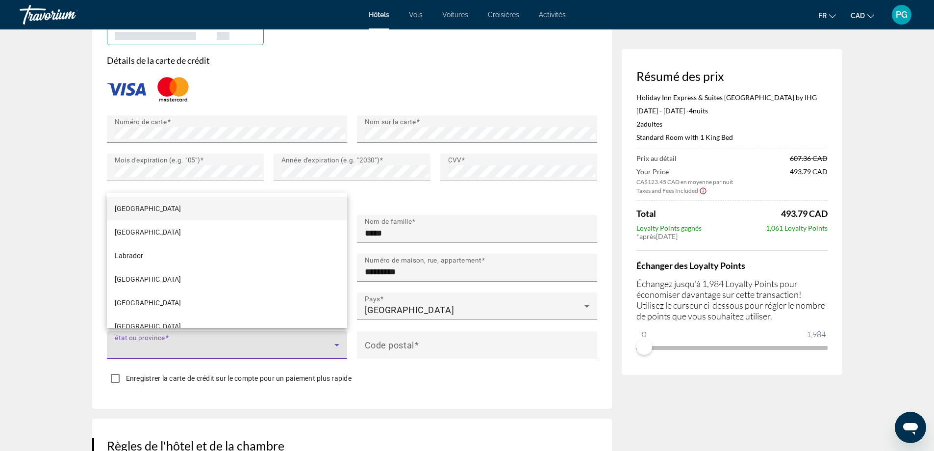
scroll to position [175, 0]
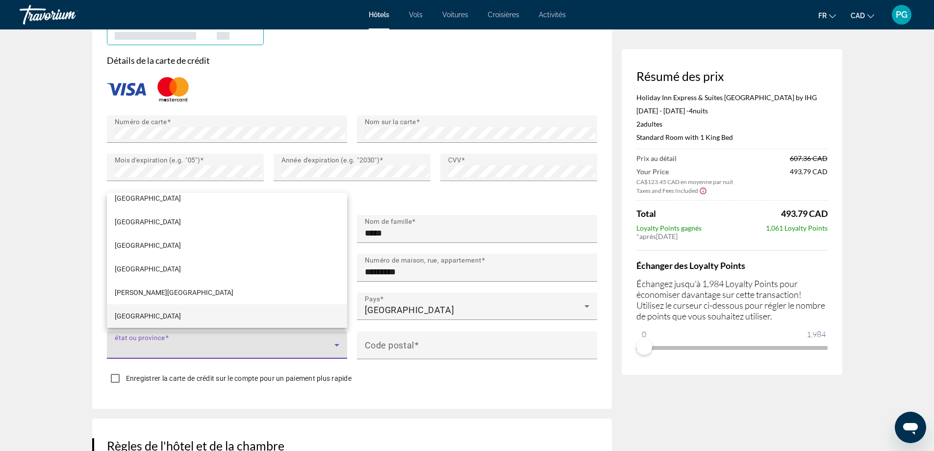
drag, startPoint x: 128, startPoint y: 316, endPoint x: 129, endPoint y: 311, distance: 5.1
click at [128, 315] on span "[GEOGRAPHIC_DATA]" at bounding box center [148, 316] width 66 height 12
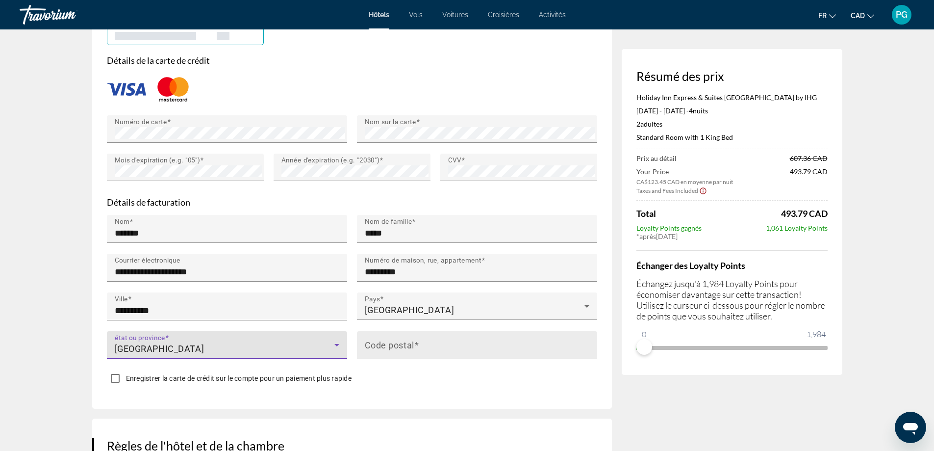
click at [405, 339] on mat-label "Code postal" at bounding box center [390, 344] width 50 height 10
click at [405, 343] on input "Code postal" at bounding box center [480, 349] width 230 height 12
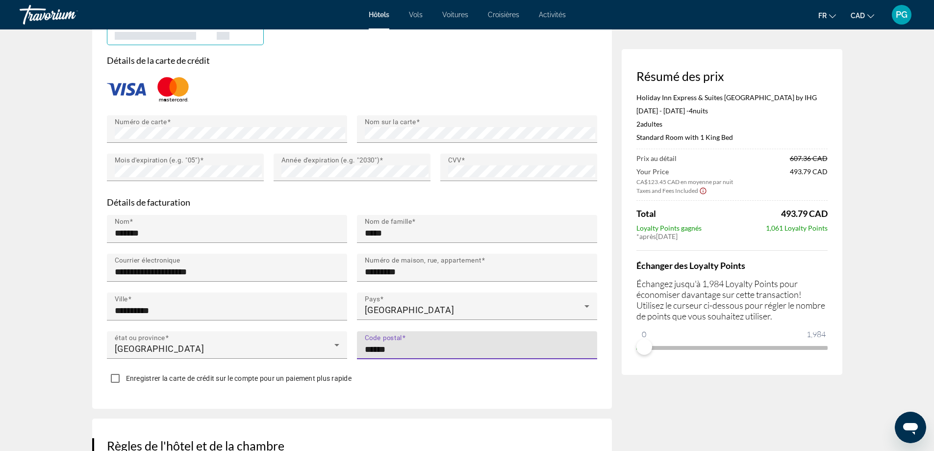
type input "******"
click at [533, 381] on div "Enregistrer la carte de crédit sur le compte pour un paiement plus rapide" at bounding box center [352, 379] width 490 height 19
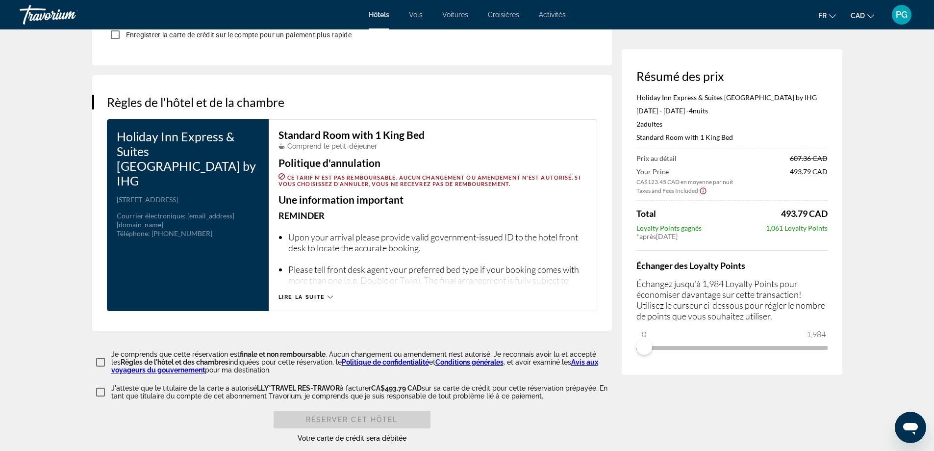
scroll to position [1226, 0]
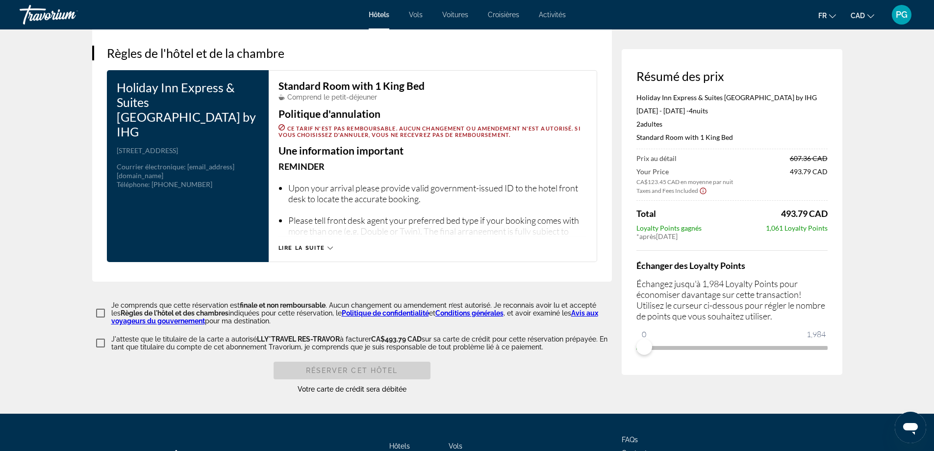
click at [328, 245] on icon "Main content" at bounding box center [330, 247] width 5 height 5
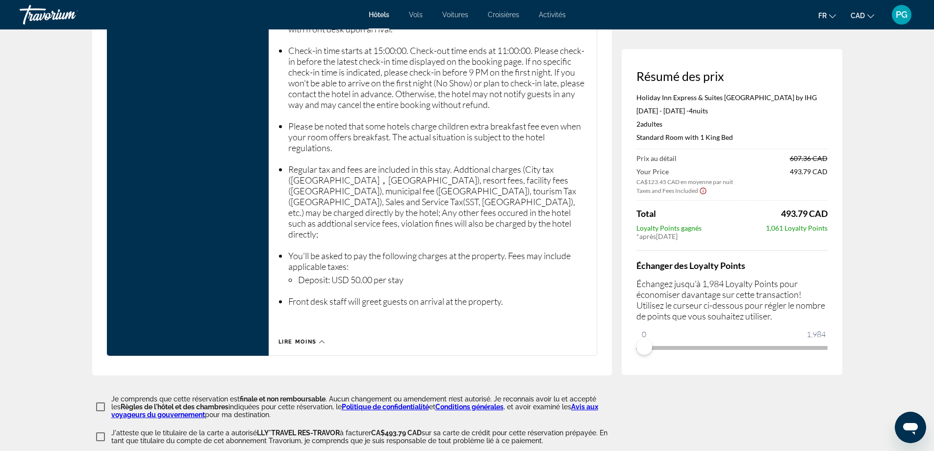
scroll to position [1520, 0]
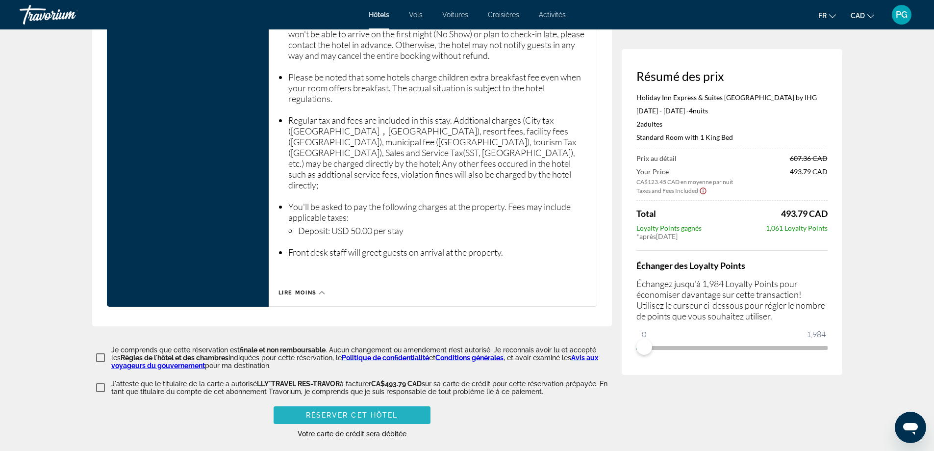
click at [352, 411] on span "Réserver cet hôtel" at bounding box center [352, 415] width 92 height 8
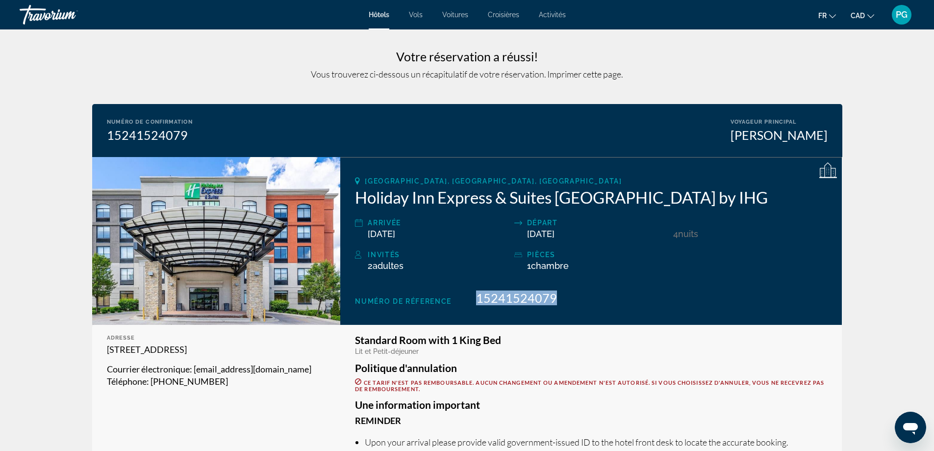
drag, startPoint x: 559, startPoint y: 297, endPoint x: 493, endPoint y: 307, distance: 66.9
click at [481, 301] on div "Numéro de réference 15241524079" at bounding box center [591, 297] width 472 height 15
copy span "15241524079"
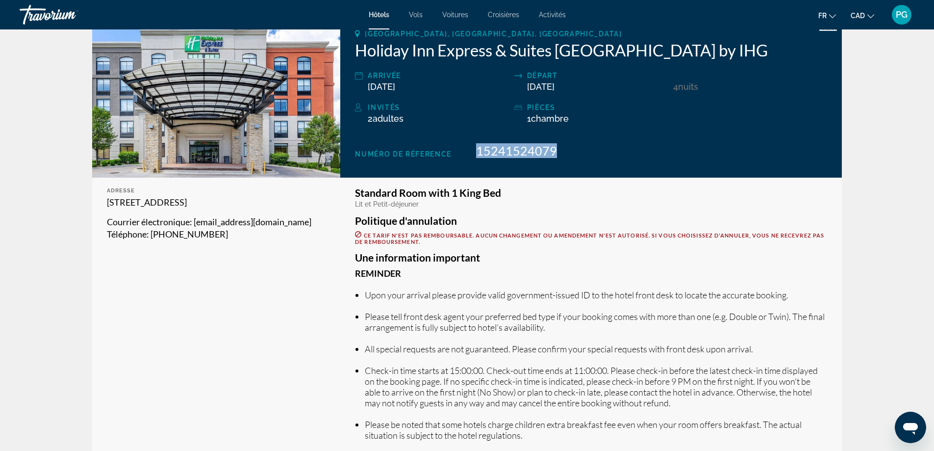
scroll to position [196, 0]
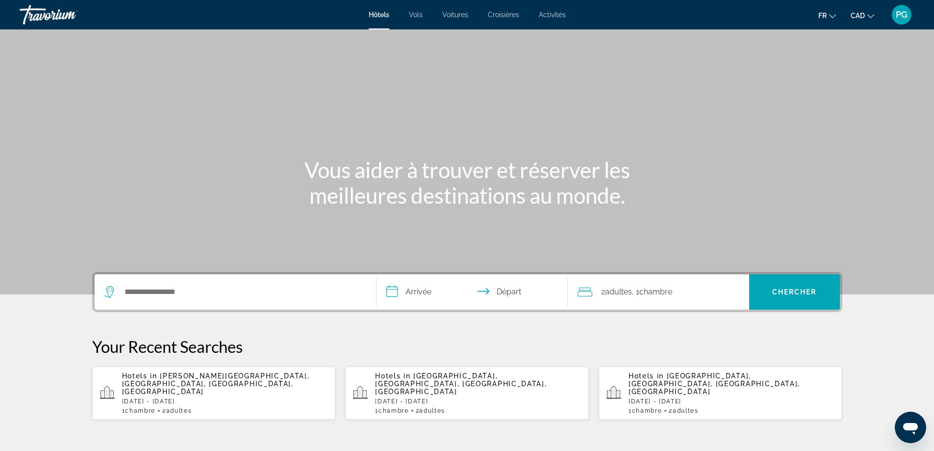
click at [463, 16] on span "Voitures" at bounding box center [455, 15] width 26 height 8
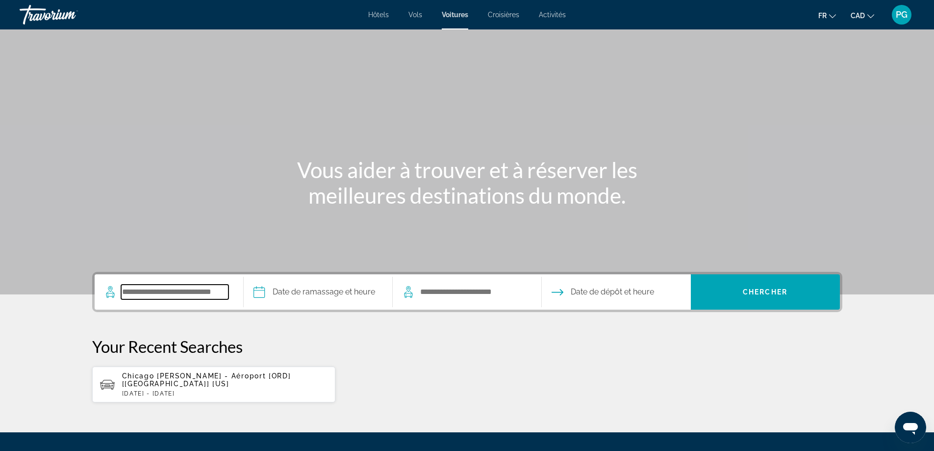
click at [161, 291] on input "Search pickup location" at bounding box center [174, 291] width 107 height 15
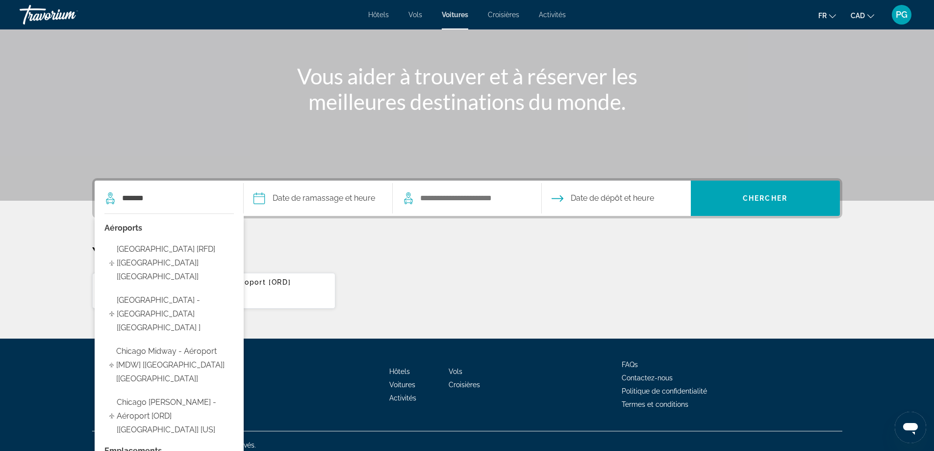
click at [160, 395] on span "Chicago [PERSON_NAME] - Aéroport [ORD] [[GEOGRAPHIC_DATA]] [US]" at bounding box center [173, 415] width 112 height 41
type input "**********"
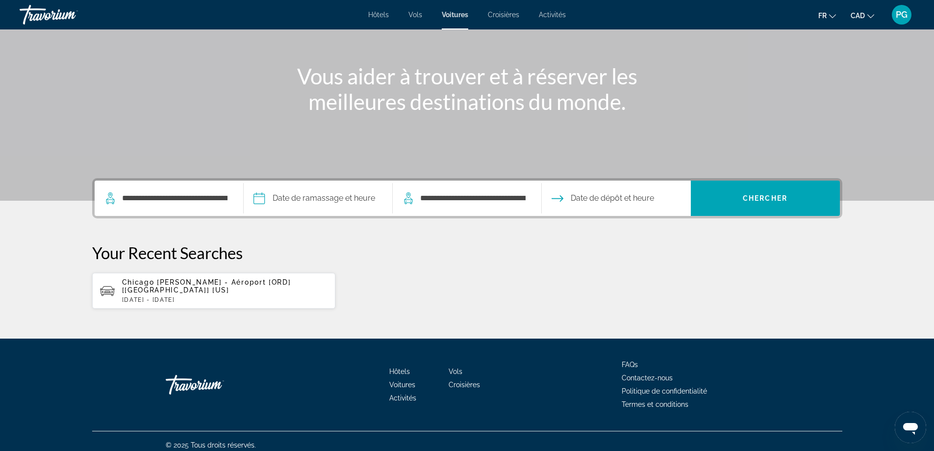
click at [330, 200] on input "Pickup date" at bounding box center [317, 199] width 153 height 38
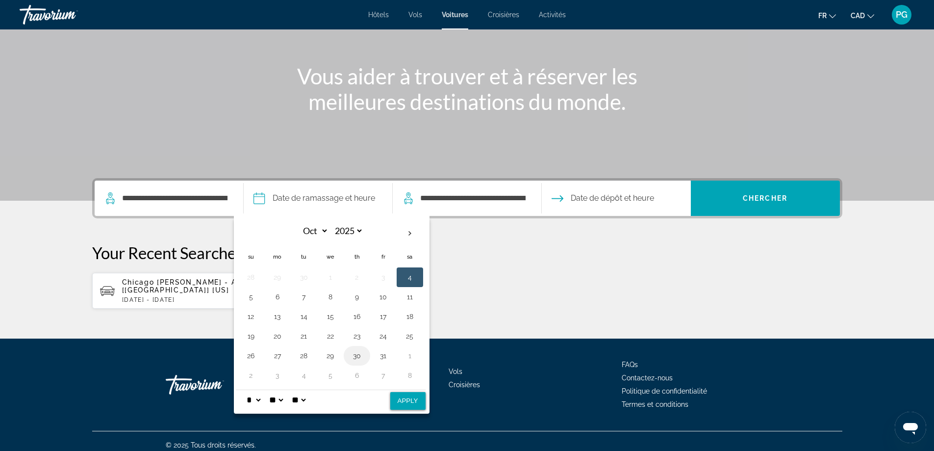
click at [357, 355] on button "30" at bounding box center [357, 356] width 16 height 14
click at [307, 401] on select "** **" at bounding box center [299, 400] width 18 height 20
select select "**"
click at [296, 390] on select "** **" at bounding box center [299, 400] width 18 height 20
click at [262, 401] on select "* * * * * * * * * ** ** **" at bounding box center [254, 400] width 18 height 20
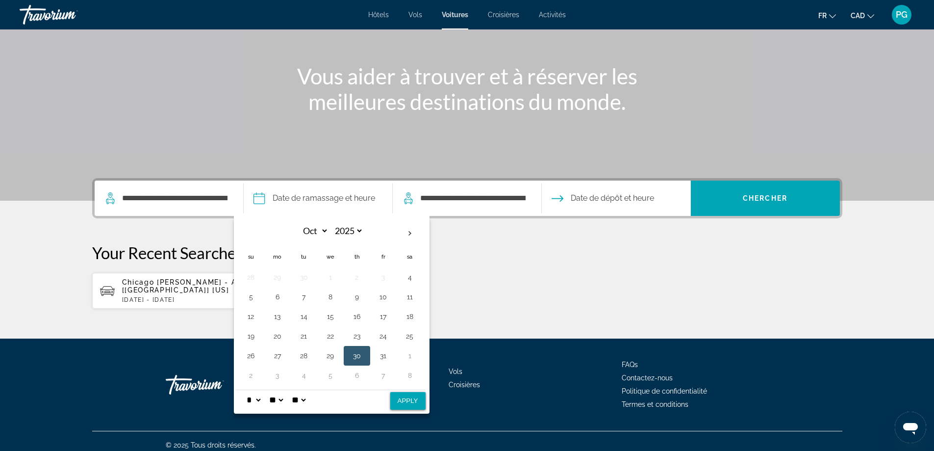
select select "*"
click at [245, 390] on select "* * * * * * * * * ** ** **" at bounding box center [254, 400] width 18 height 20
click at [405, 397] on button "Apply" at bounding box center [407, 401] width 35 height 18
type input "**********"
select select "*"
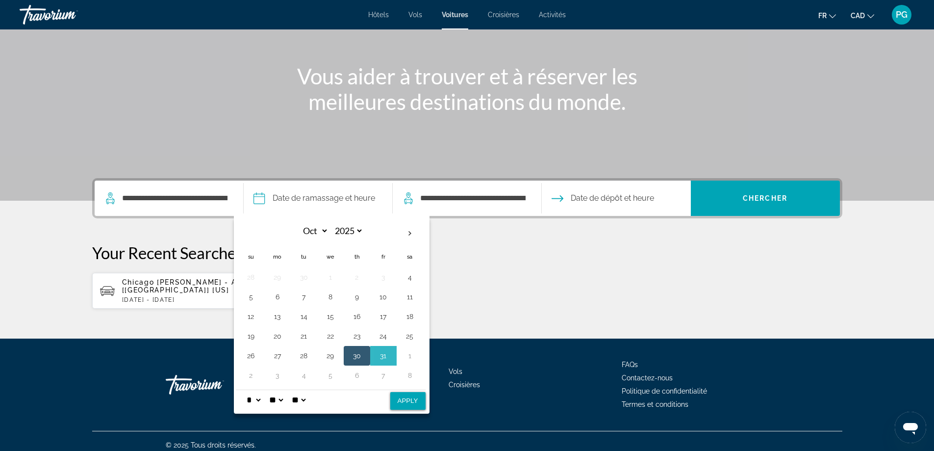
select select "*"
select select "**"
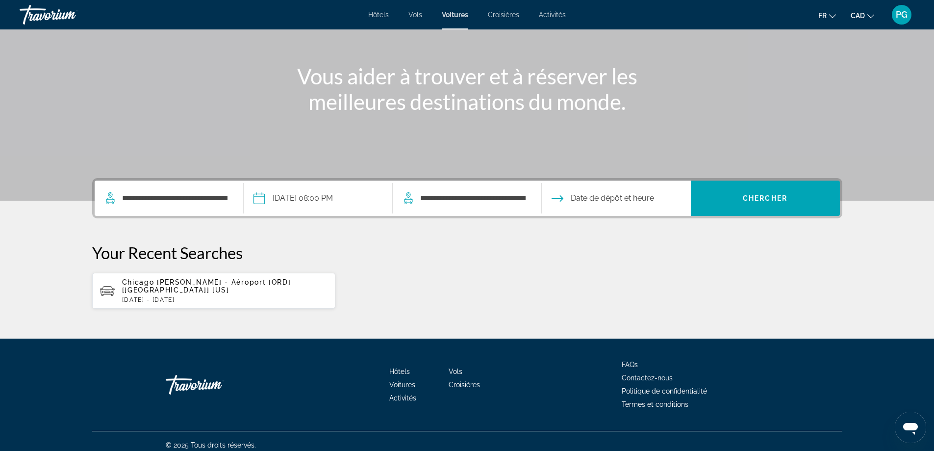
click at [597, 197] on input "Drop-off date" at bounding box center [615, 199] width 153 height 38
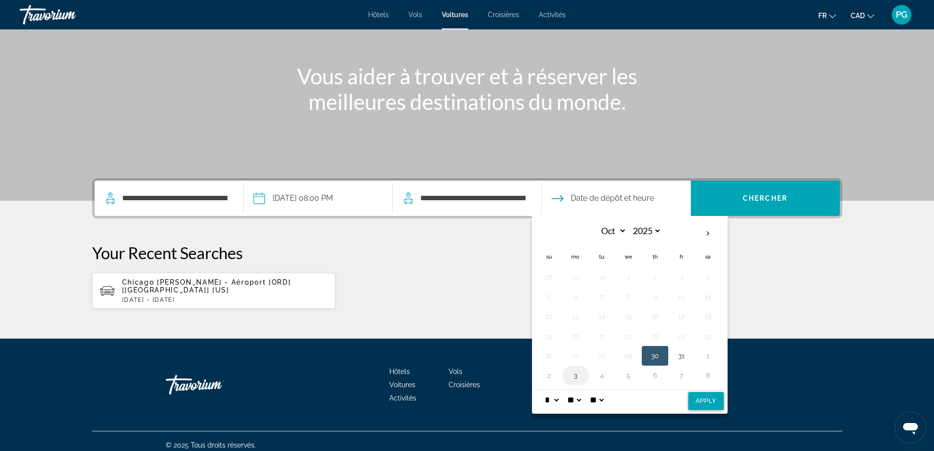
click at [574, 375] on button "3" at bounding box center [576, 375] width 16 height 14
select select "**"
click at [606, 401] on select "** **" at bounding box center [597, 400] width 18 height 20
select select "**"
click at [594, 390] on select "** **" at bounding box center [597, 400] width 18 height 20
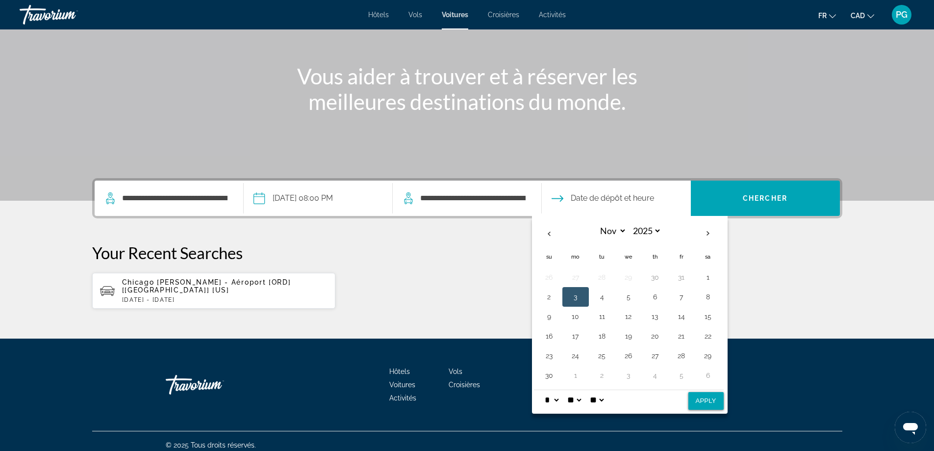
click at [554, 398] on select "* * * * * * * * * ** ** **" at bounding box center [552, 400] width 18 height 20
select select "**"
click at [543, 390] on select "* * * * * * * * * ** ** **" at bounding box center [552, 400] width 18 height 20
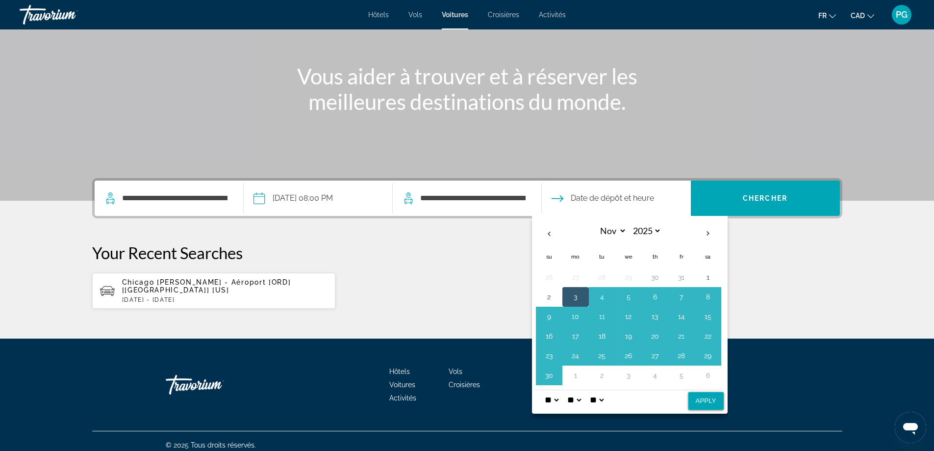
click at [709, 401] on button "Apply" at bounding box center [706, 401] width 35 height 18
type input "**********"
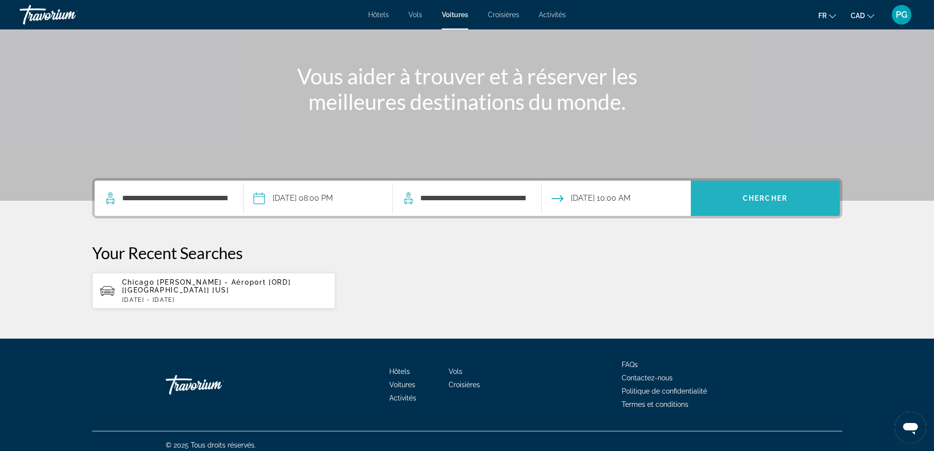
click at [756, 199] on span "Chercher" at bounding box center [765, 198] width 45 height 8
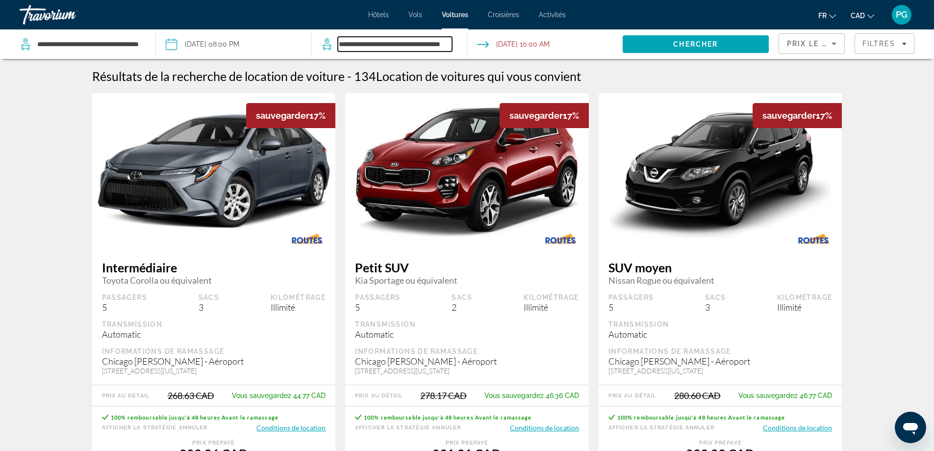
click at [396, 41] on input "**********" at bounding box center [395, 44] width 114 height 15
click at [812, 44] on span "Prix ​​le plus bas" at bounding box center [825, 44] width 77 height 8
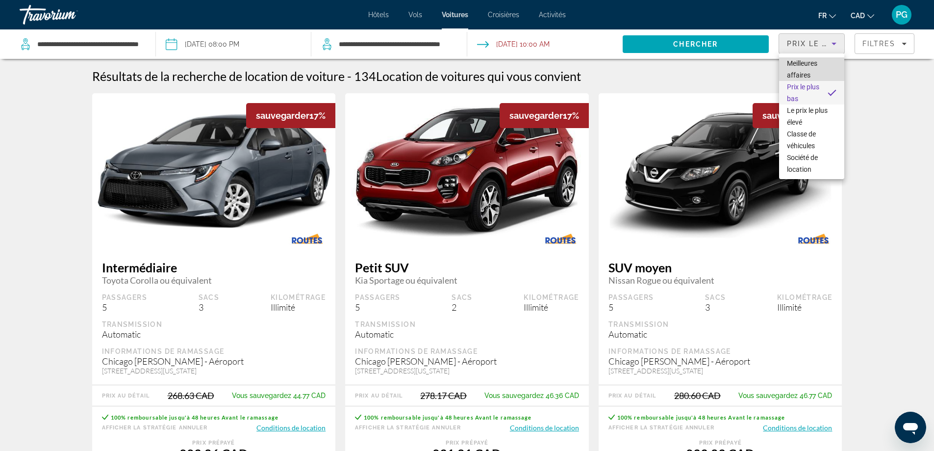
click at [810, 63] on span "Meilleures affaires" at bounding box center [802, 69] width 30 height 20
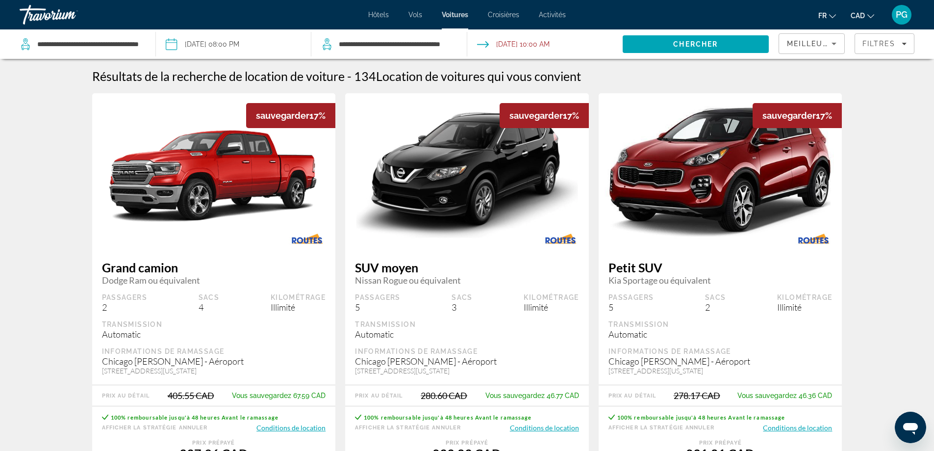
click at [898, 13] on span "PG" at bounding box center [902, 15] width 12 height 10
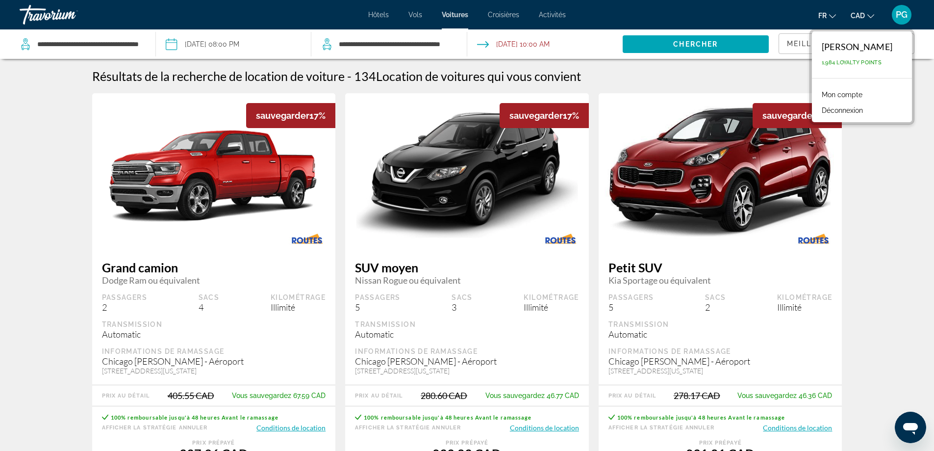
click at [852, 106] on button "Déconnexion" at bounding box center [842, 110] width 51 height 13
